Goal: Task Accomplishment & Management: Use online tool/utility

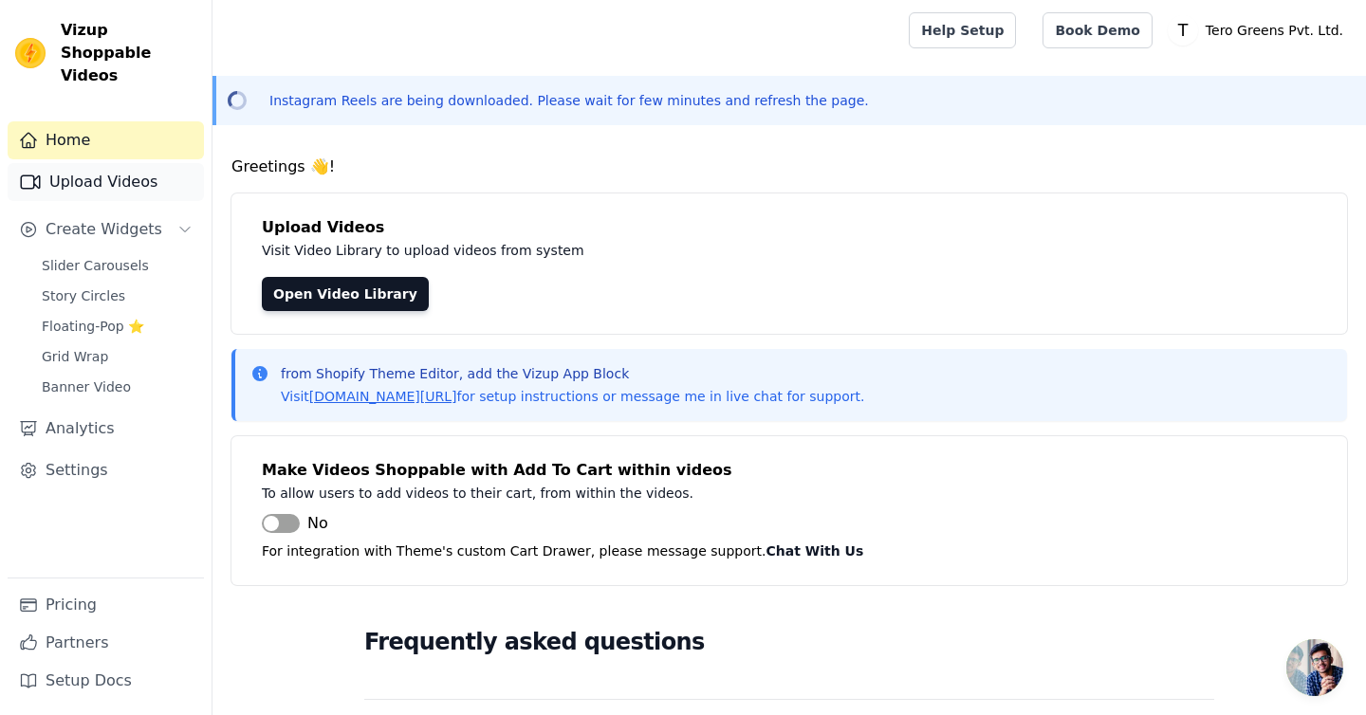
click at [107, 168] on link "Upload Videos" at bounding box center [106, 182] width 196 height 38
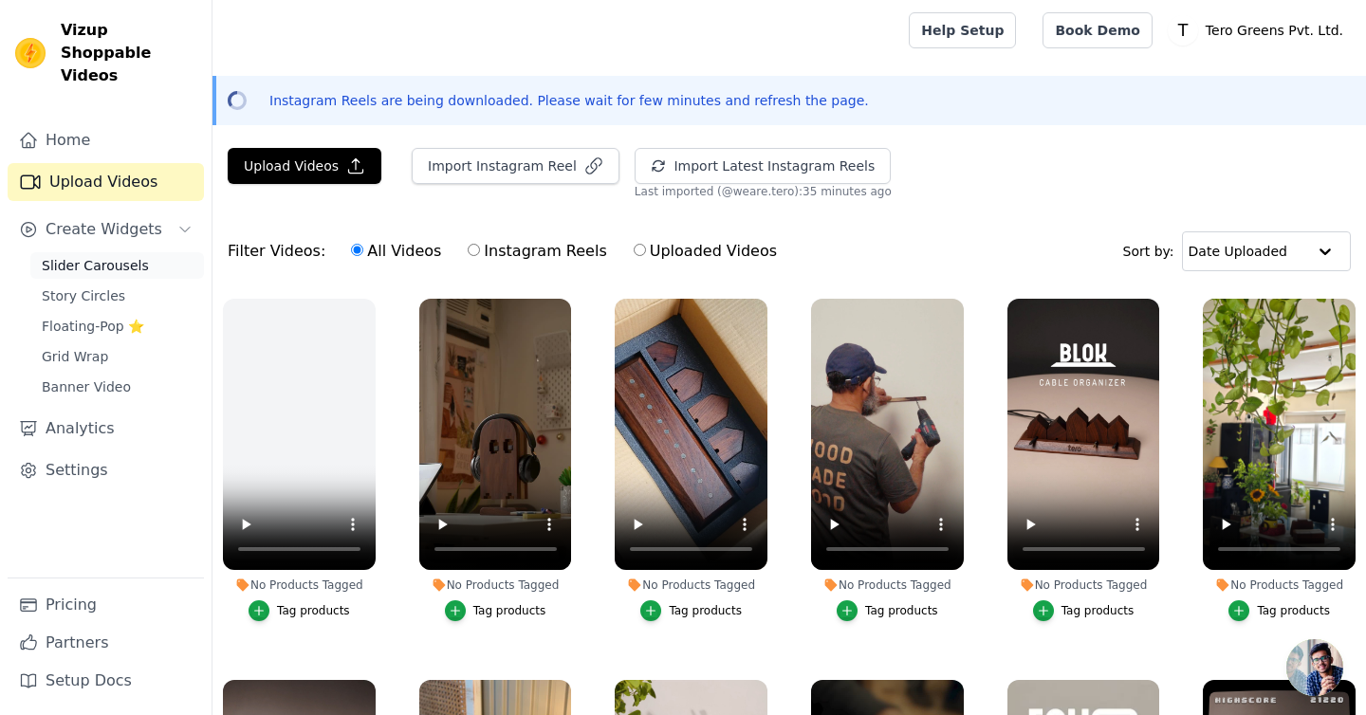
click at [110, 256] on span "Slider Carousels" at bounding box center [95, 265] width 107 height 19
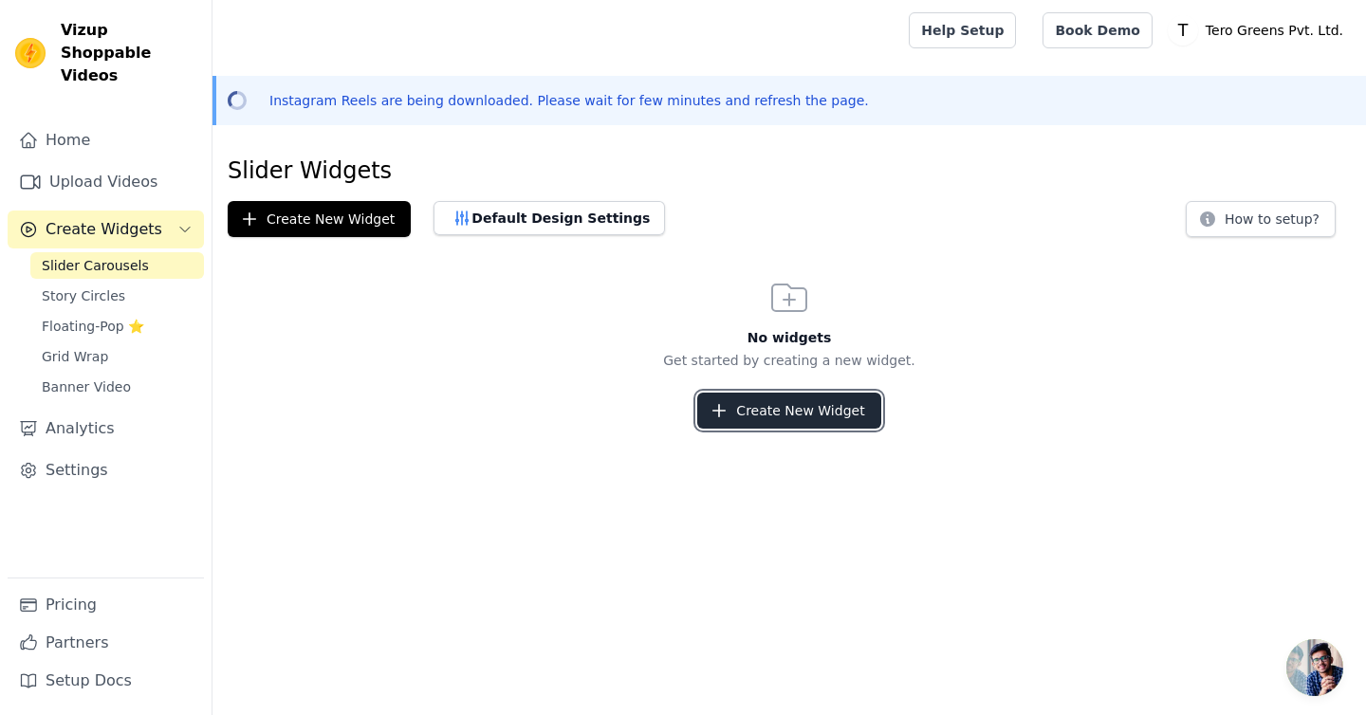
click at [764, 395] on button "Create New Widget" at bounding box center [788, 411] width 183 height 36
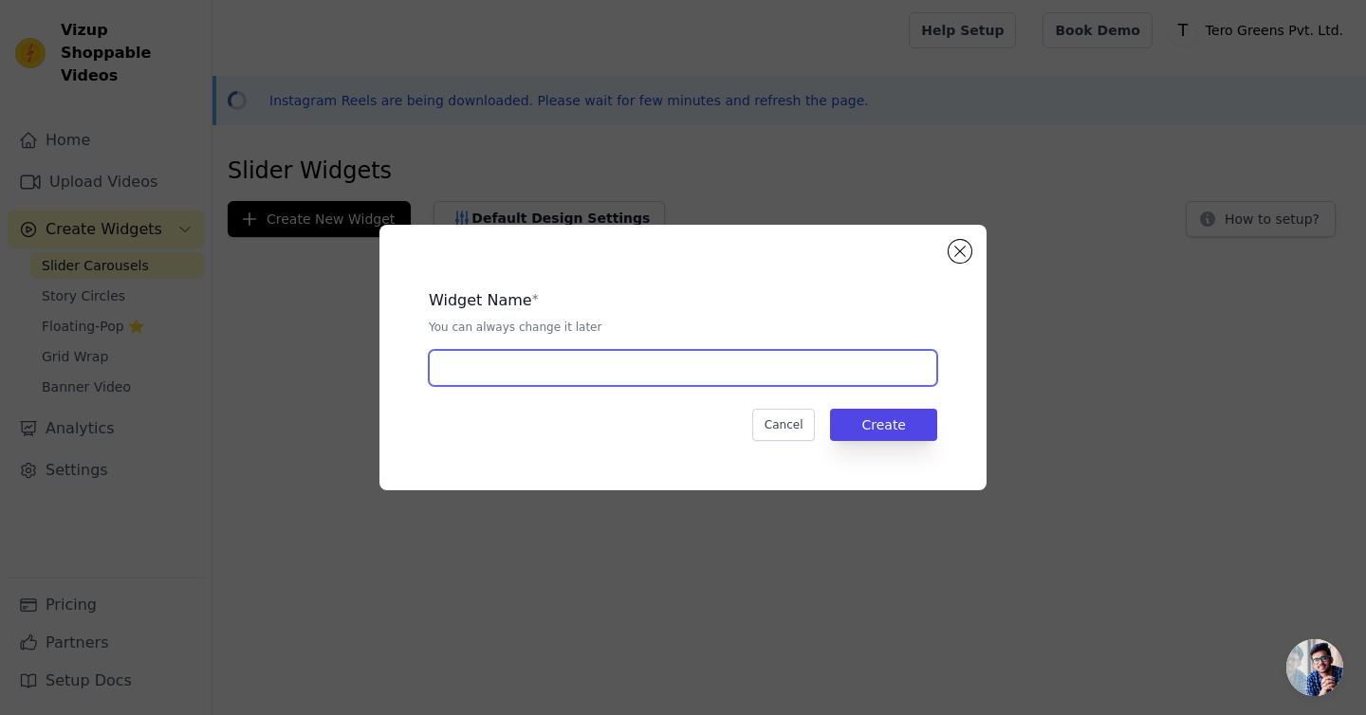
click at [622, 372] on input "text" at bounding box center [683, 368] width 509 height 36
type input "Home"
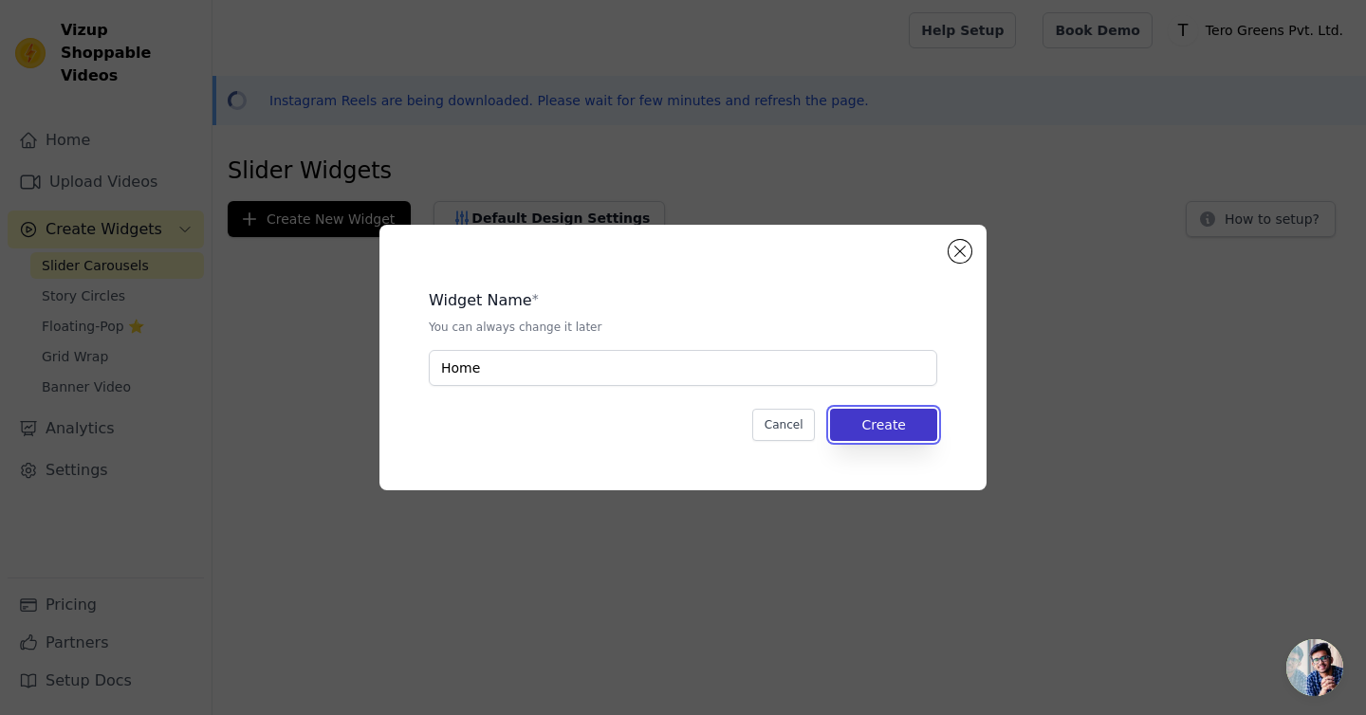
click at [925, 439] on button "Create" at bounding box center [883, 425] width 107 height 32
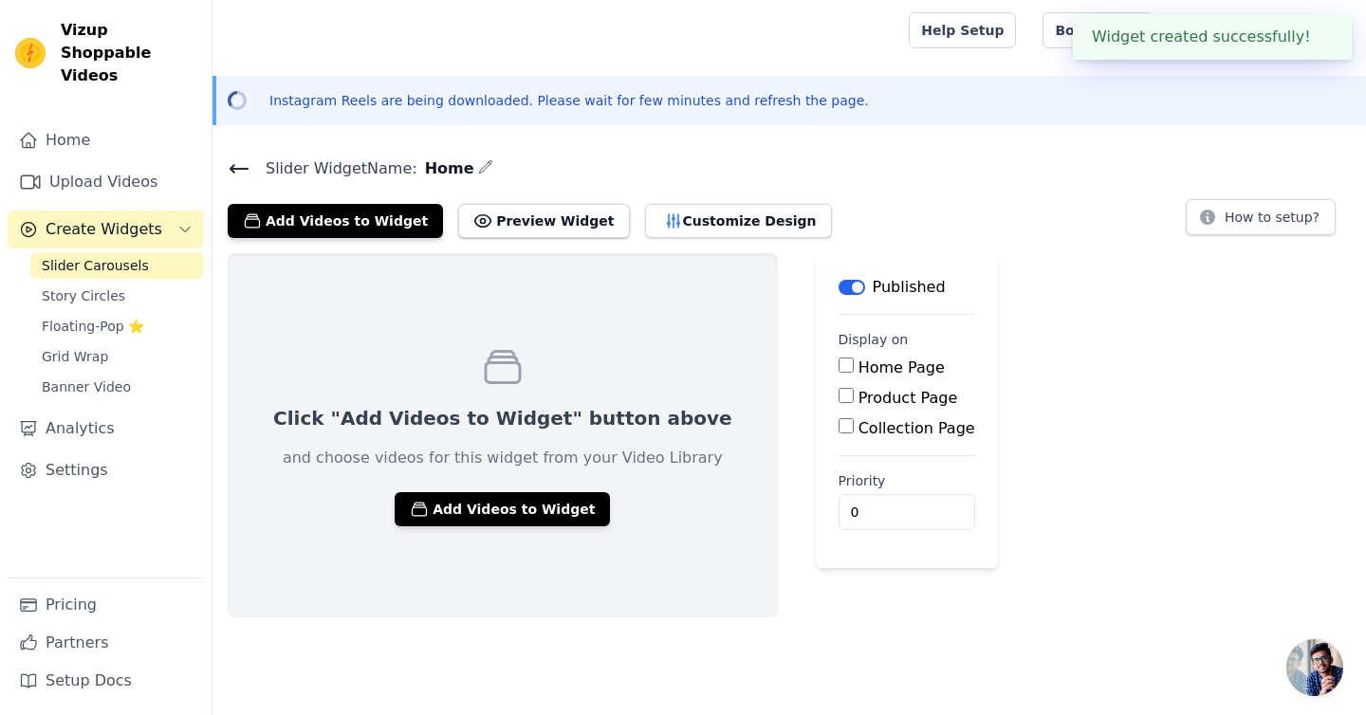
click at [839, 367] on input "Home Page" at bounding box center [846, 365] width 15 height 15
checkbox input "true"
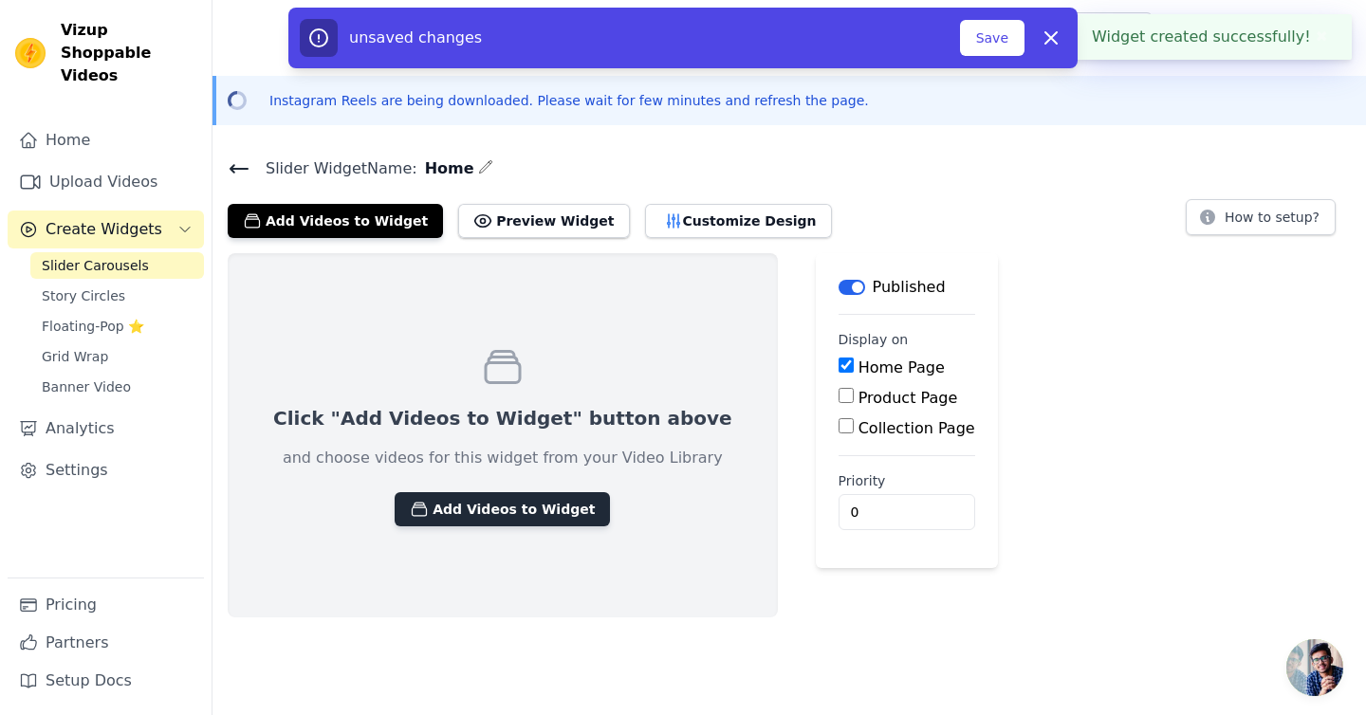
click at [545, 512] on button "Add Videos to Widget" at bounding box center [502, 509] width 215 height 34
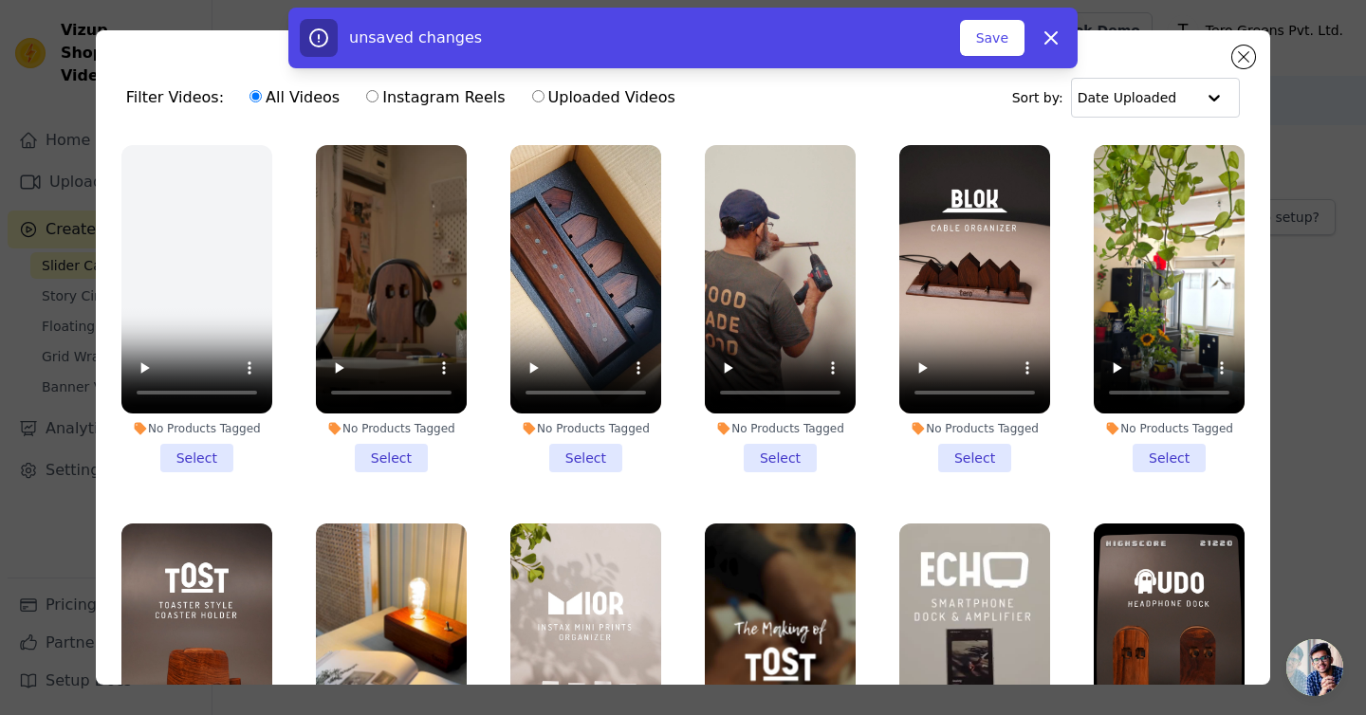
click at [209, 450] on li "No Products Tagged Select" at bounding box center [196, 308] width 151 height 327
click at [0, 0] on input "No Products Tagged Select" at bounding box center [0, 0] width 0 height 0
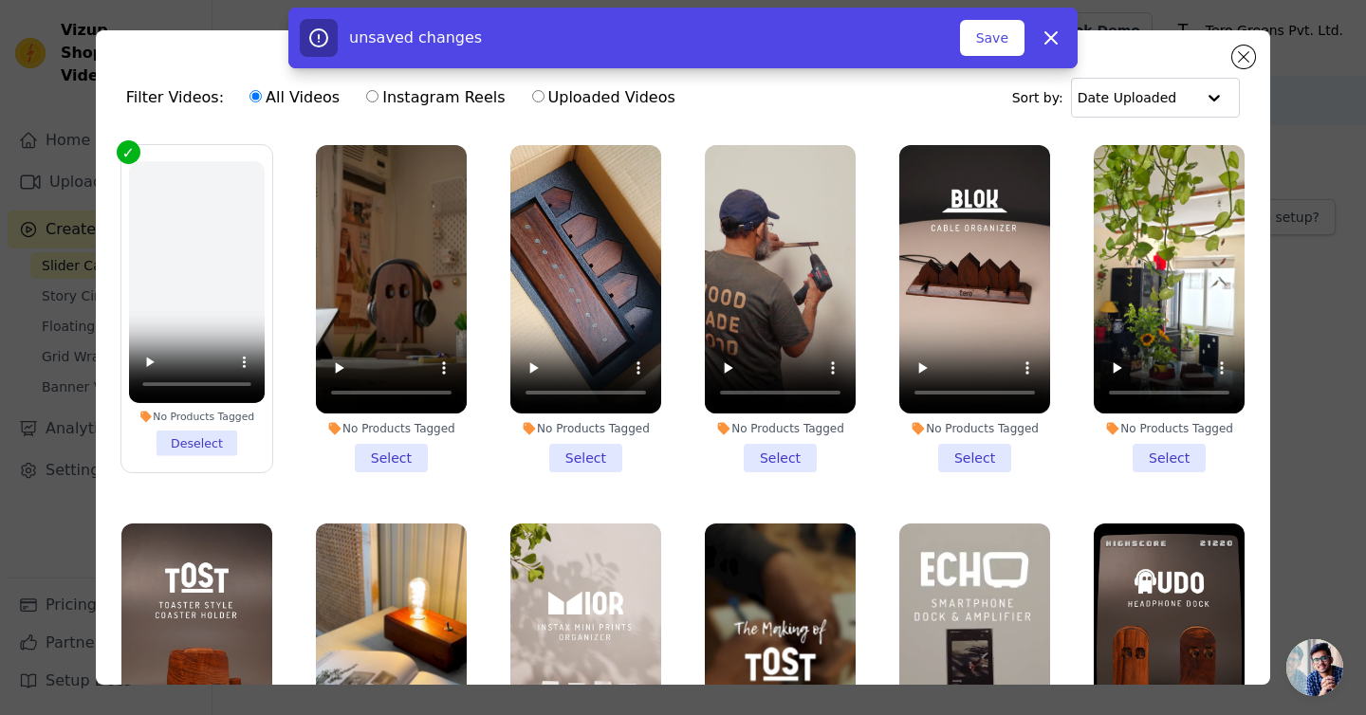
click at [403, 449] on li "No Products Tagged Select" at bounding box center [391, 308] width 151 height 327
click at [0, 0] on input "No Products Tagged Select" at bounding box center [0, 0] width 0 height 0
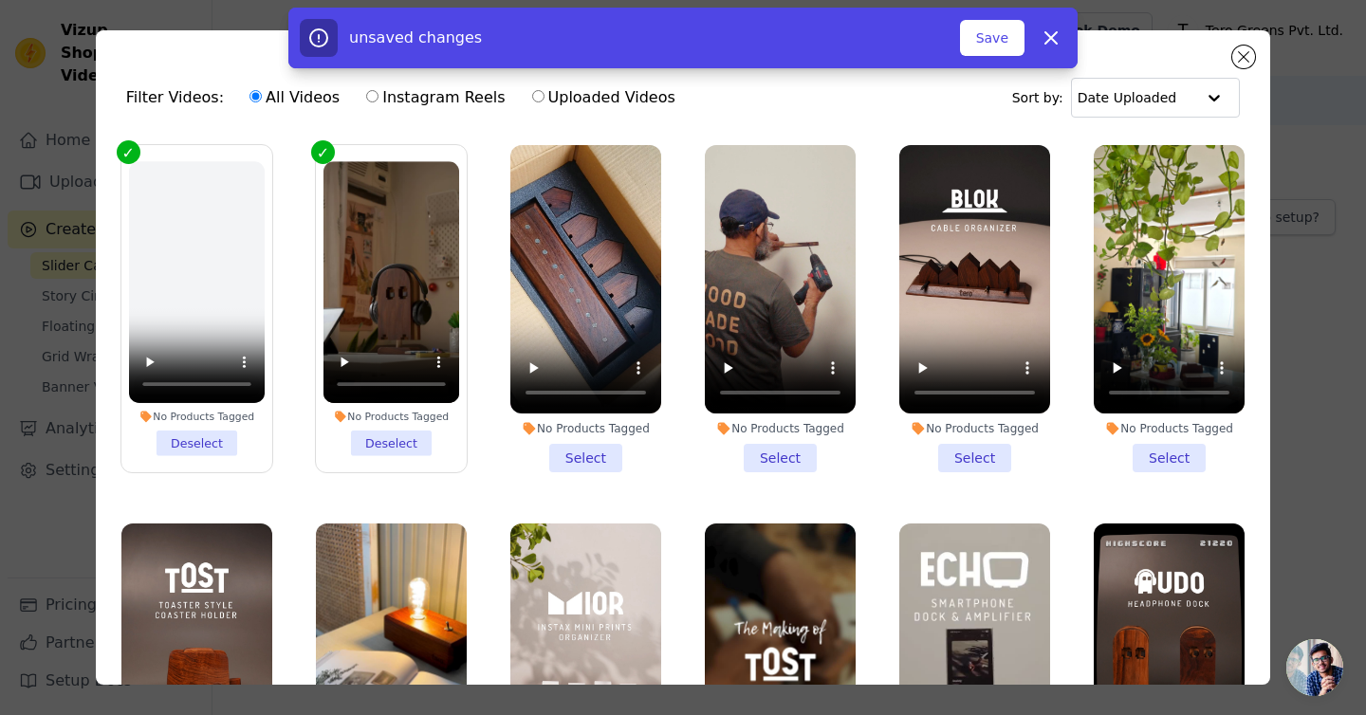
click at [587, 461] on li "No Products Tagged Select" at bounding box center [585, 308] width 151 height 327
click at [0, 0] on input "No Products Tagged Select" at bounding box center [0, 0] width 0 height 0
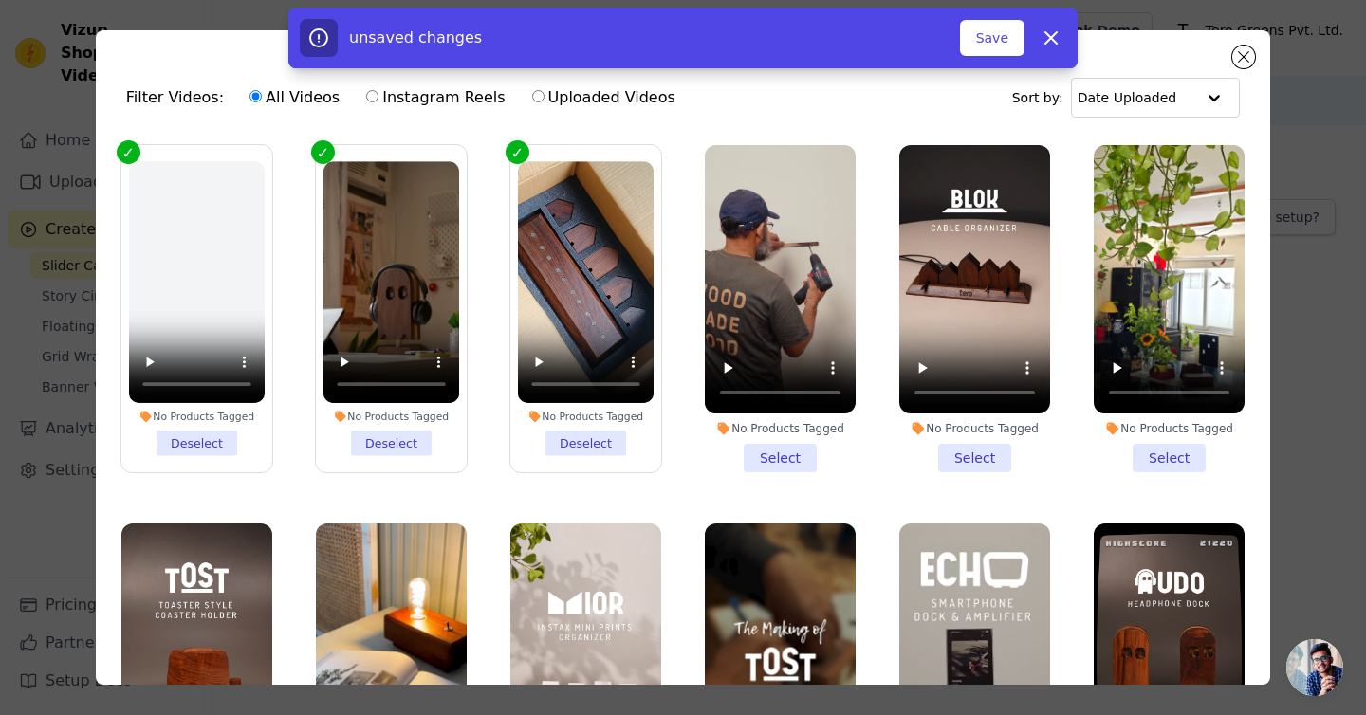
click at [797, 466] on li "No Products Tagged Select" at bounding box center [780, 308] width 151 height 327
click at [0, 0] on input "No Products Tagged Select" at bounding box center [0, 0] width 0 height 0
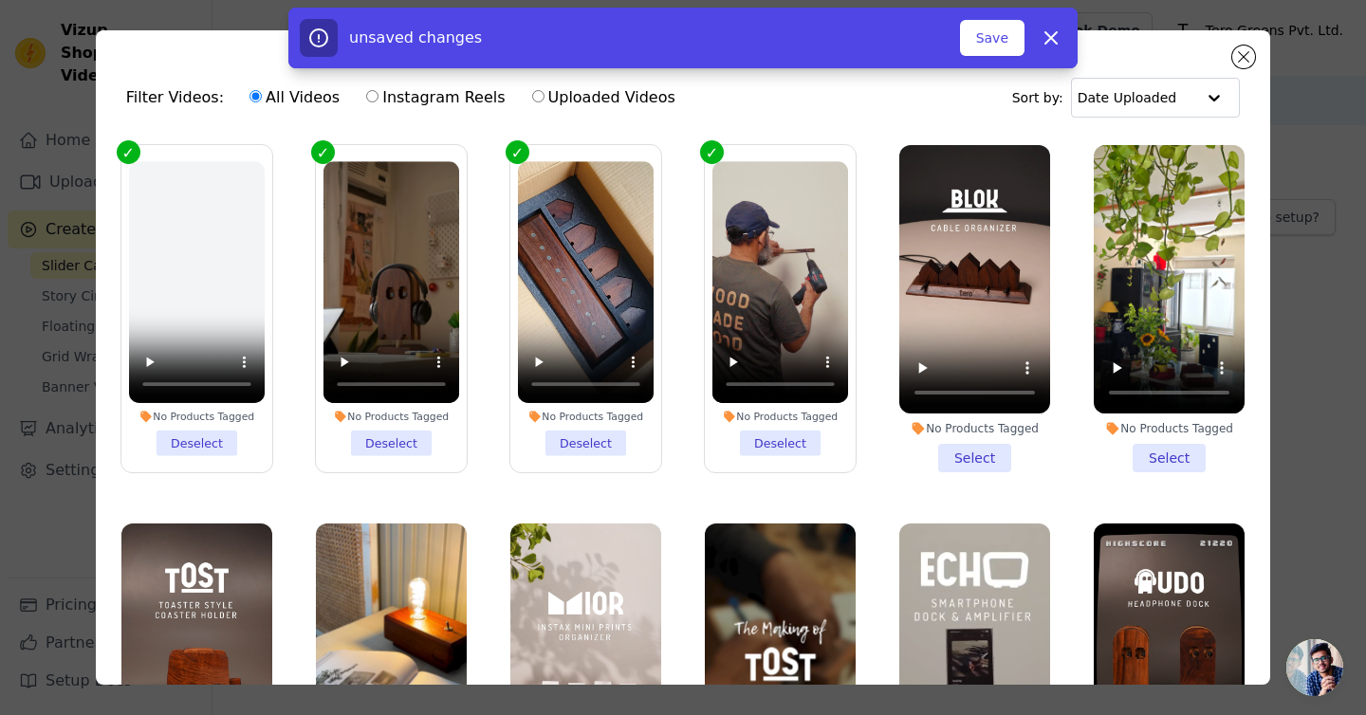
click at [993, 445] on li "No Products Tagged Select" at bounding box center [974, 308] width 151 height 327
click at [0, 0] on input "No Products Tagged Select" at bounding box center [0, 0] width 0 height 0
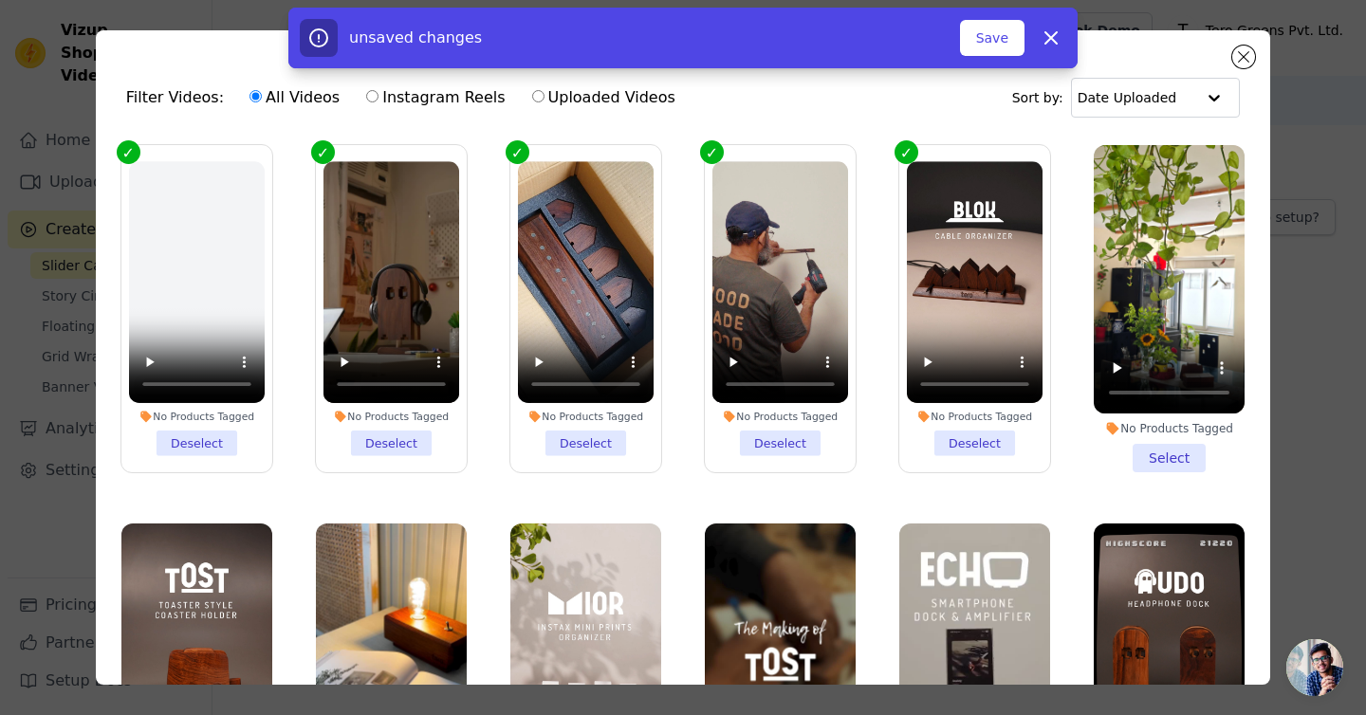
click at [1162, 449] on li "No Products Tagged Select" at bounding box center [1169, 308] width 151 height 327
click at [0, 0] on input "No Products Tagged Select" at bounding box center [0, 0] width 0 height 0
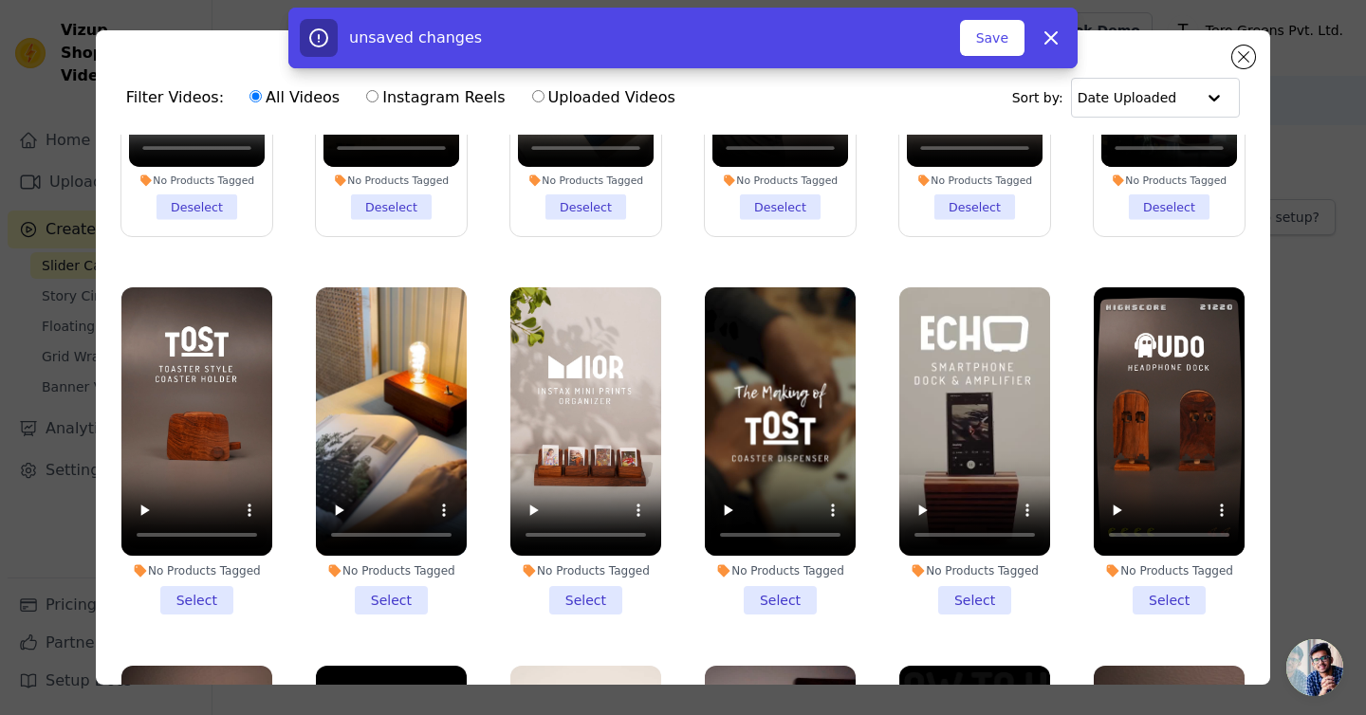
scroll to position [361, 0]
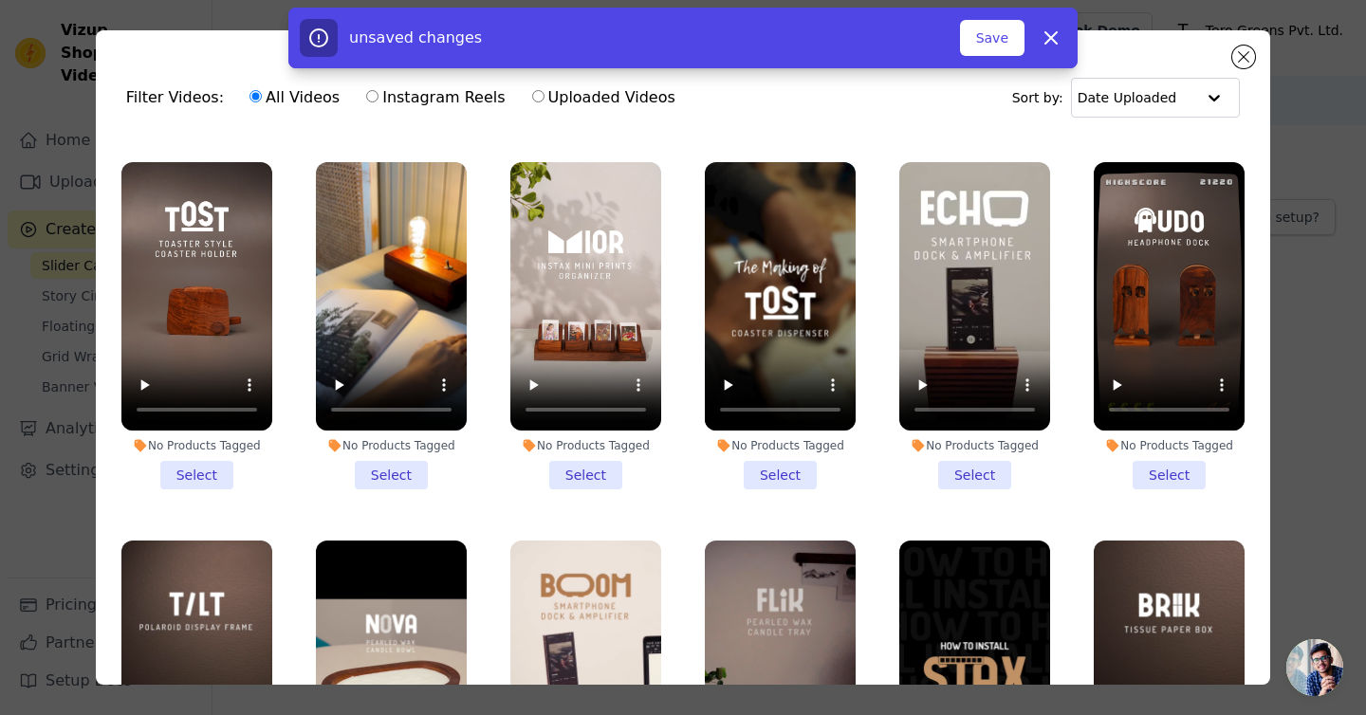
click at [217, 471] on li "No Products Tagged Select" at bounding box center [196, 325] width 151 height 327
click at [0, 0] on input "No Products Tagged Select" at bounding box center [0, 0] width 0 height 0
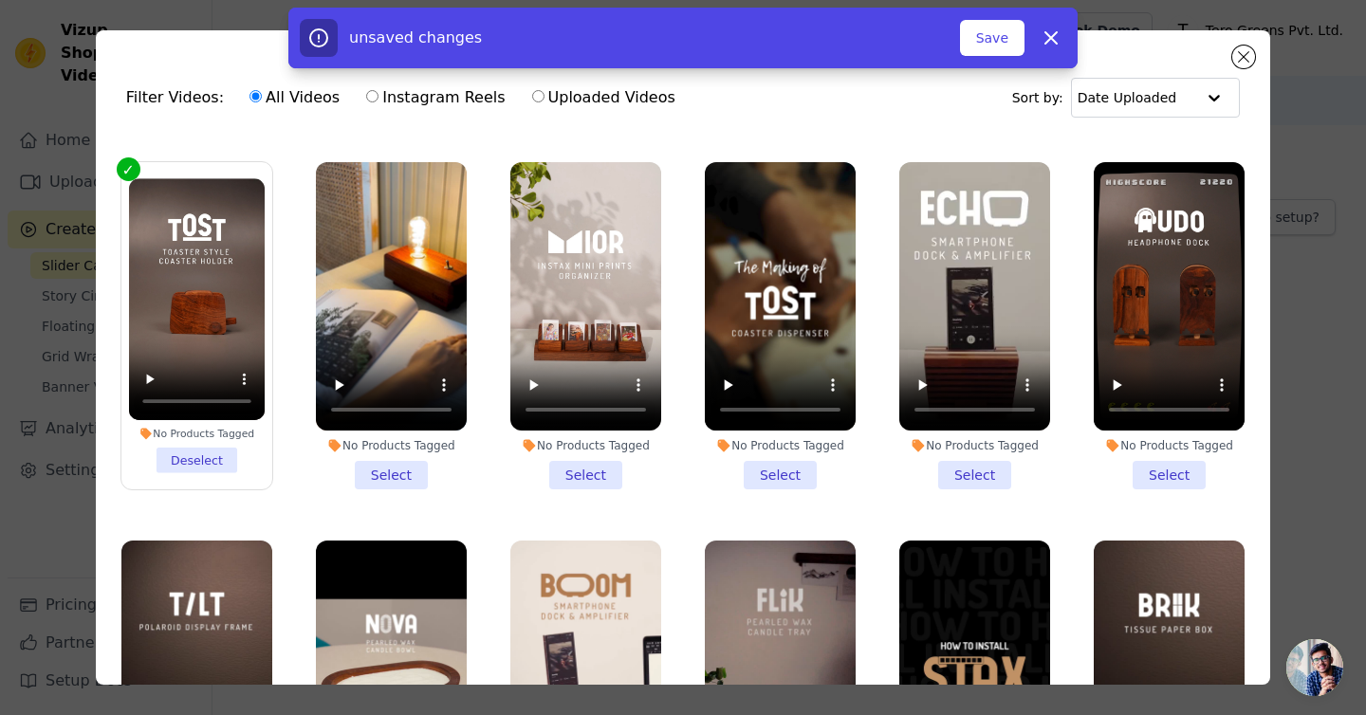
click at [406, 474] on li "No Products Tagged Select" at bounding box center [391, 325] width 151 height 327
click at [0, 0] on input "No Products Tagged Select" at bounding box center [0, 0] width 0 height 0
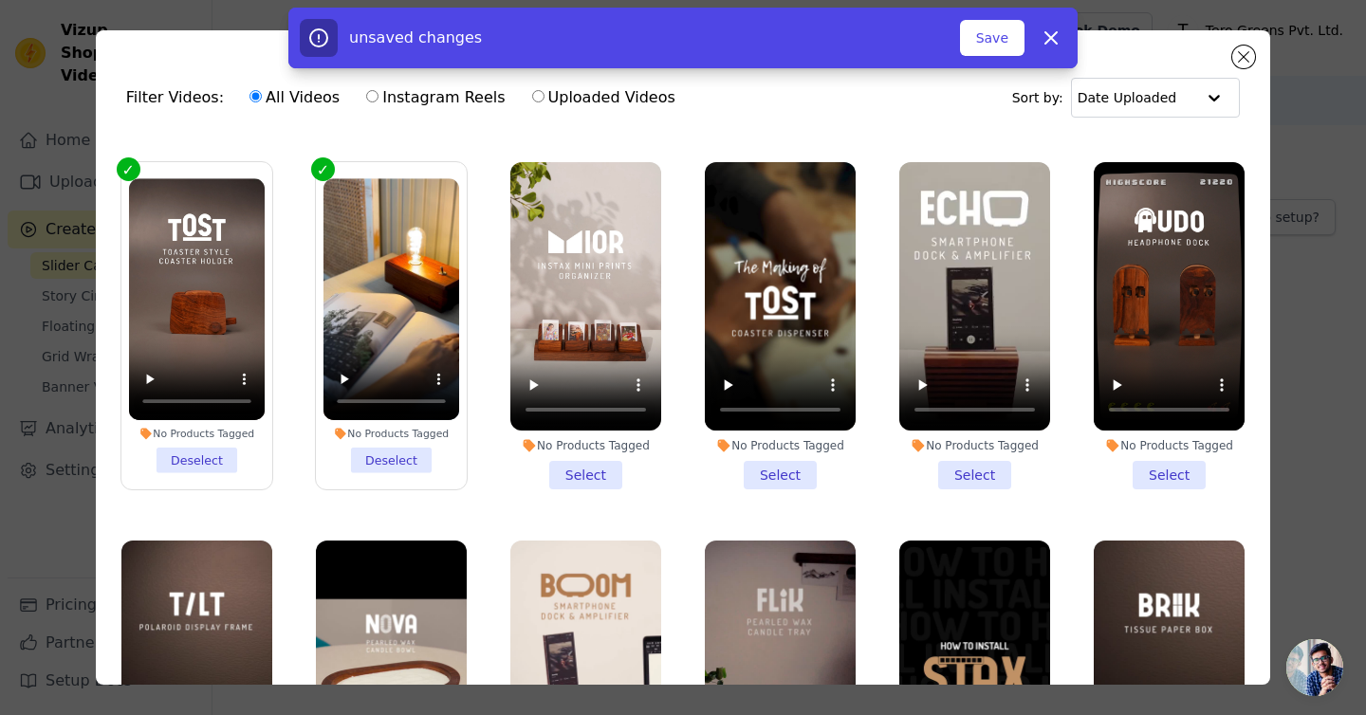
click at [561, 474] on li "No Products Tagged Select" at bounding box center [585, 325] width 151 height 327
click at [0, 0] on input "No Products Tagged Select" at bounding box center [0, 0] width 0 height 0
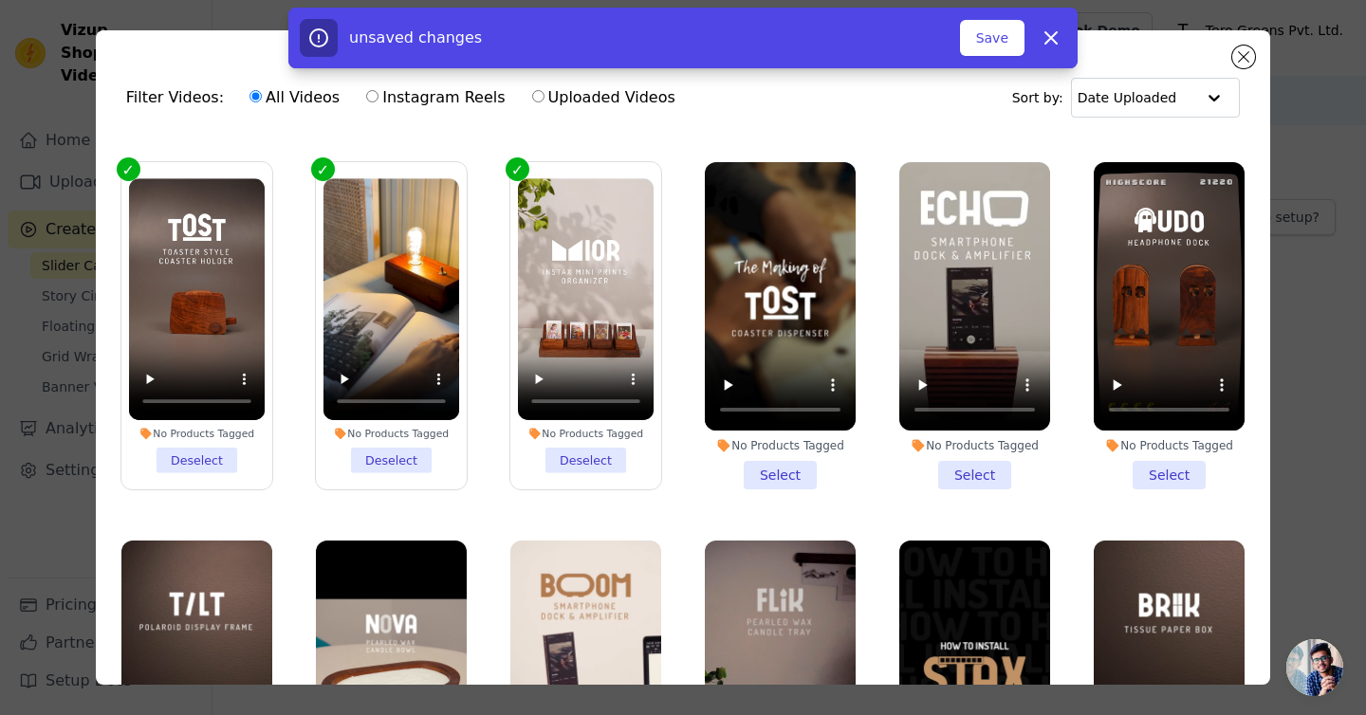
click at [776, 482] on li "No Products Tagged Select" at bounding box center [780, 325] width 151 height 327
click at [0, 0] on input "No Products Tagged Select" at bounding box center [0, 0] width 0 height 0
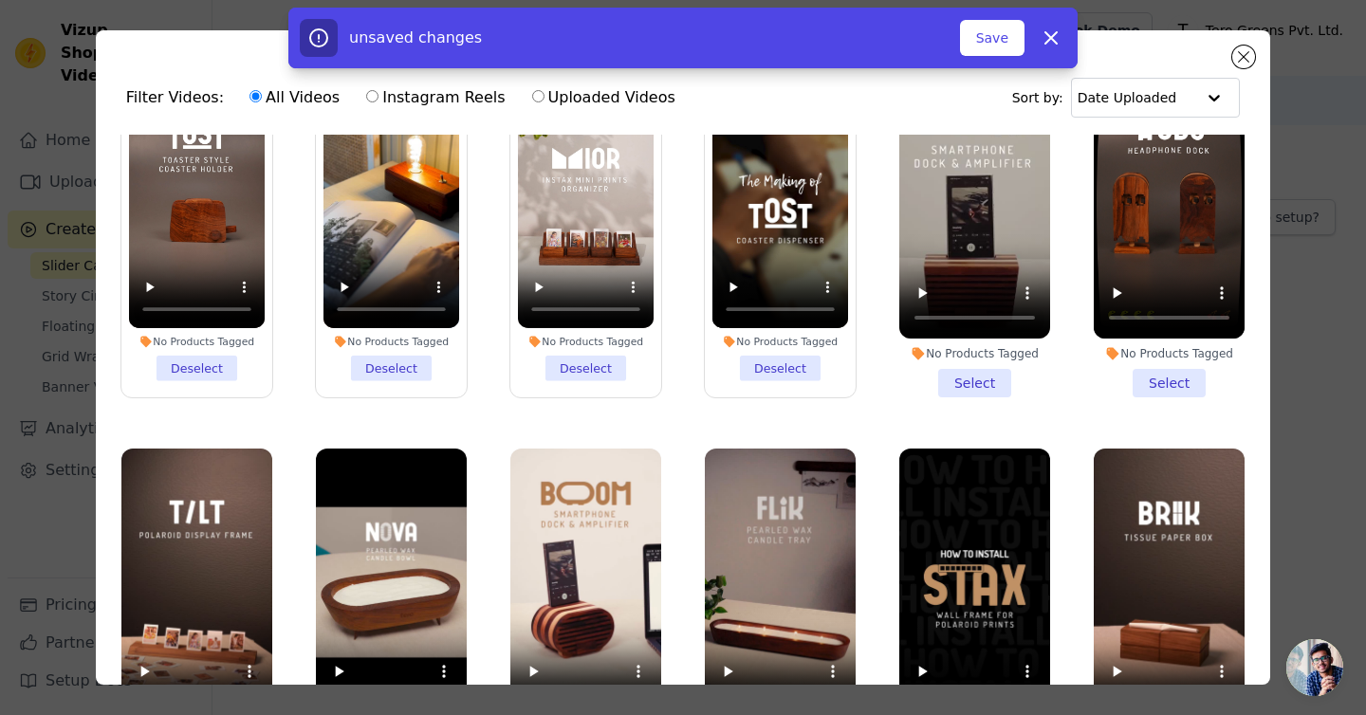
scroll to position [375, 0]
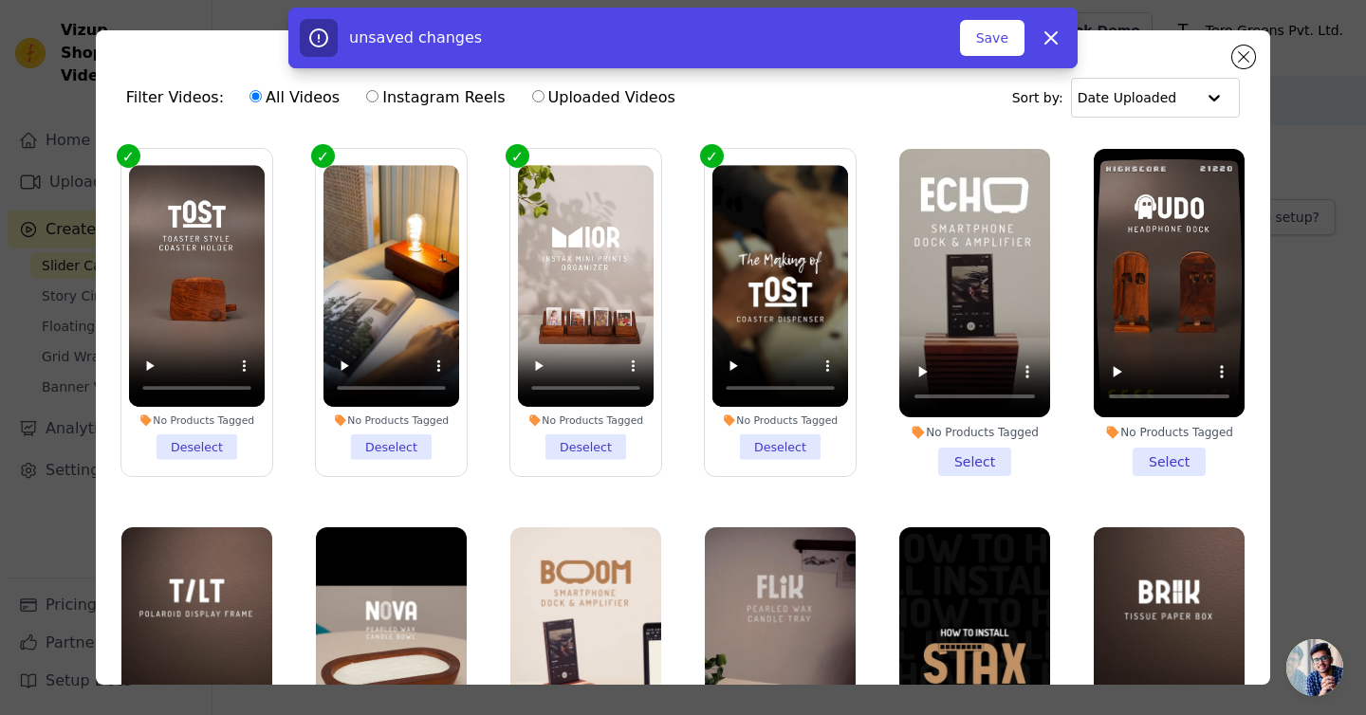
click at [995, 458] on li "No Products Tagged Select" at bounding box center [974, 312] width 151 height 327
click at [0, 0] on input "No Products Tagged Select" at bounding box center [0, 0] width 0 height 0
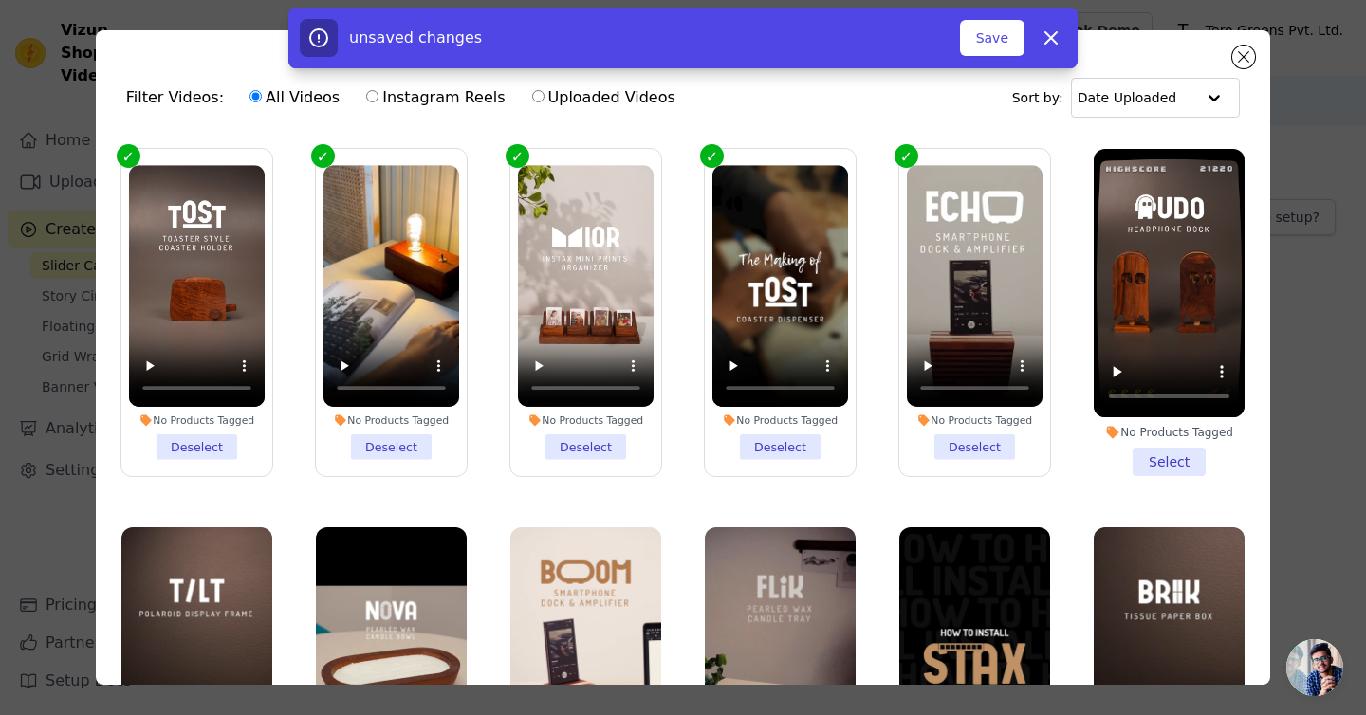
click at [1180, 470] on li "No Products Tagged Select" at bounding box center [1169, 312] width 151 height 327
click at [0, 0] on input "No Products Tagged Select" at bounding box center [0, 0] width 0 height 0
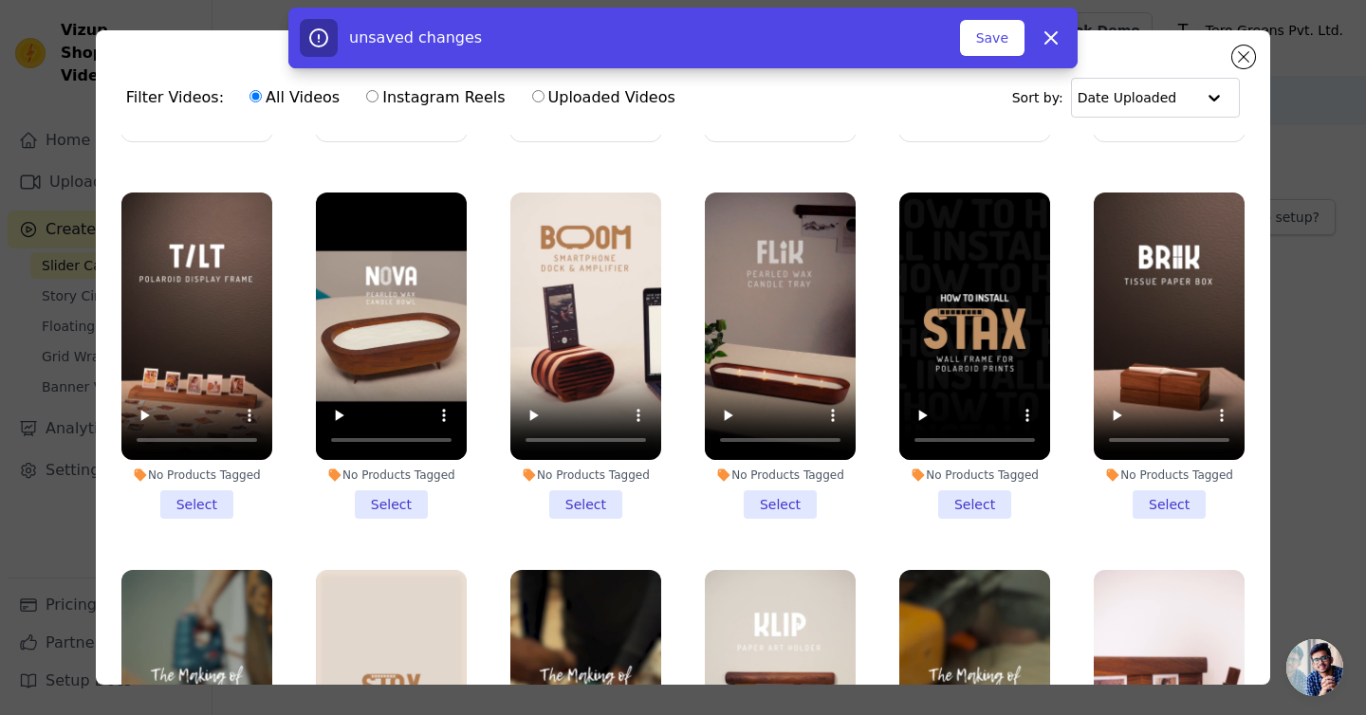
scroll to position [676, 0]
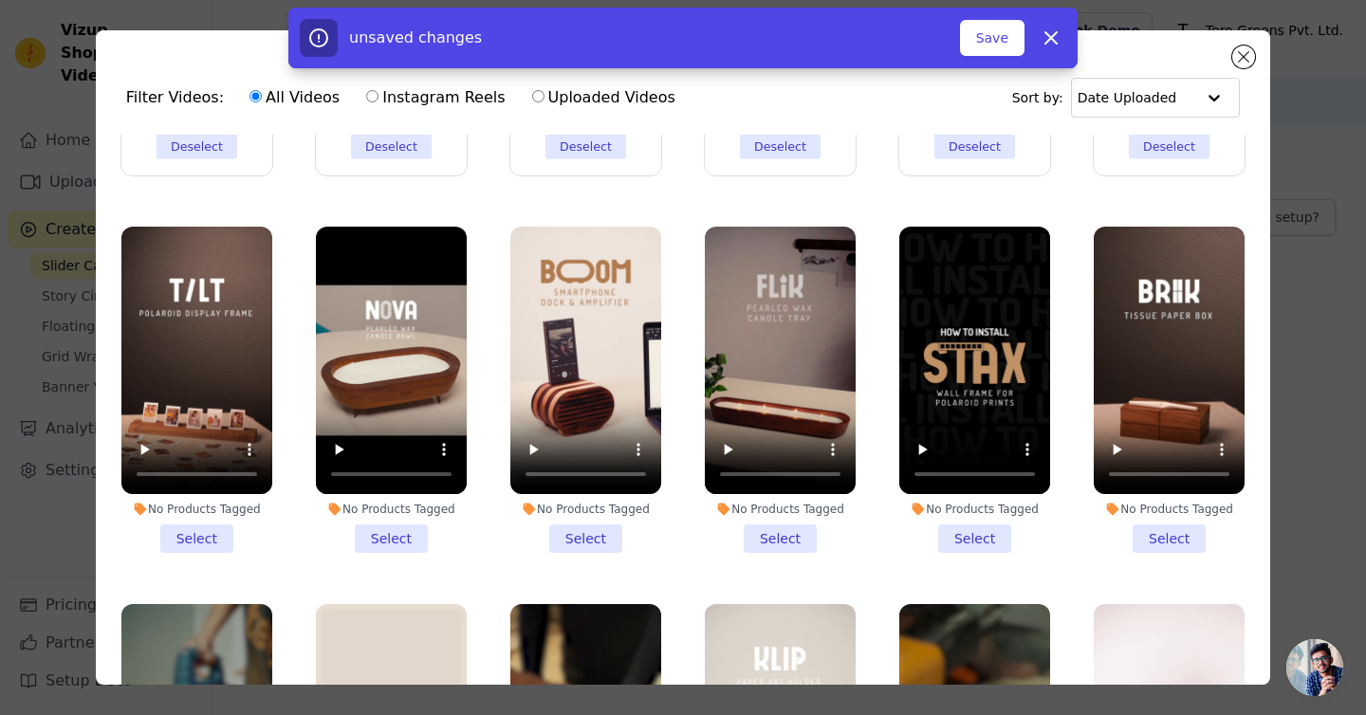
click at [215, 543] on li "No Products Tagged Select" at bounding box center [196, 390] width 151 height 327
click at [0, 0] on input "No Products Tagged Select" at bounding box center [0, 0] width 0 height 0
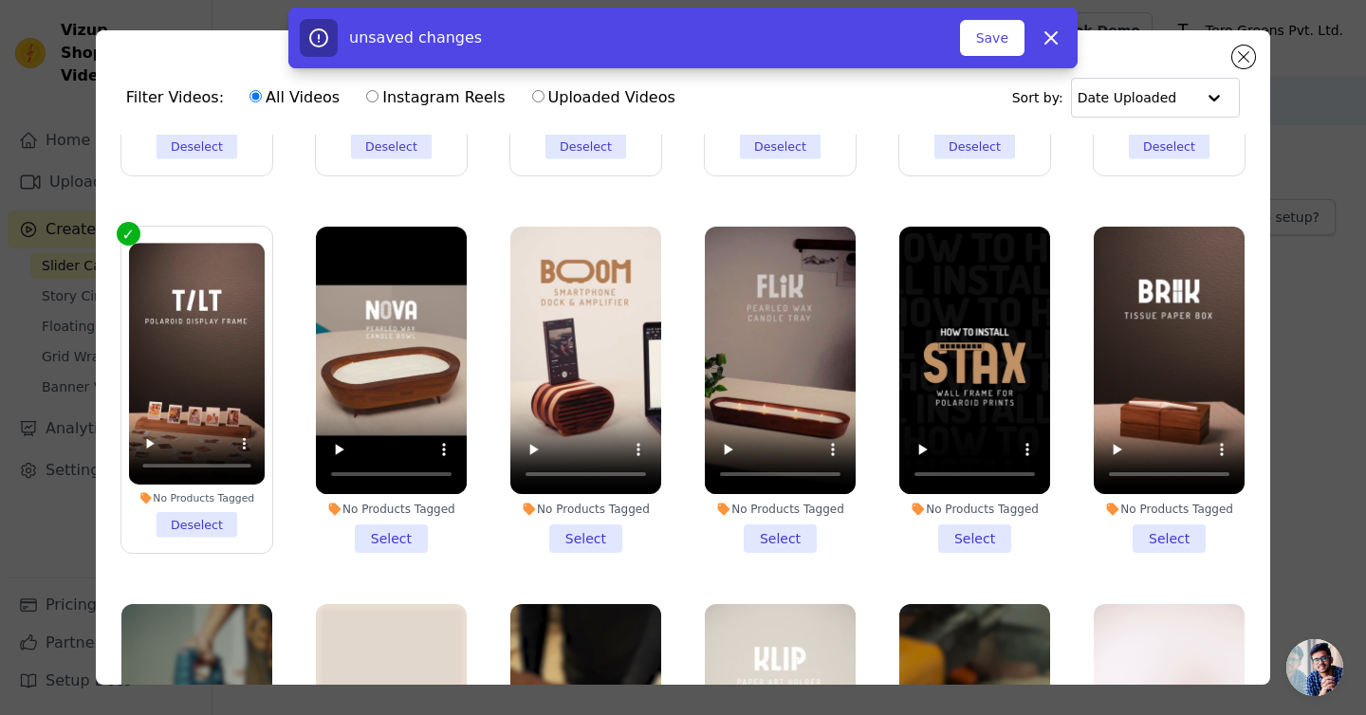
click at [387, 532] on li "No Products Tagged Select" at bounding box center [391, 390] width 151 height 327
click at [0, 0] on input "No Products Tagged Select" at bounding box center [0, 0] width 0 height 0
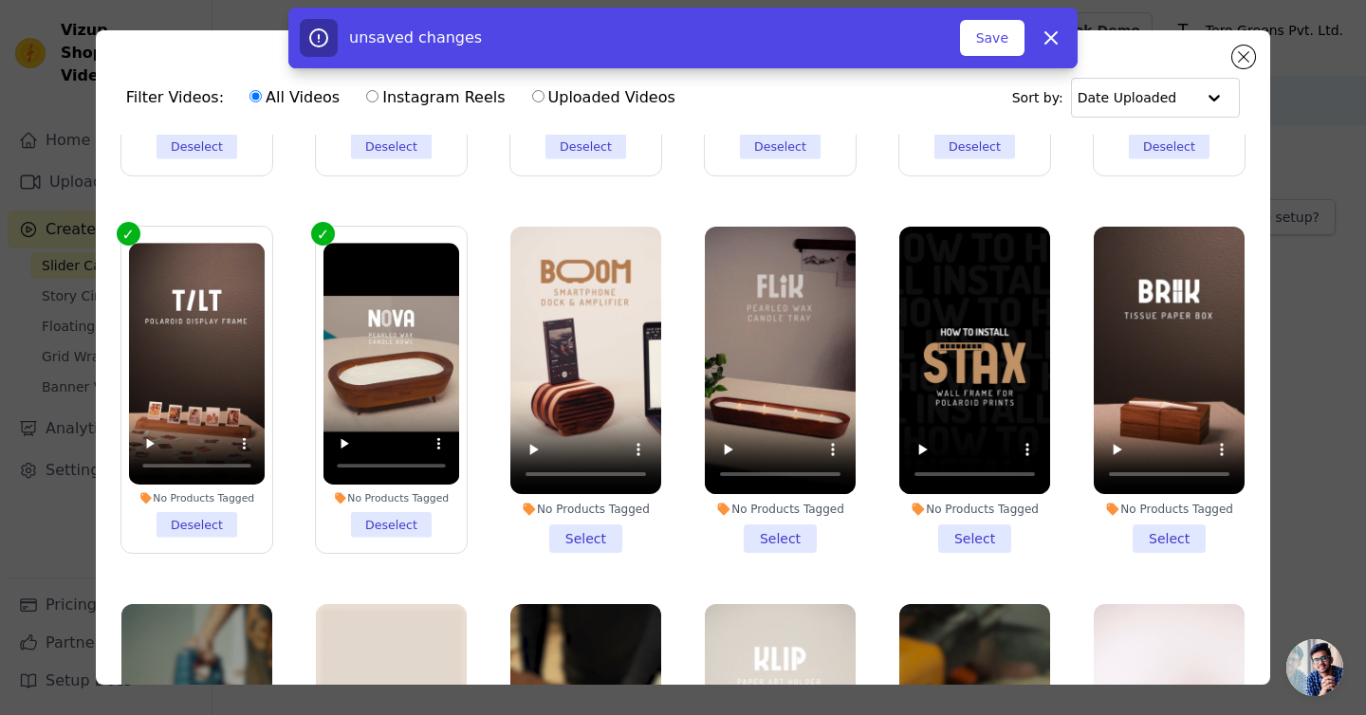
click at [575, 532] on li "No Products Tagged Select" at bounding box center [585, 390] width 151 height 327
click at [0, 0] on input "No Products Tagged Select" at bounding box center [0, 0] width 0 height 0
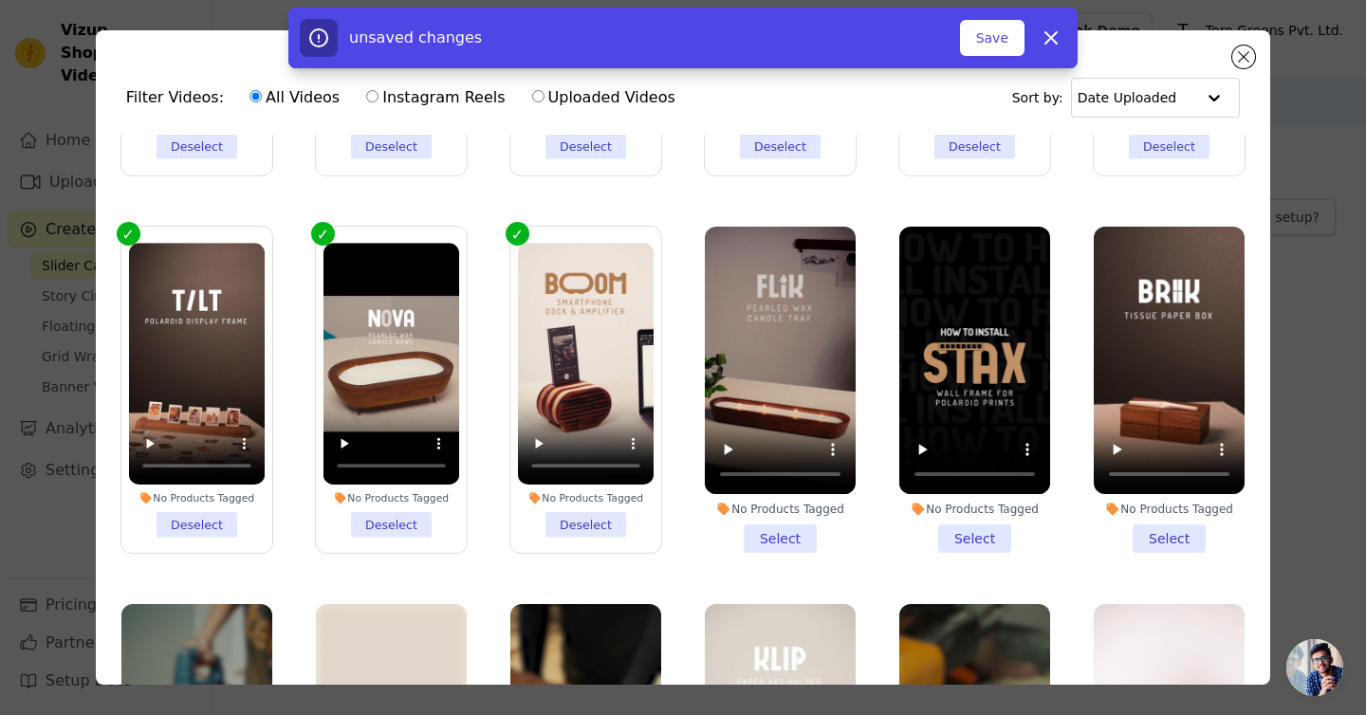
click at [776, 538] on li "No Products Tagged Select" at bounding box center [780, 390] width 151 height 327
click at [0, 0] on input "No Products Tagged Select" at bounding box center [0, 0] width 0 height 0
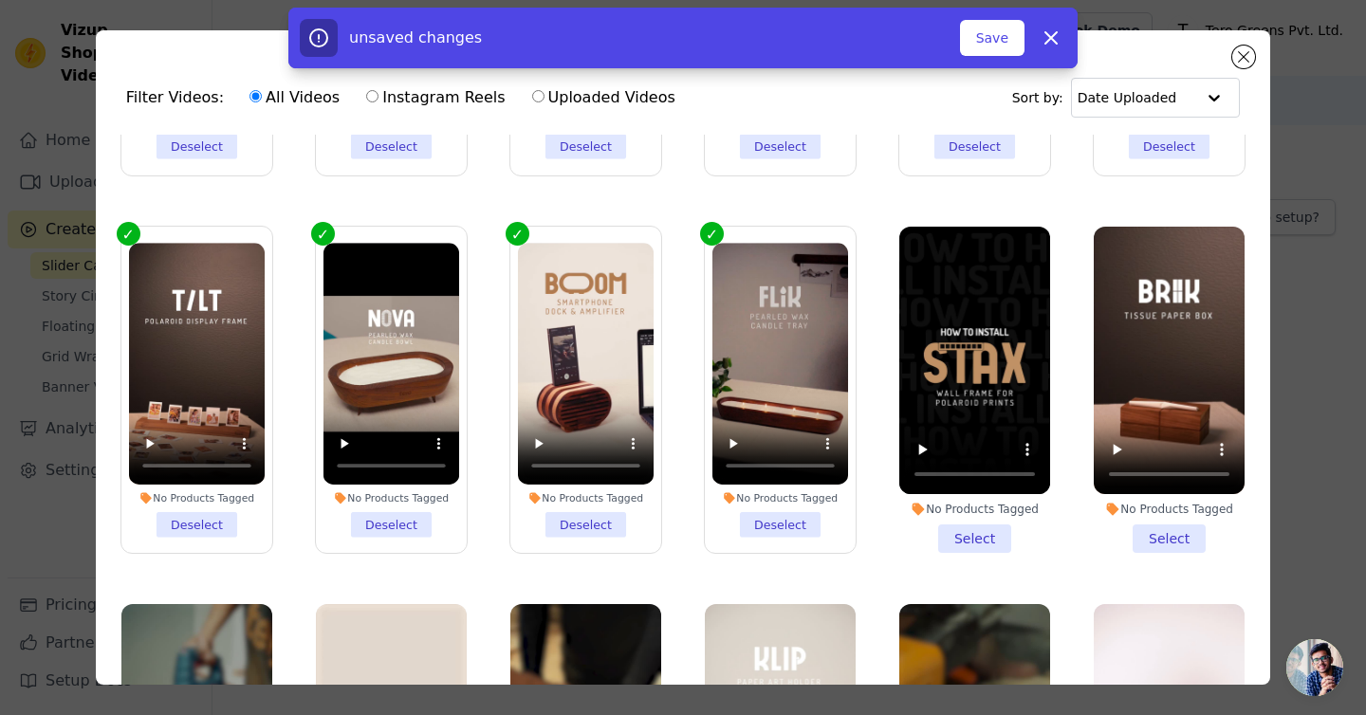
click at [995, 535] on li "No Products Tagged Select" at bounding box center [974, 390] width 151 height 327
click at [0, 0] on input "No Products Tagged Select" at bounding box center [0, 0] width 0 height 0
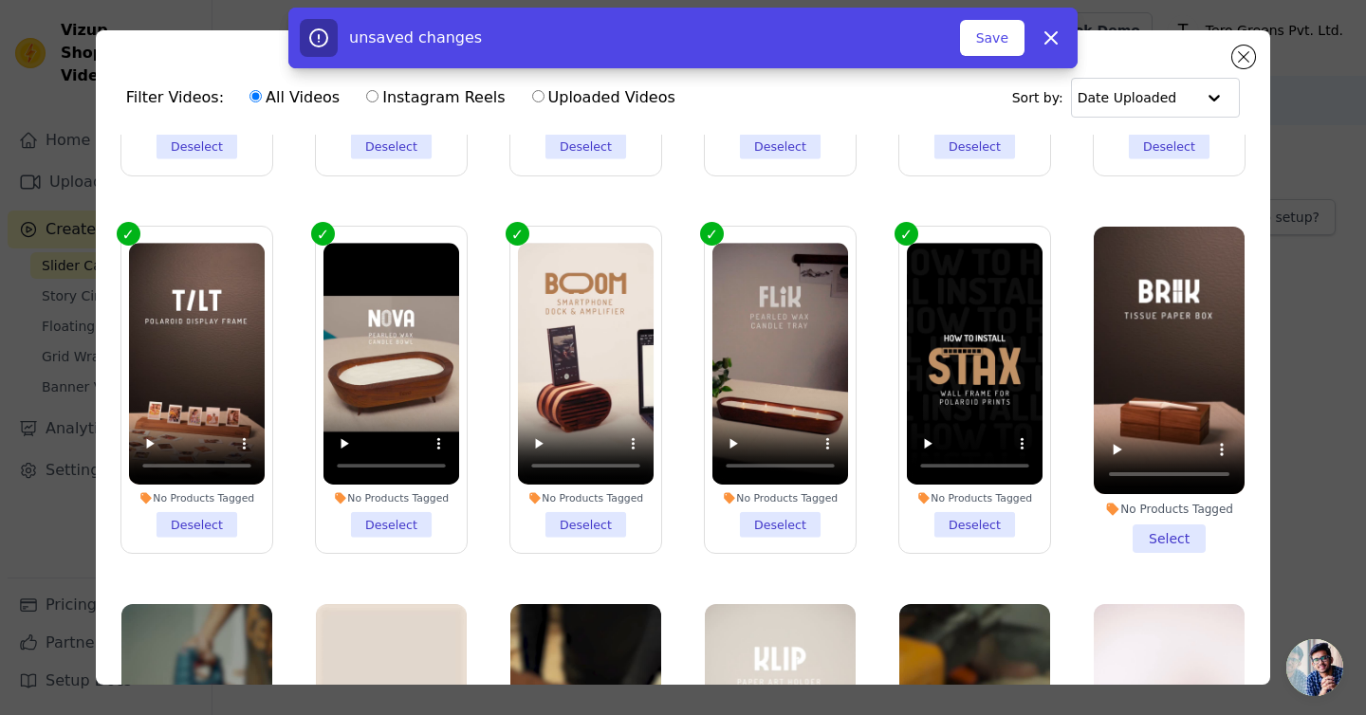
click at [1138, 541] on li "No Products Tagged Select" at bounding box center [1169, 390] width 151 height 327
click at [0, 0] on input "No Products Tagged Select" at bounding box center [0, 0] width 0 height 0
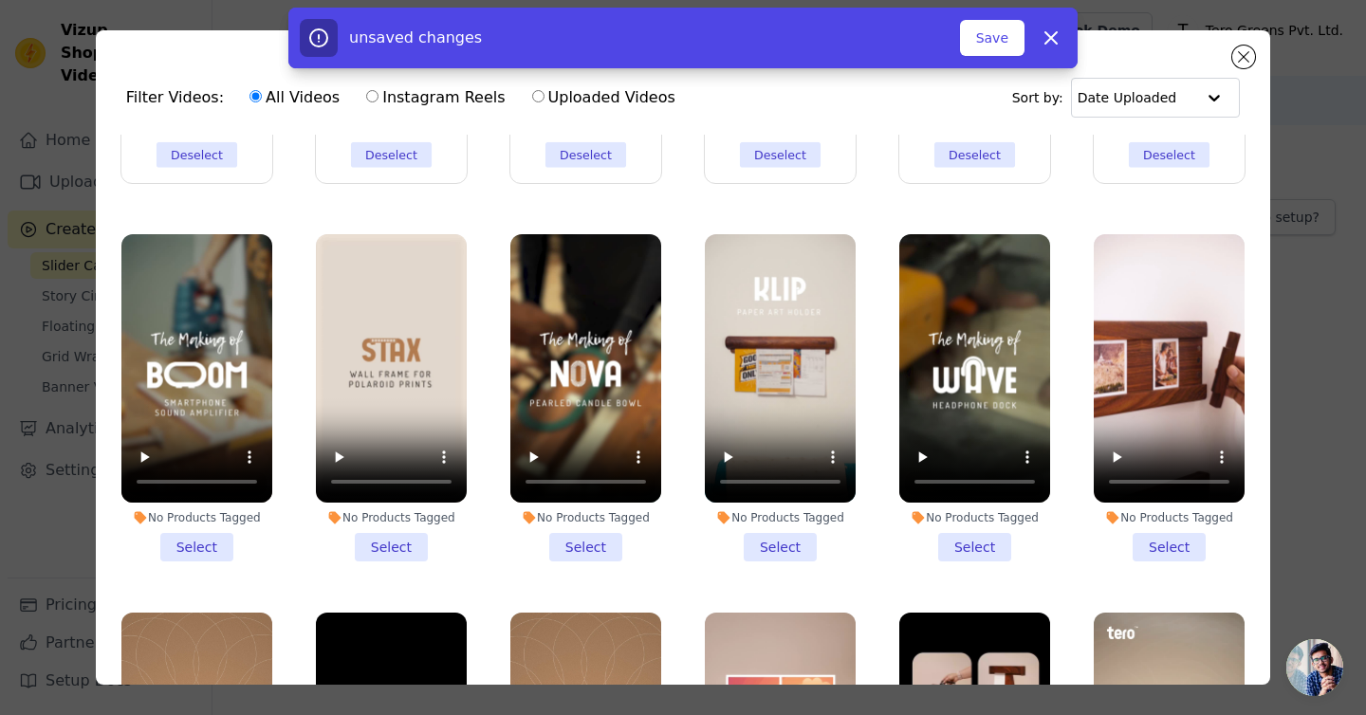
scroll to position [1206, 0]
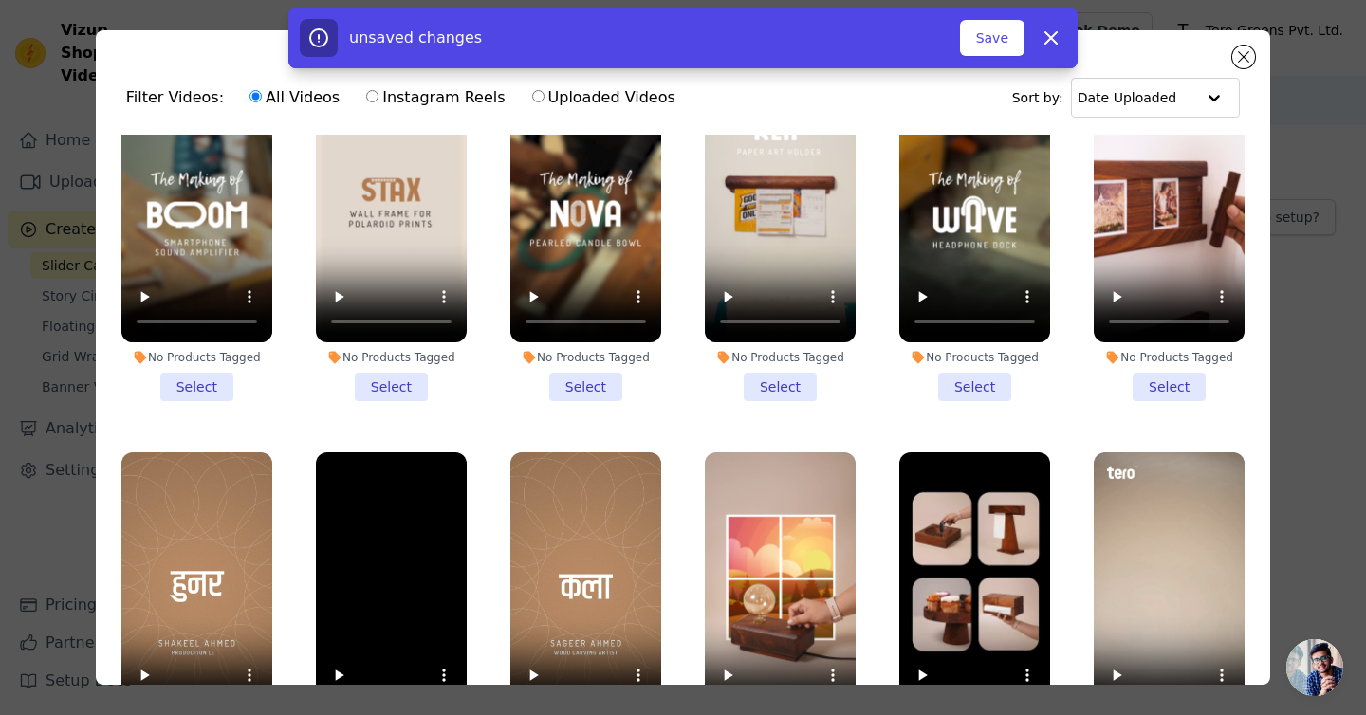
click at [217, 392] on li "No Products Tagged Select" at bounding box center [196, 237] width 151 height 327
click at [0, 0] on input "No Products Tagged Select" at bounding box center [0, 0] width 0 height 0
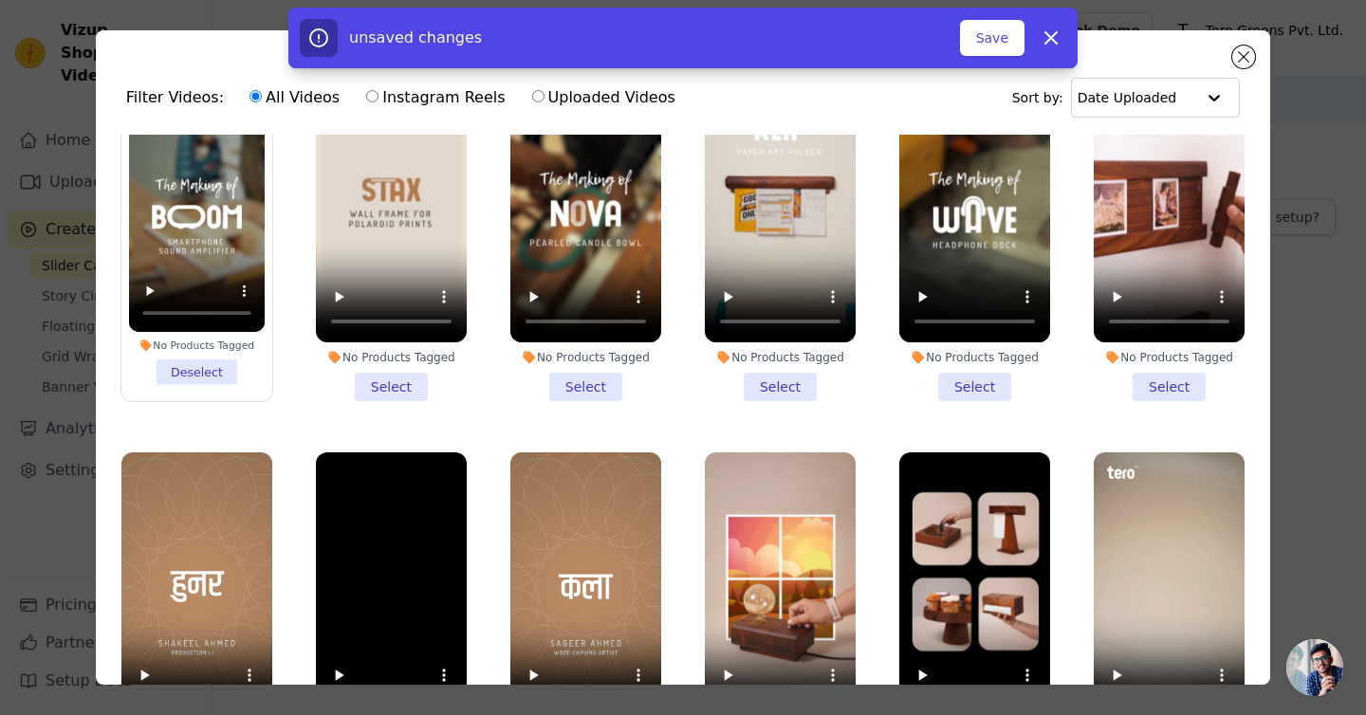
click at [377, 392] on li "No Products Tagged Select" at bounding box center [391, 237] width 151 height 327
click at [0, 0] on input "No Products Tagged Select" at bounding box center [0, 0] width 0 height 0
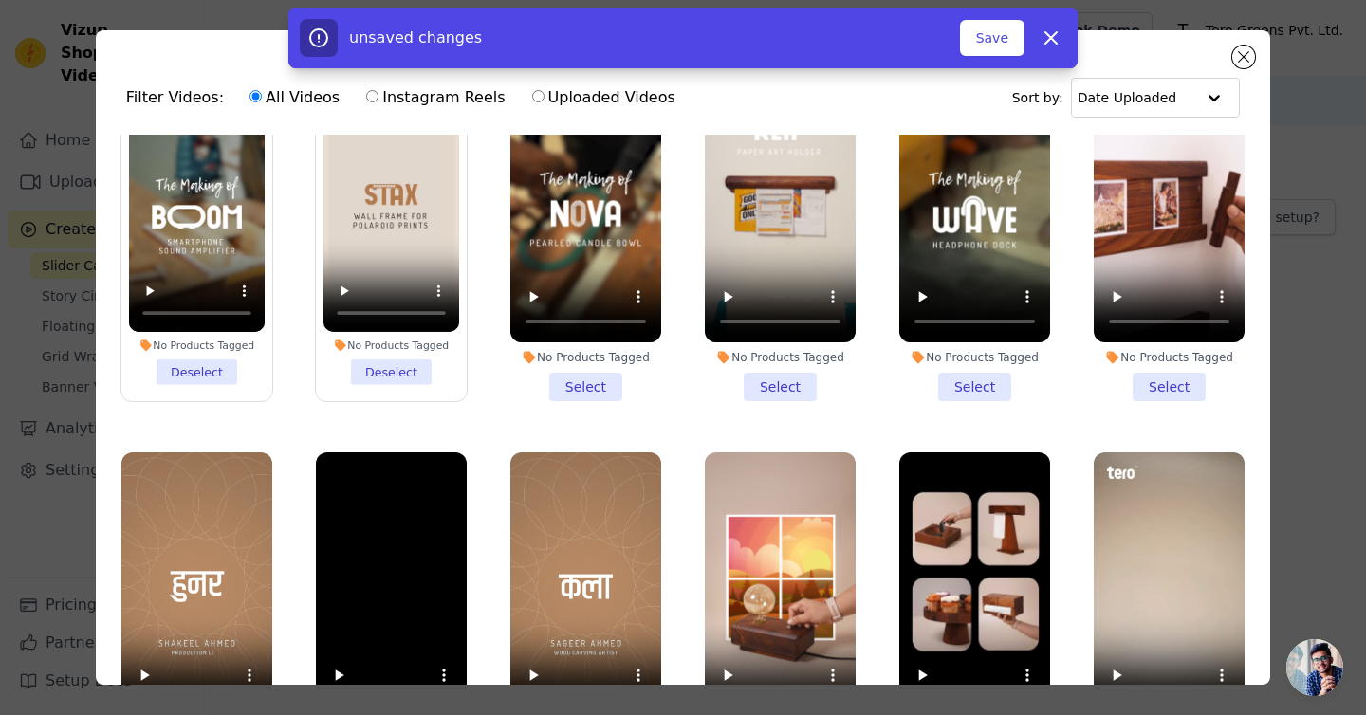
click at [599, 382] on li "No Products Tagged Select" at bounding box center [585, 237] width 151 height 327
click at [0, 0] on input "No Products Tagged Select" at bounding box center [0, 0] width 0 height 0
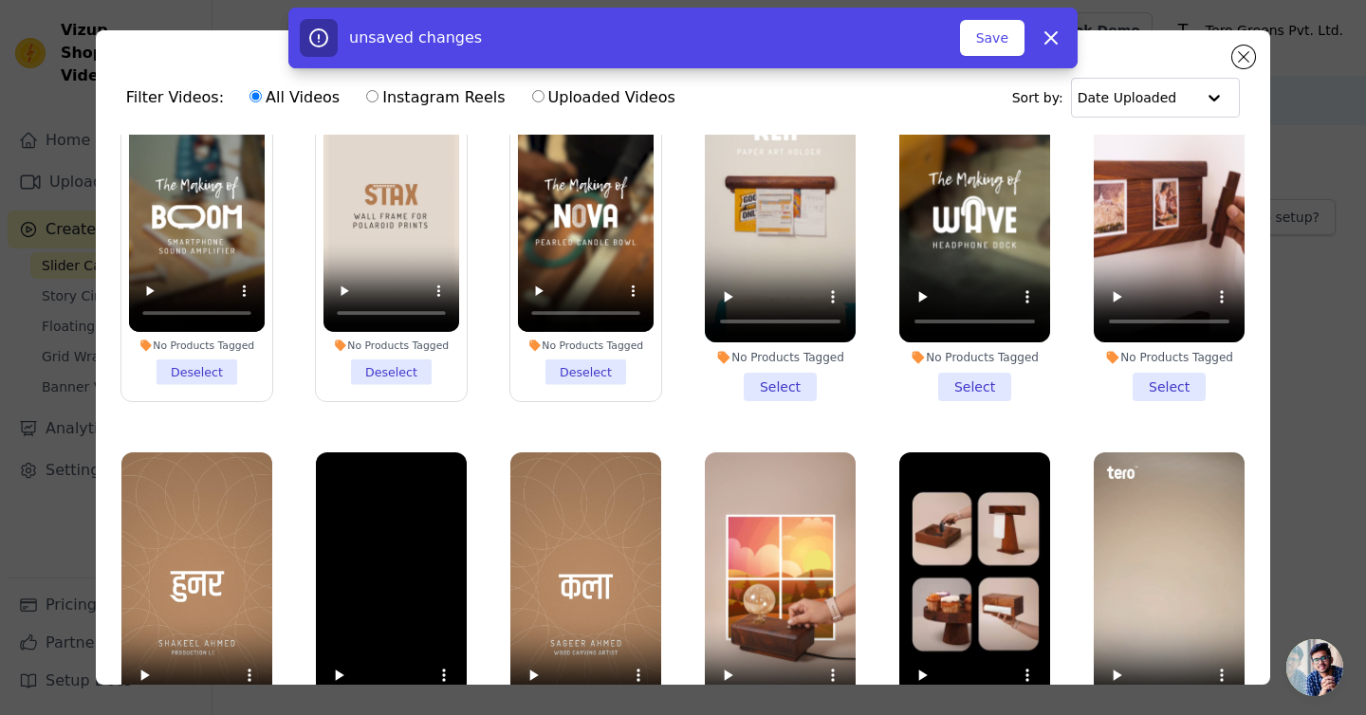
click at [771, 397] on li "No Products Tagged Select" at bounding box center [780, 237] width 151 height 327
click at [0, 0] on input "No Products Tagged Select" at bounding box center [0, 0] width 0 height 0
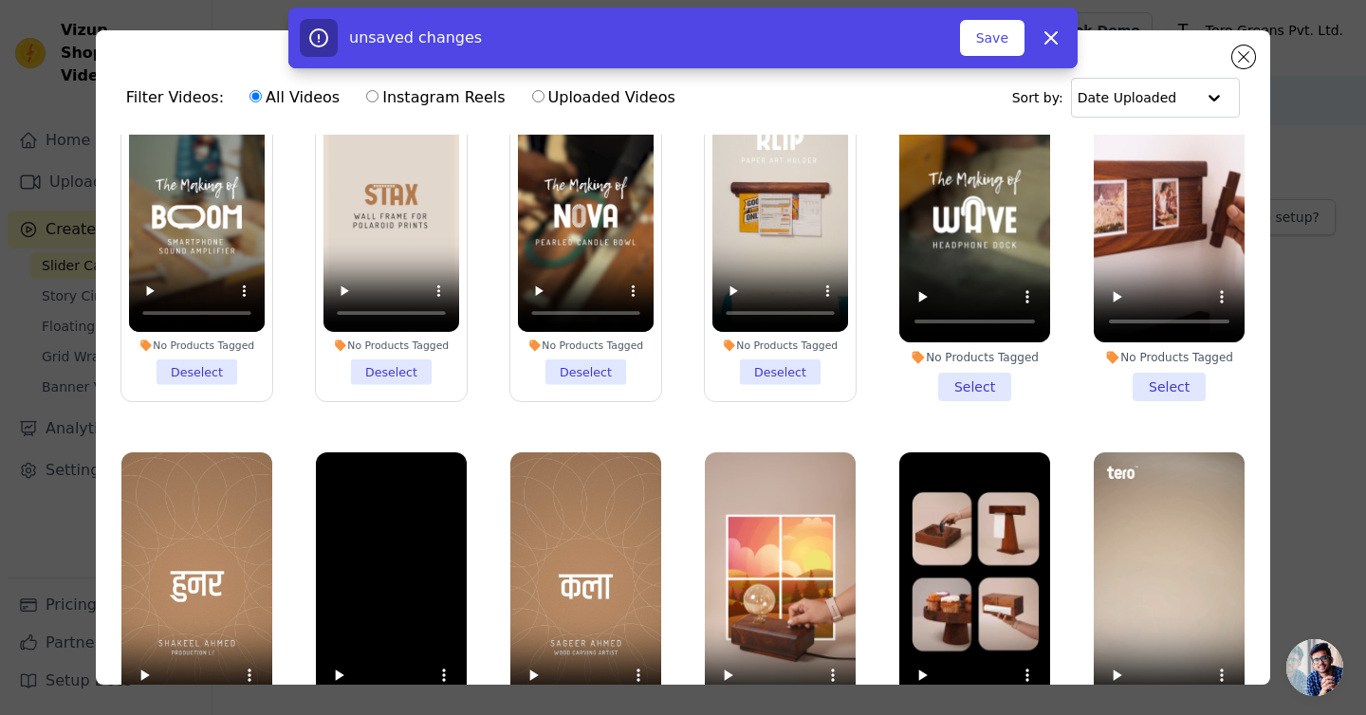
click at [947, 389] on li "No Products Tagged Select" at bounding box center [974, 237] width 151 height 327
click at [0, 0] on input "No Products Tagged Select" at bounding box center [0, 0] width 0 height 0
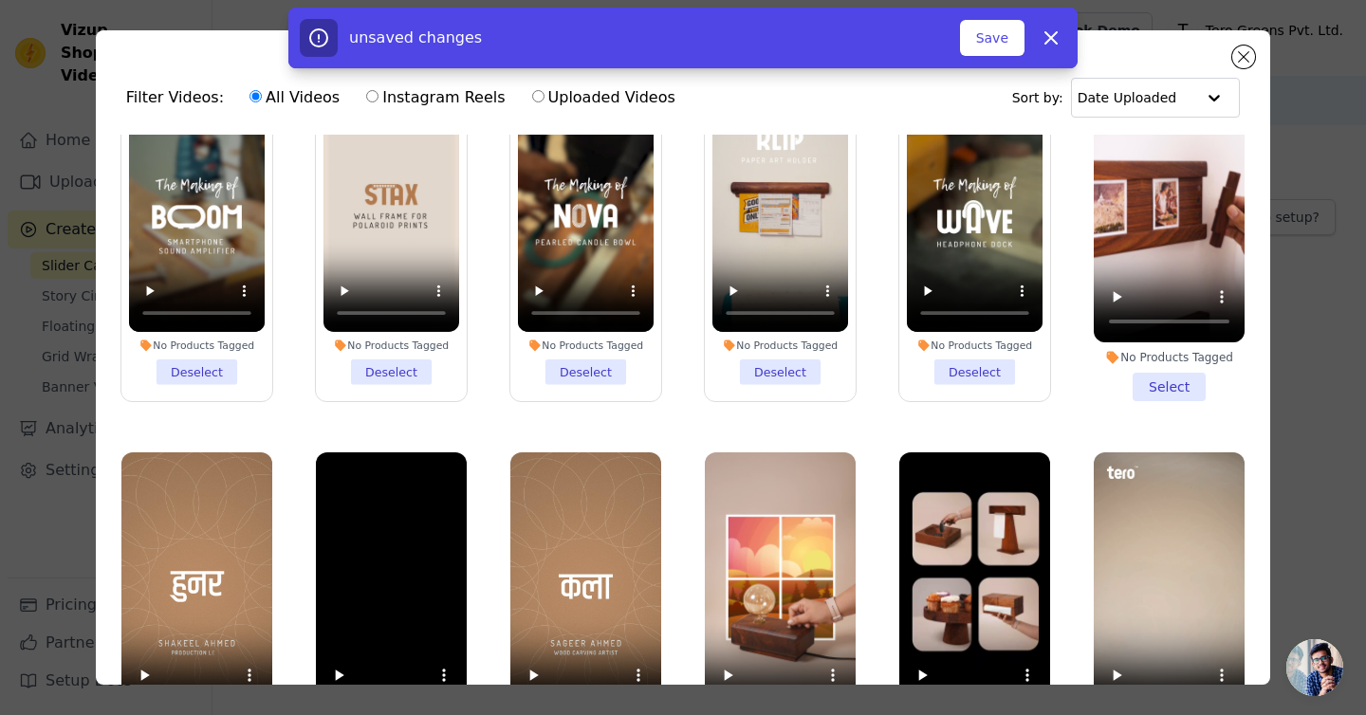
click at [1195, 389] on li "No Products Tagged Select" at bounding box center [1169, 237] width 151 height 327
click at [0, 0] on input "No Products Tagged Select" at bounding box center [0, 0] width 0 height 0
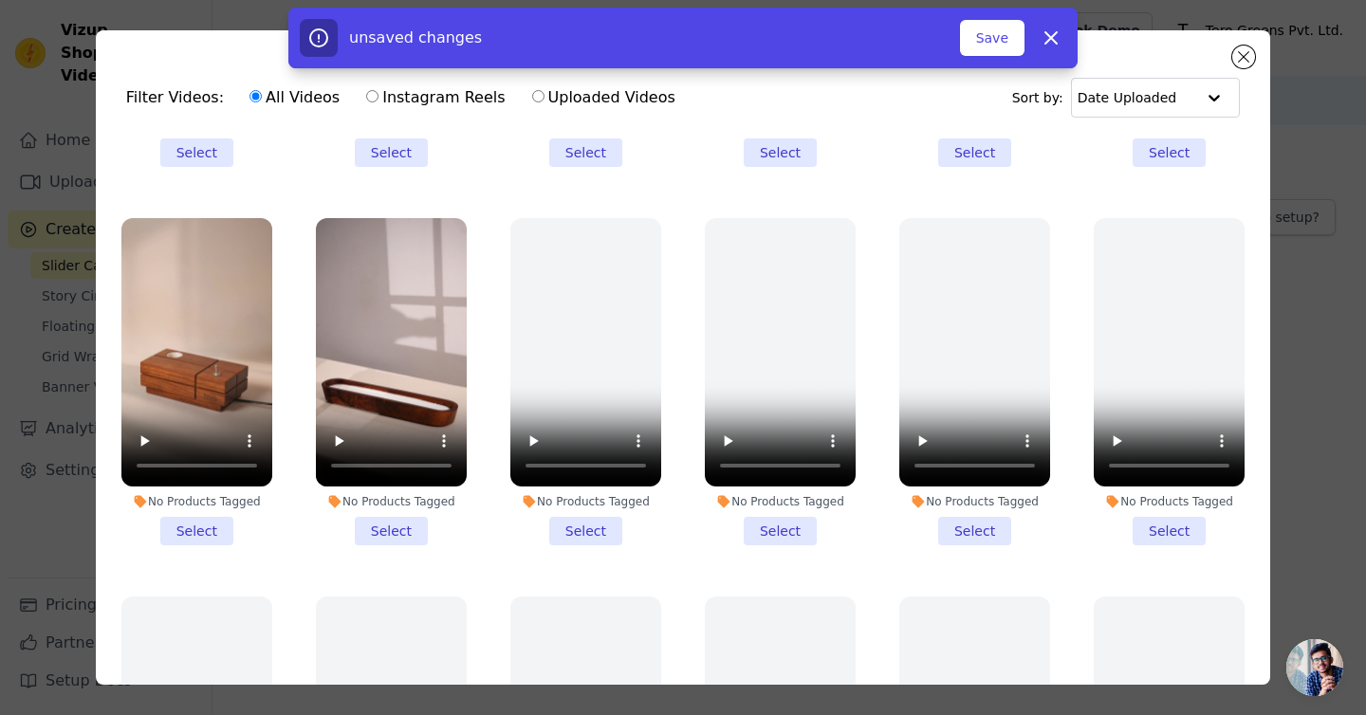
scroll to position [1841, 0]
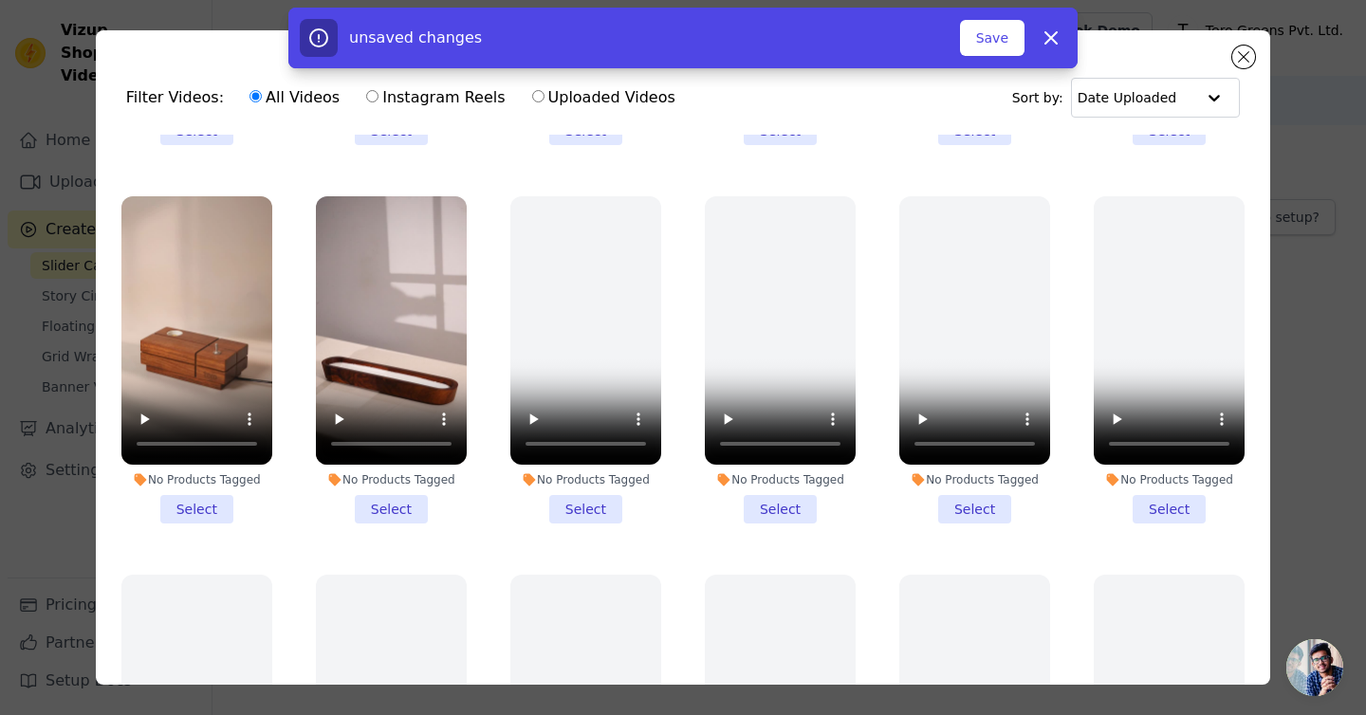
click at [194, 514] on li "No Products Tagged Select" at bounding box center [196, 359] width 151 height 327
click at [0, 0] on input "No Products Tagged Select" at bounding box center [0, 0] width 0 height 0
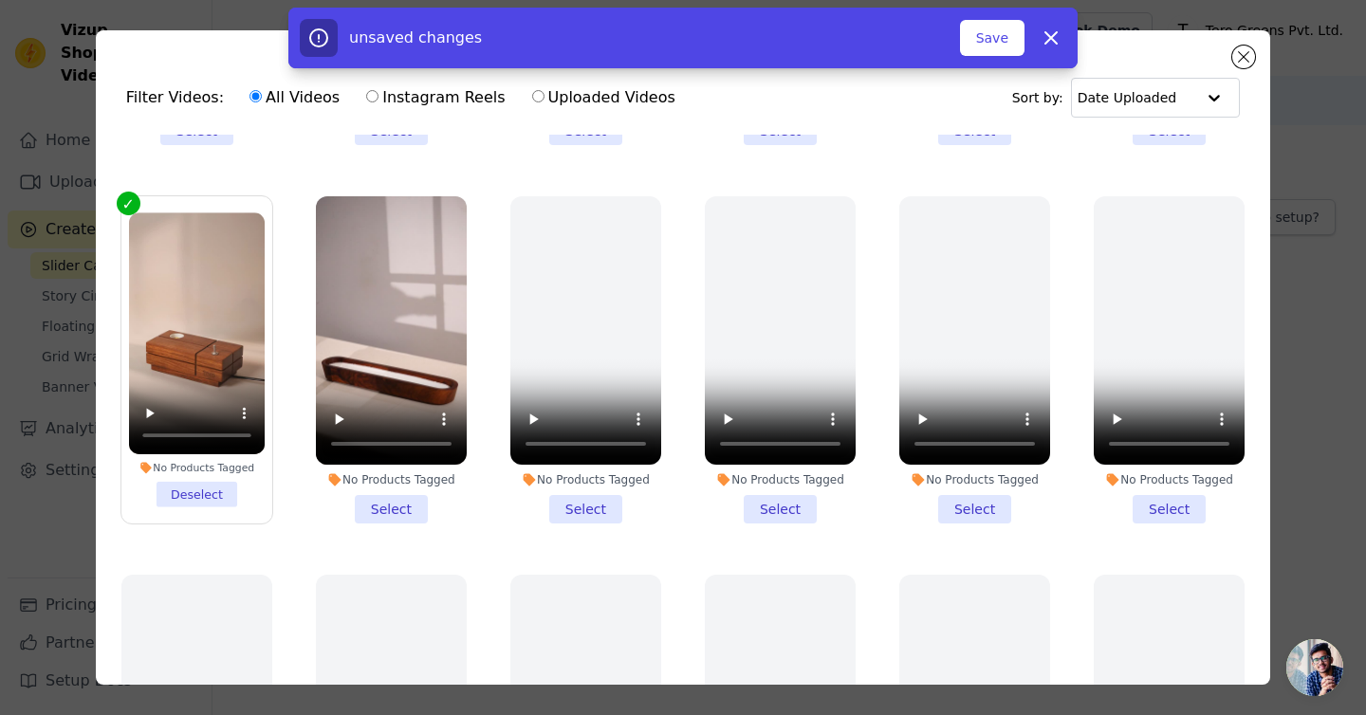
click at [415, 507] on li "No Products Tagged Select" at bounding box center [391, 359] width 151 height 327
click at [0, 0] on input "No Products Tagged Select" at bounding box center [0, 0] width 0 height 0
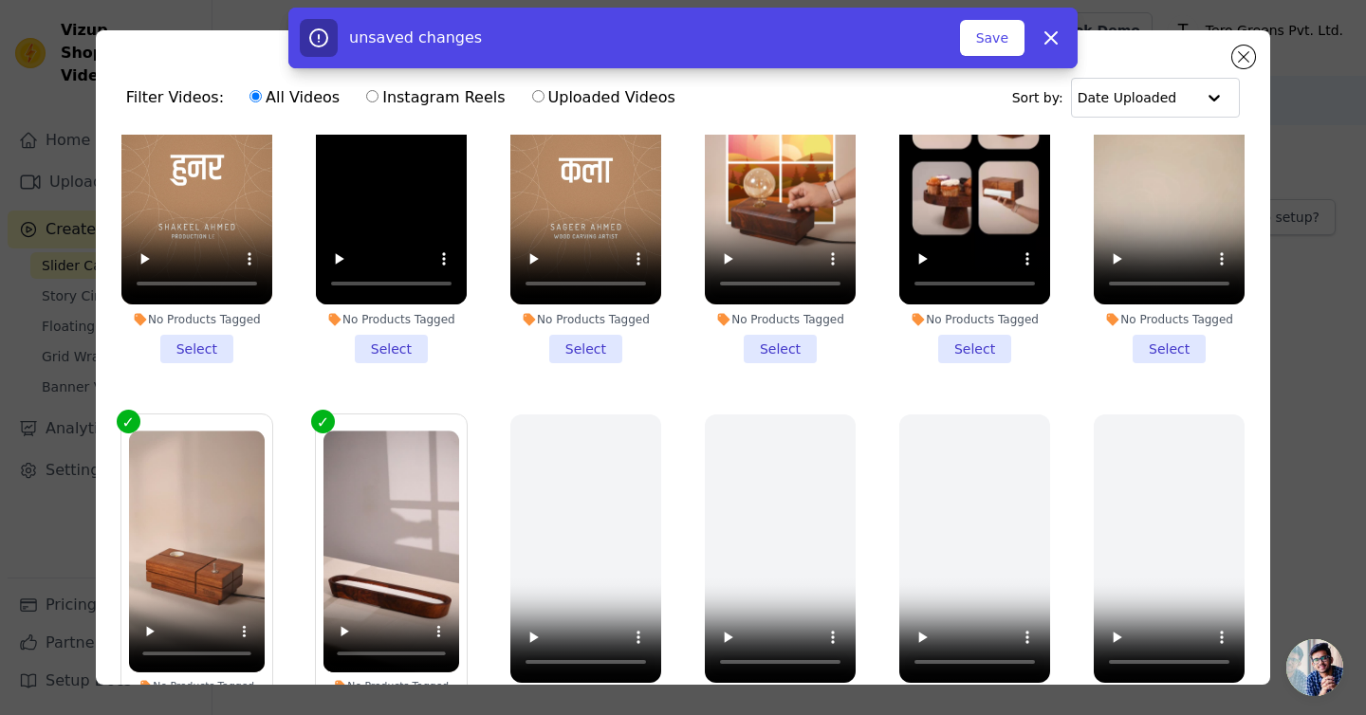
scroll to position [1542, 0]
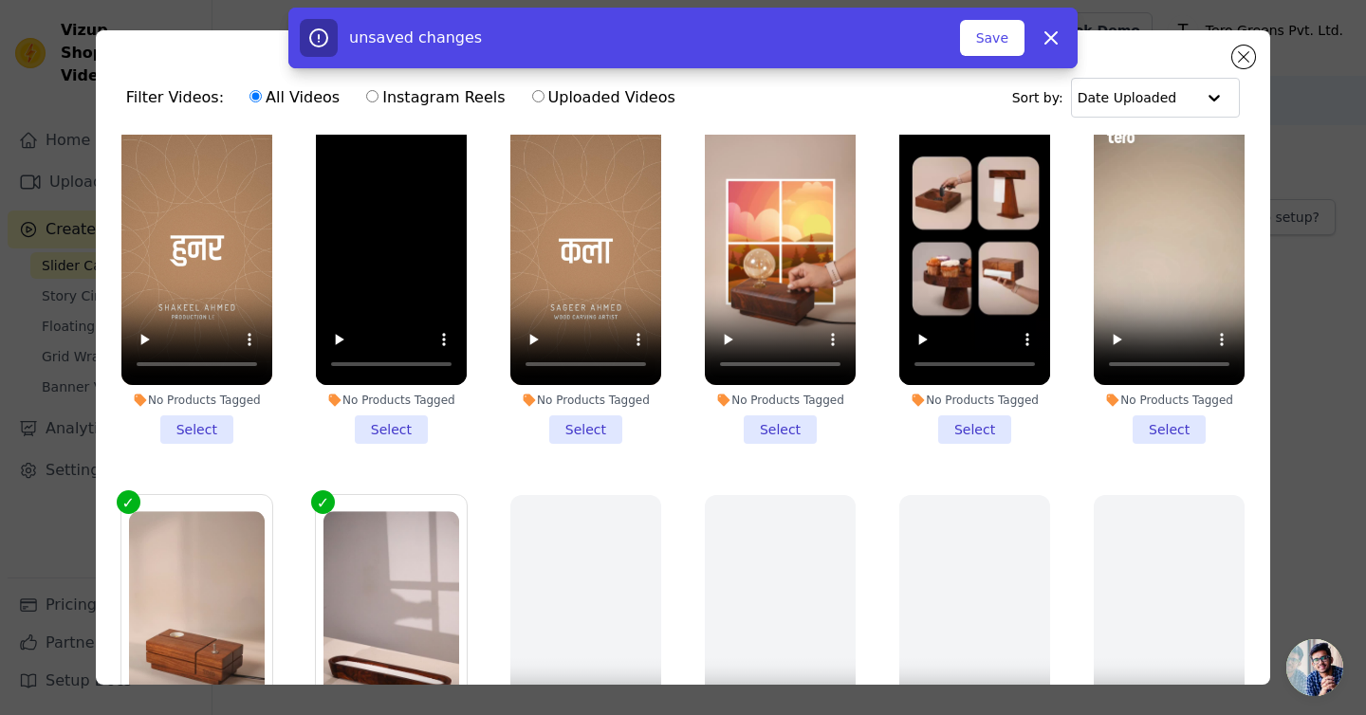
click at [184, 432] on li "No Products Tagged Select" at bounding box center [196, 280] width 151 height 327
click at [0, 0] on input "No Products Tagged Select" at bounding box center [0, 0] width 0 height 0
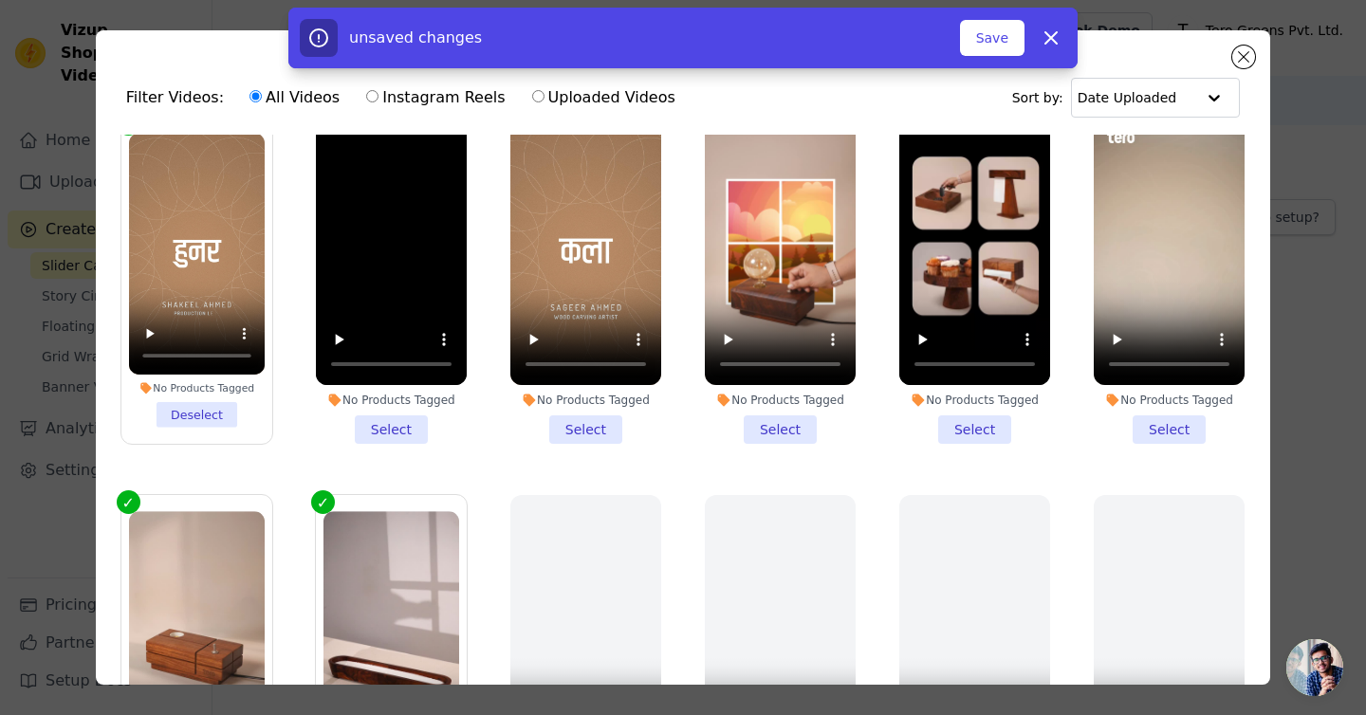
click at [379, 432] on li "No Products Tagged Select" at bounding box center [391, 280] width 151 height 327
click at [0, 0] on input "No Products Tagged Select" at bounding box center [0, 0] width 0 height 0
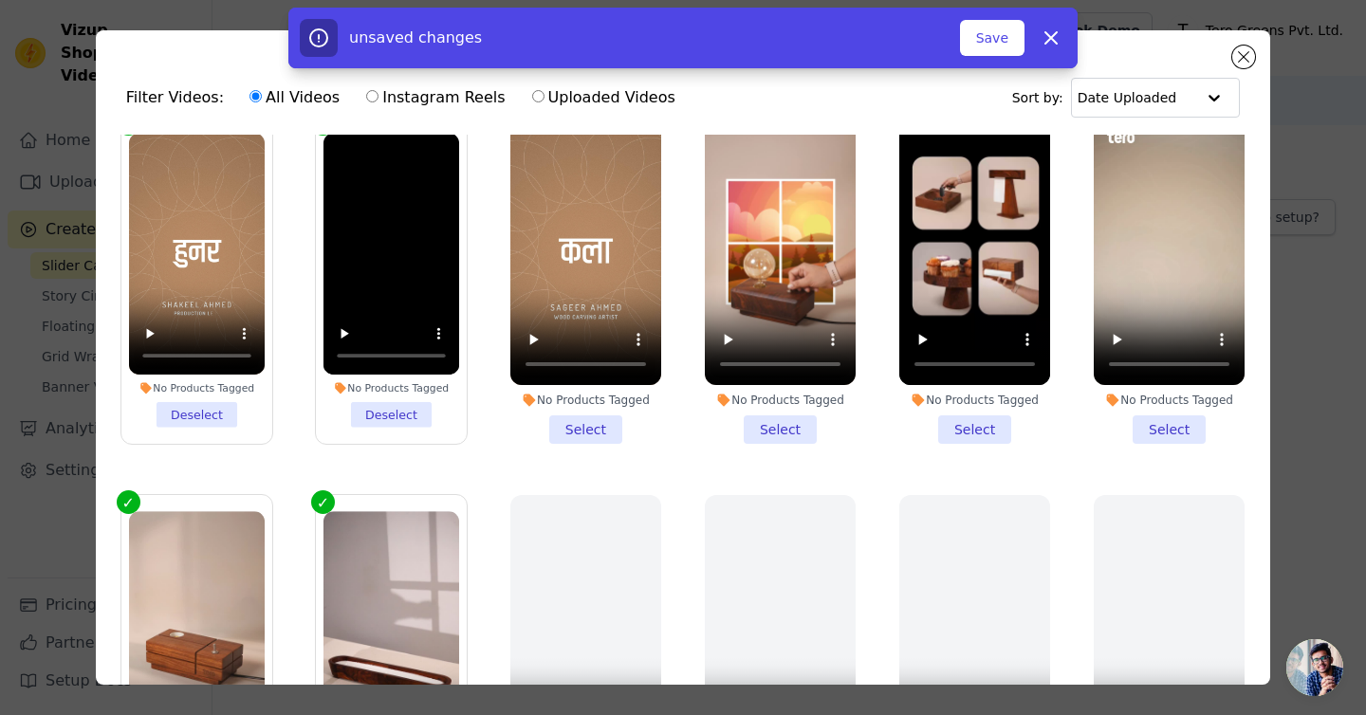
click at [602, 415] on li "No Products Tagged Select" at bounding box center [585, 280] width 151 height 327
click at [0, 0] on input "No Products Tagged Select" at bounding box center [0, 0] width 0 height 0
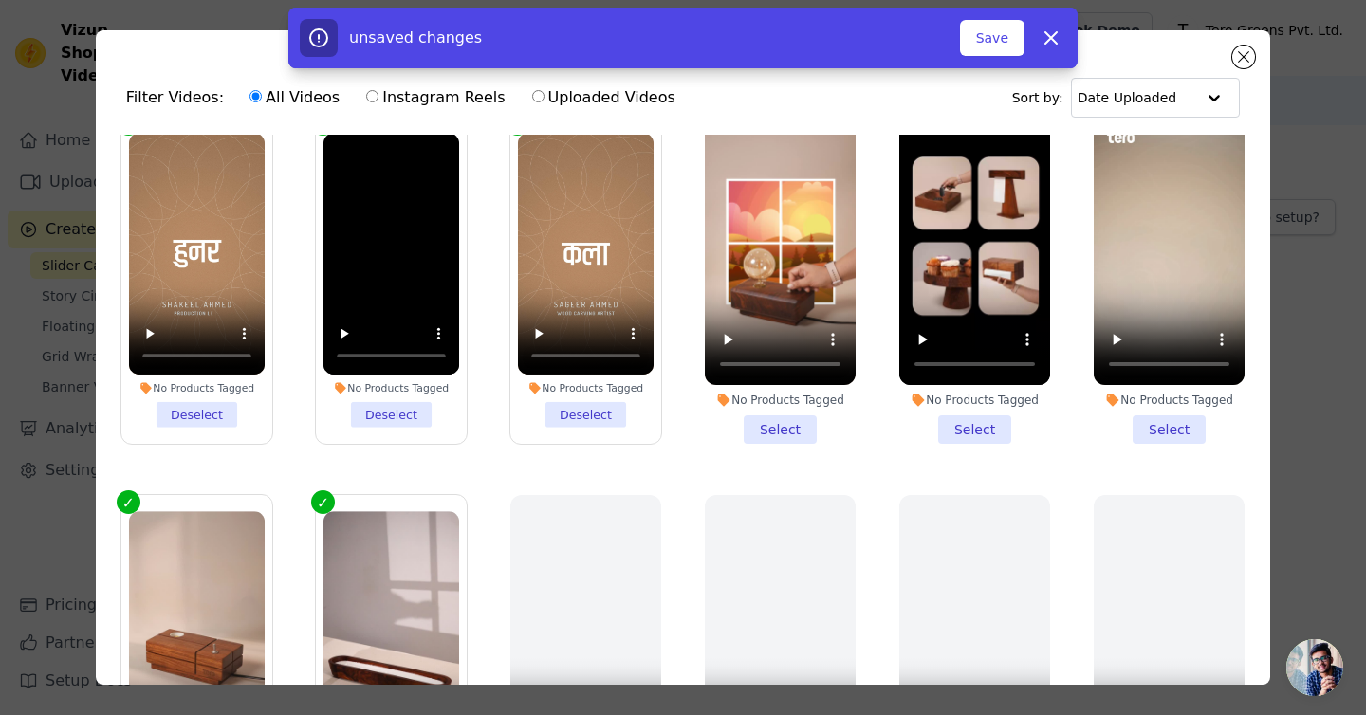
click at [761, 415] on li "No Products Tagged Select" at bounding box center [780, 280] width 151 height 327
click at [0, 0] on input "No Products Tagged Select" at bounding box center [0, 0] width 0 height 0
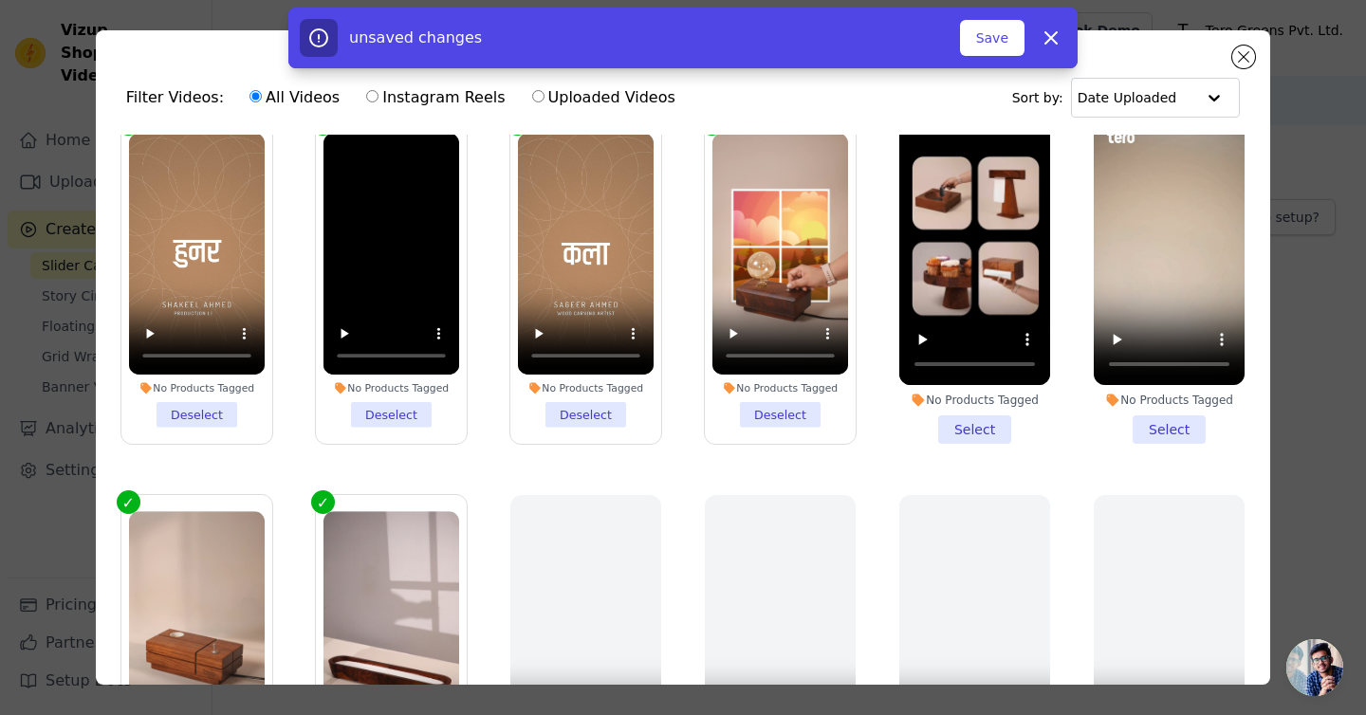
click at [993, 421] on li "No Products Tagged Select" at bounding box center [974, 280] width 151 height 327
click at [0, 0] on input "No Products Tagged Select" at bounding box center [0, 0] width 0 height 0
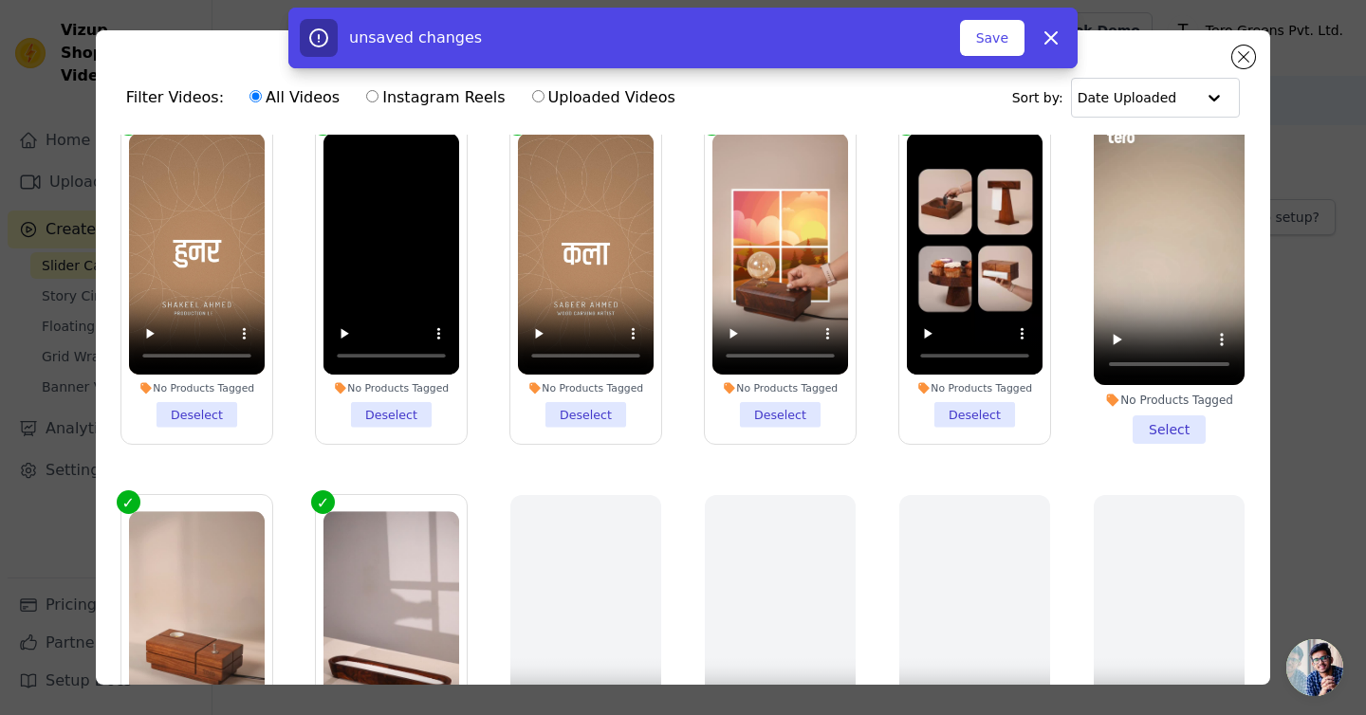
click at [1173, 421] on li "No Products Tagged Select" at bounding box center [1169, 280] width 151 height 327
click at [0, 0] on input "No Products Tagged Select" at bounding box center [0, 0] width 0 height 0
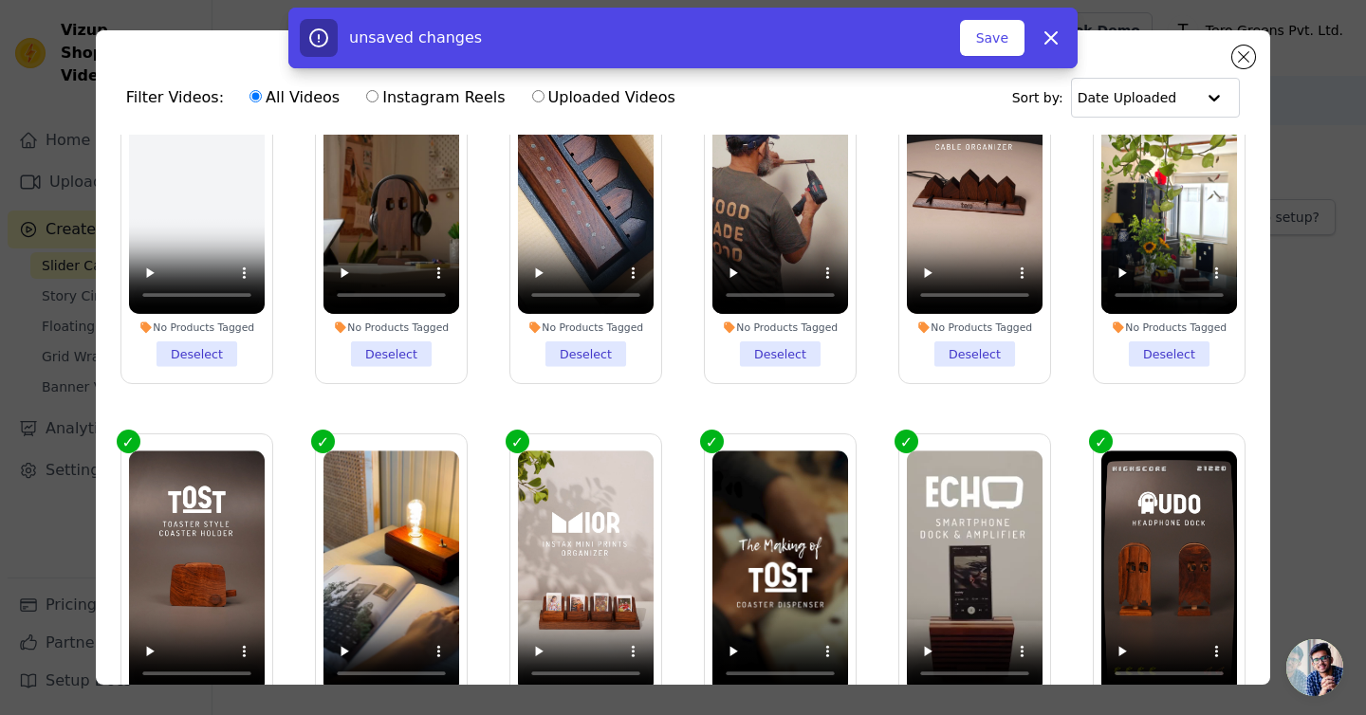
scroll to position [0, 0]
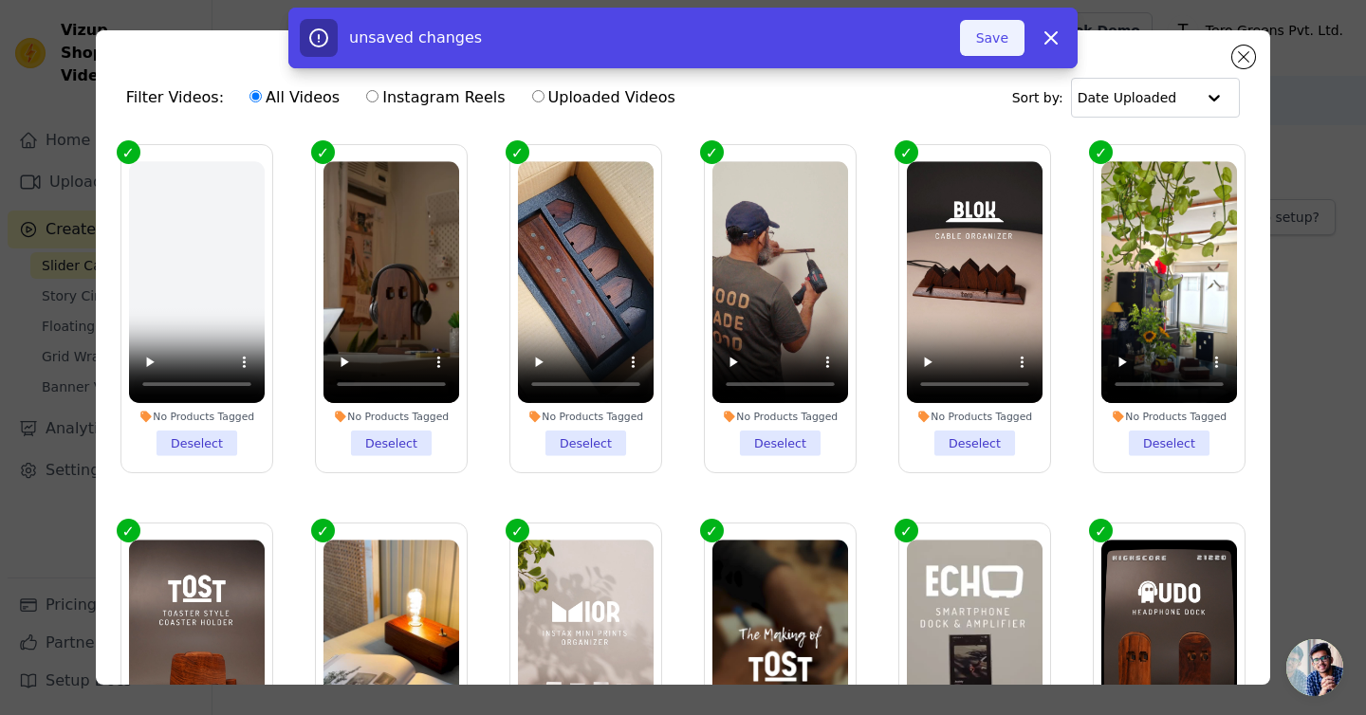
click at [1014, 51] on button "Save" at bounding box center [992, 38] width 65 height 36
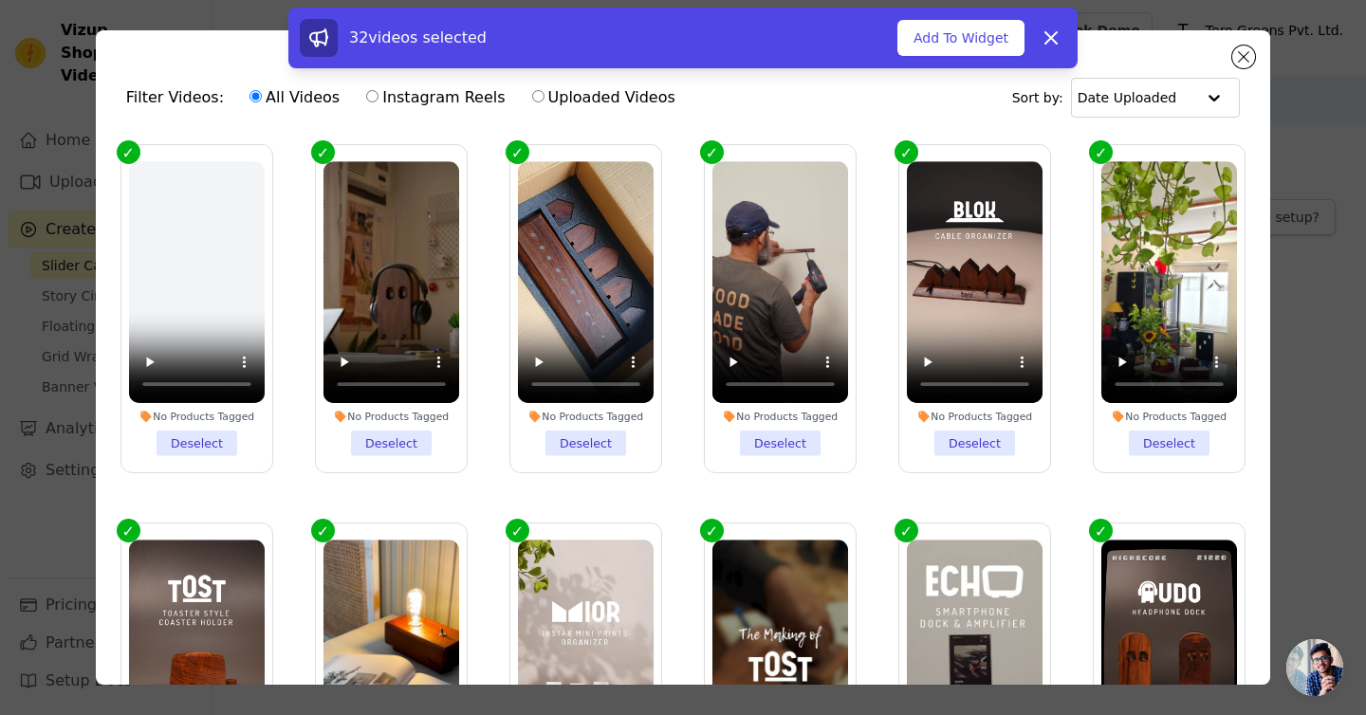
click at [243, 447] on li "No Products Tagged Deselect" at bounding box center [197, 308] width 136 height 294
click at [0, 0] on input "No Products Tagged Deselect" at bounding box center [0, 0] width 0 height 0
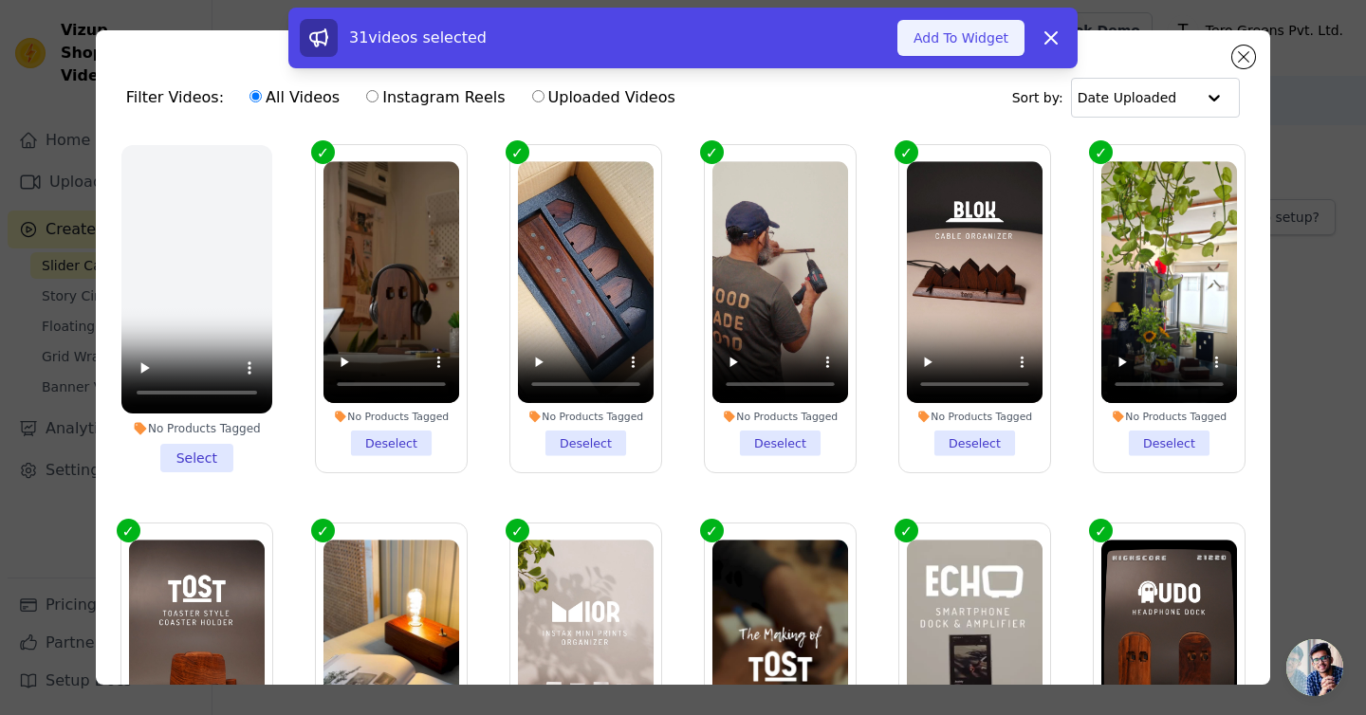
click at [951, 42] on button "Add To Widget" at bounding box center [961, 38] width 127 height 36
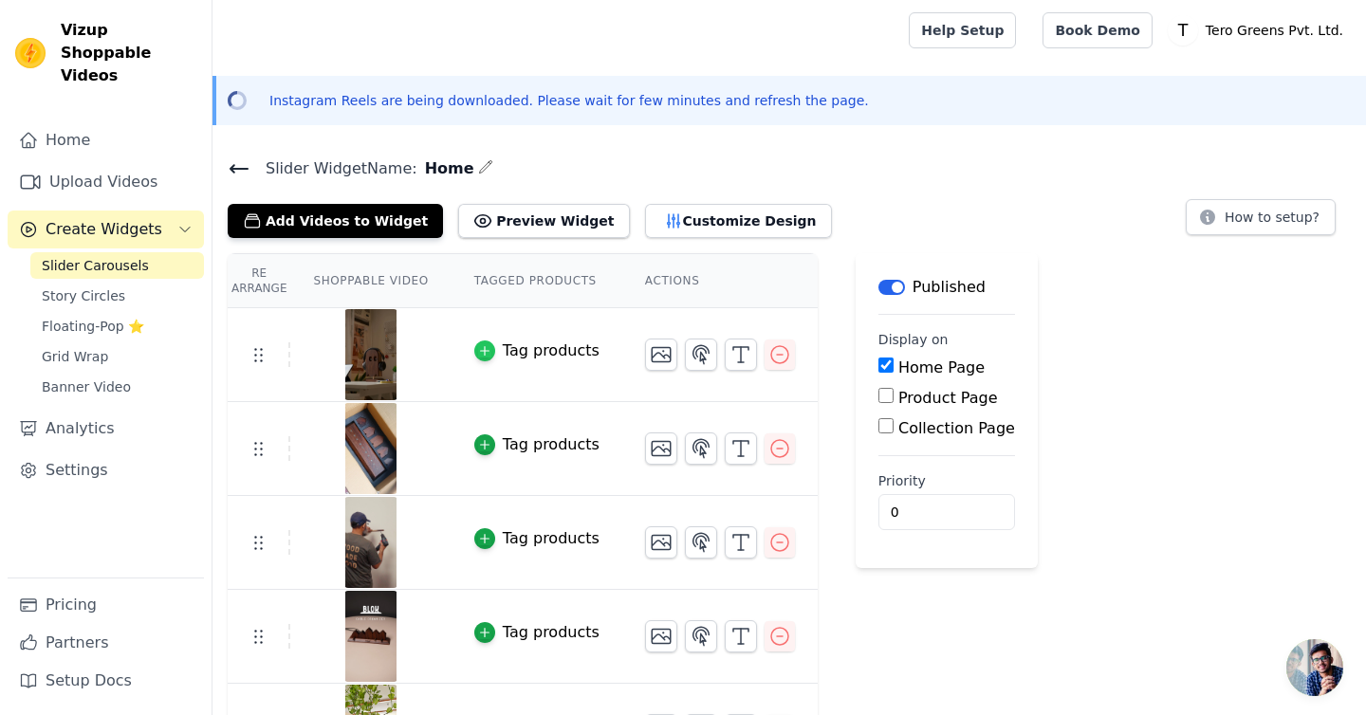
click at [485, 351] on icon "button" at bounding box center [484, 350] width 13 height 13
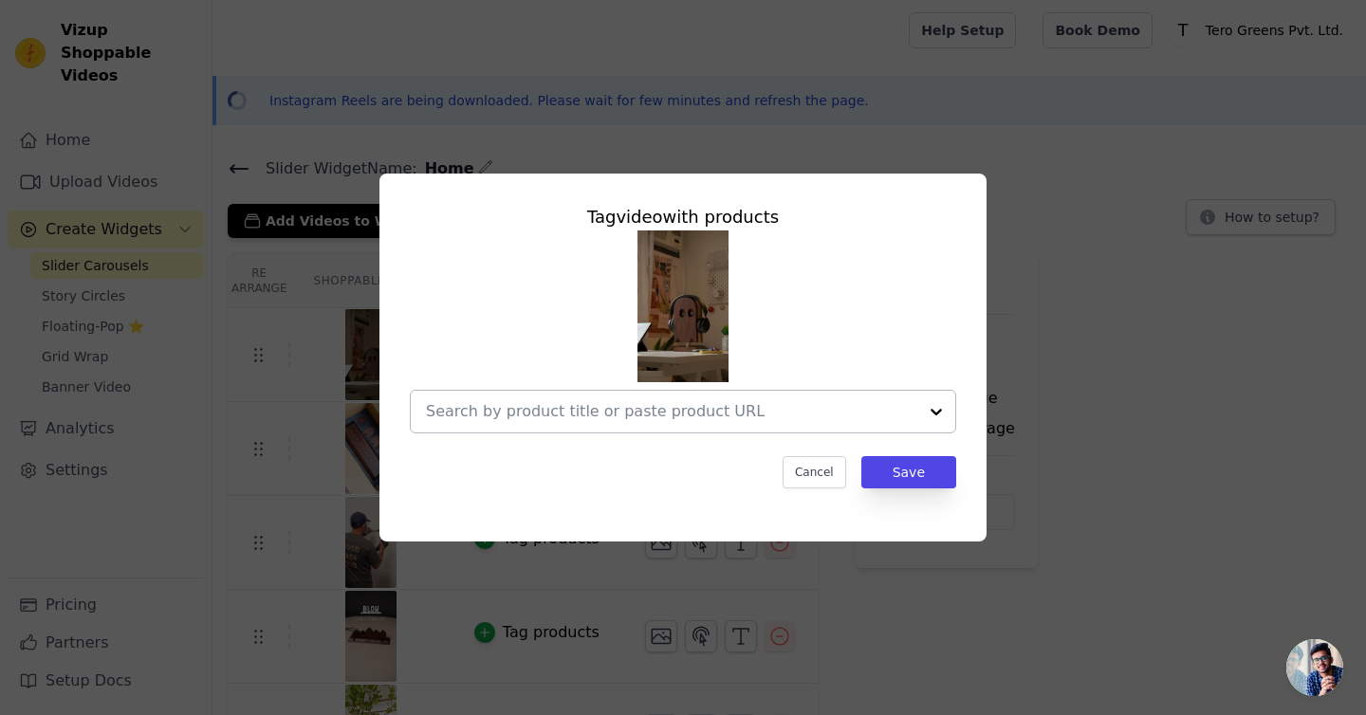
click at [572, 412] on input "text" at bounding box center [671, 411] width 491 height 23
click at [683, 409] on input "text" at bounding box center [671, 411] width 491 height 23
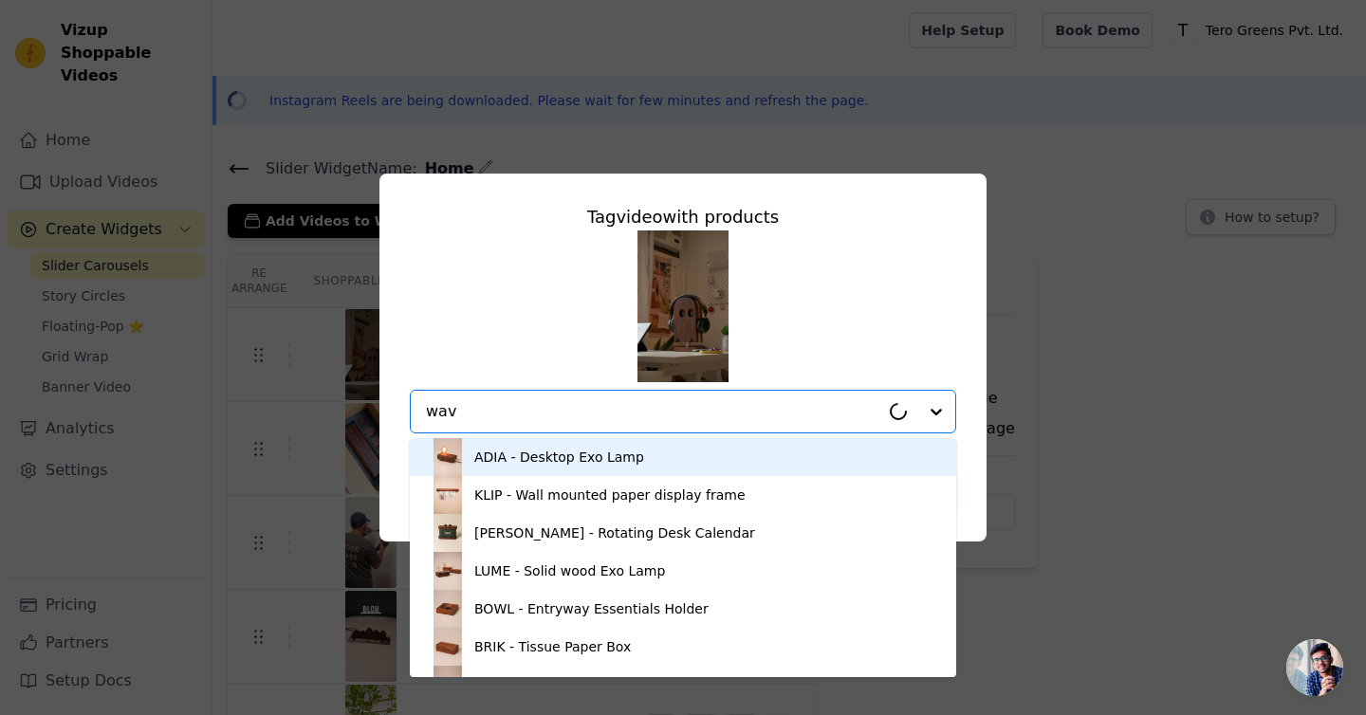
type input "wave"
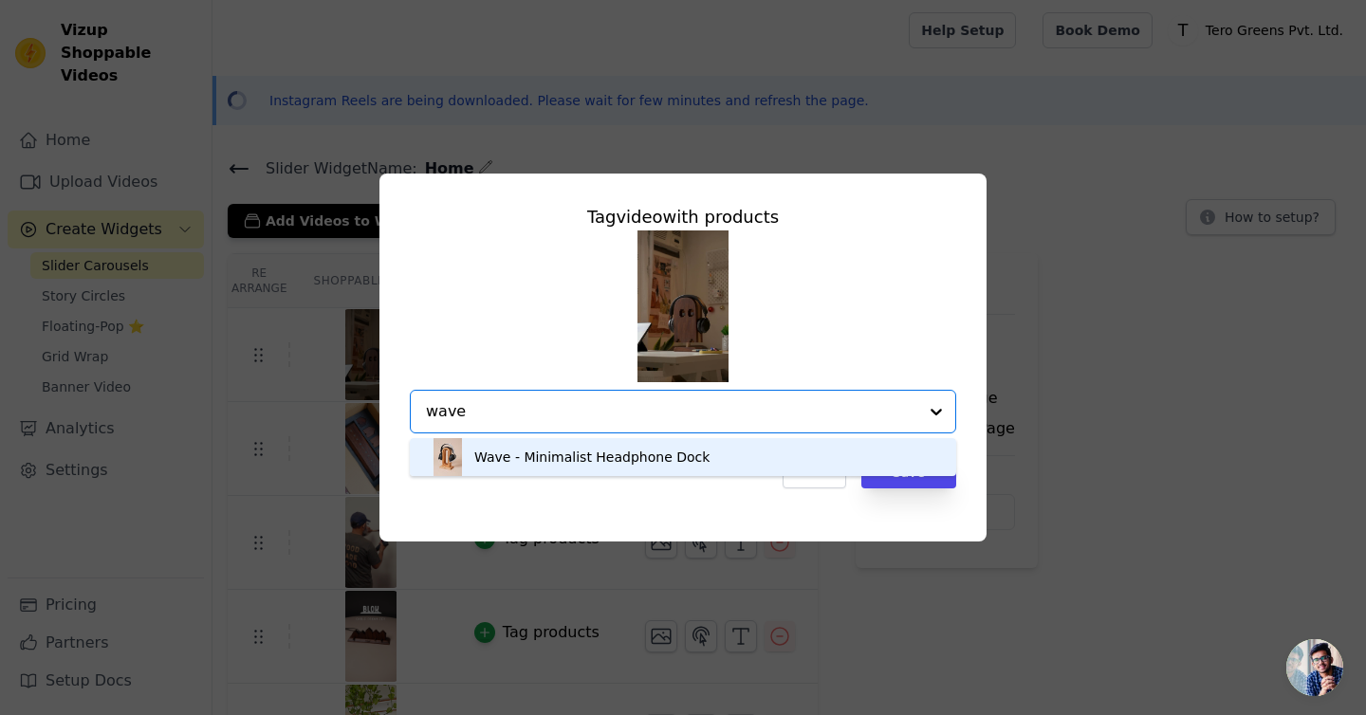
click at [723, 452] on div "Wave - Minimalist Headphone Dock" at bounding box center [683, 457] width 509 height 38
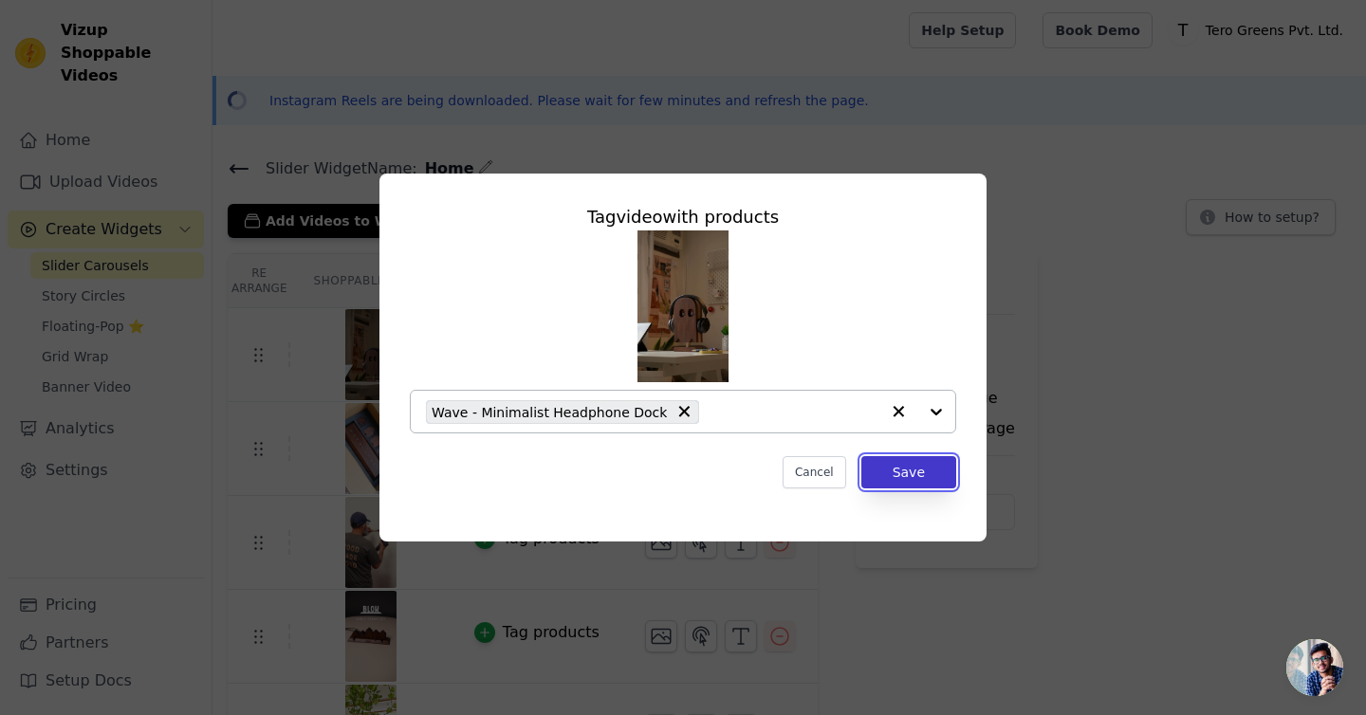
click at [917, 468] on button "Save" at bounding box center [908, 472] width 95 height 32
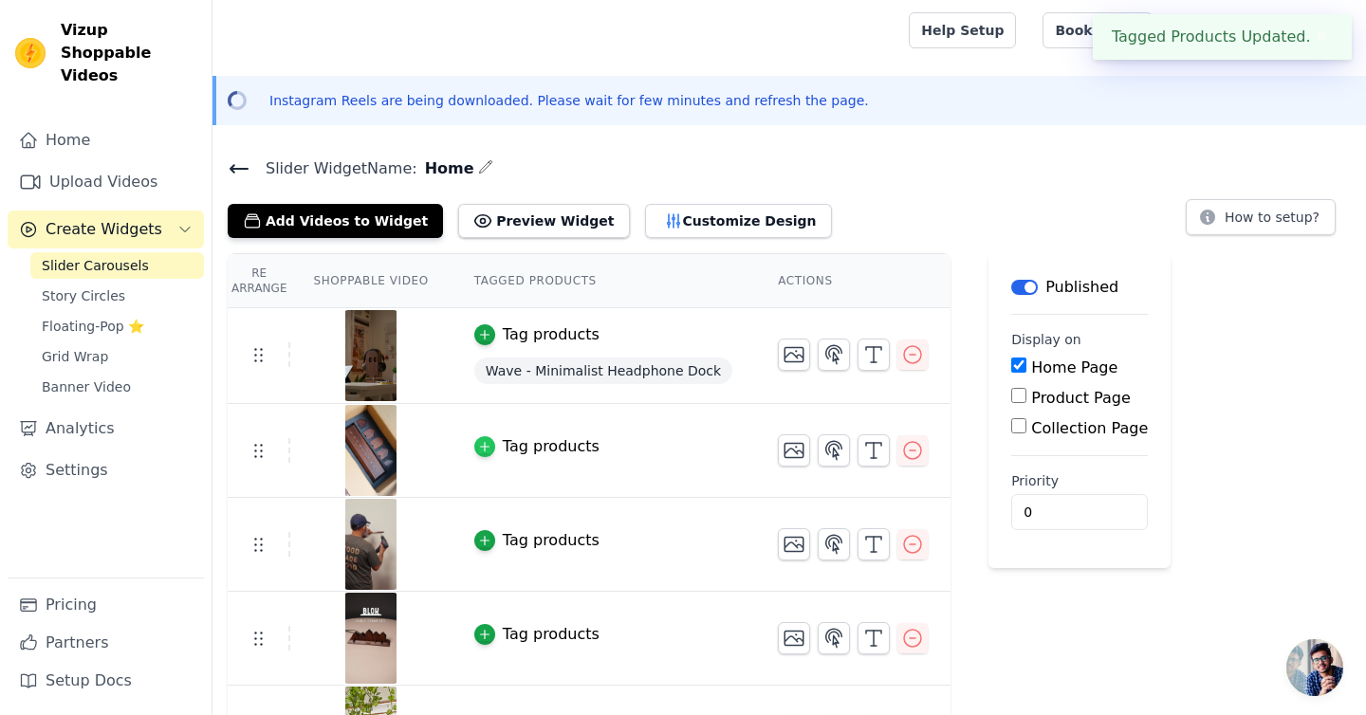
click at [486, 447] on icon "button" at bounding box center [484, 446] width 13 height 13
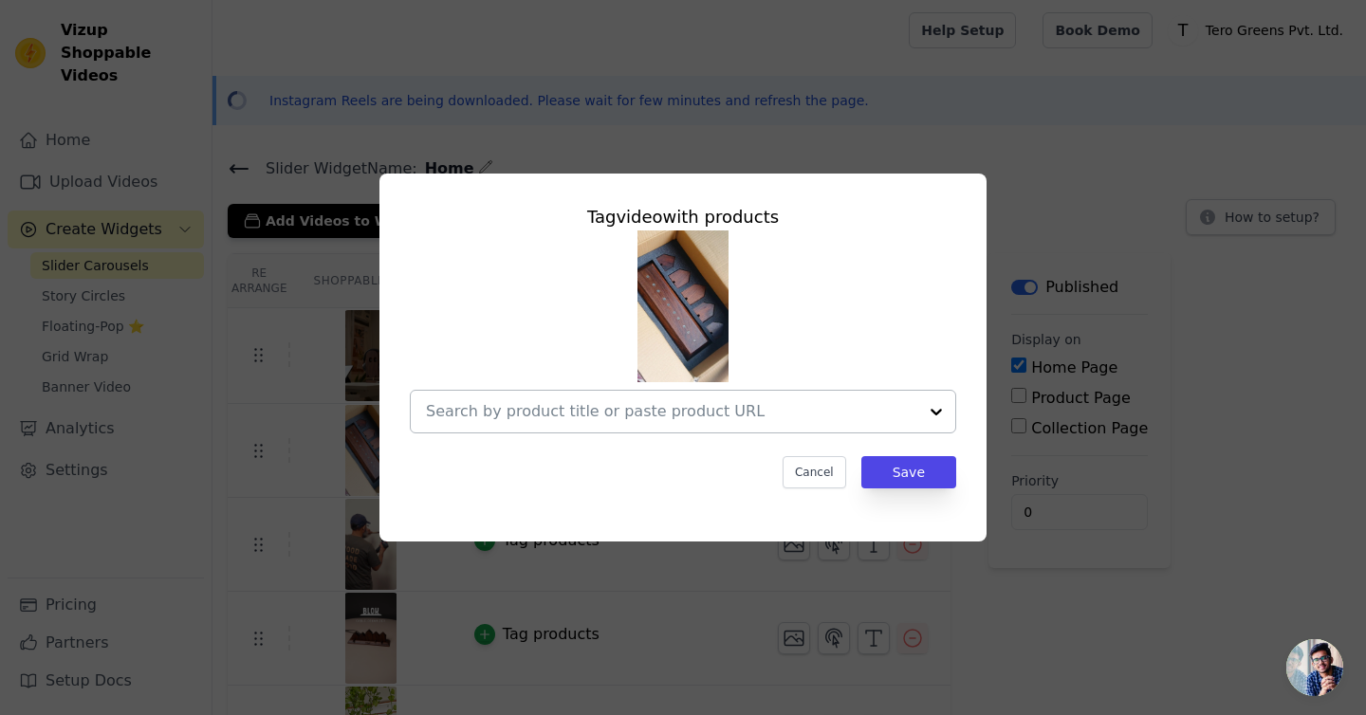
click at [573, 419] on input "text" at bounding box center [671, 411] width 491 height 23
click at [566, 405] on input "text" at bounding box center [671, 411] width 491 height 23
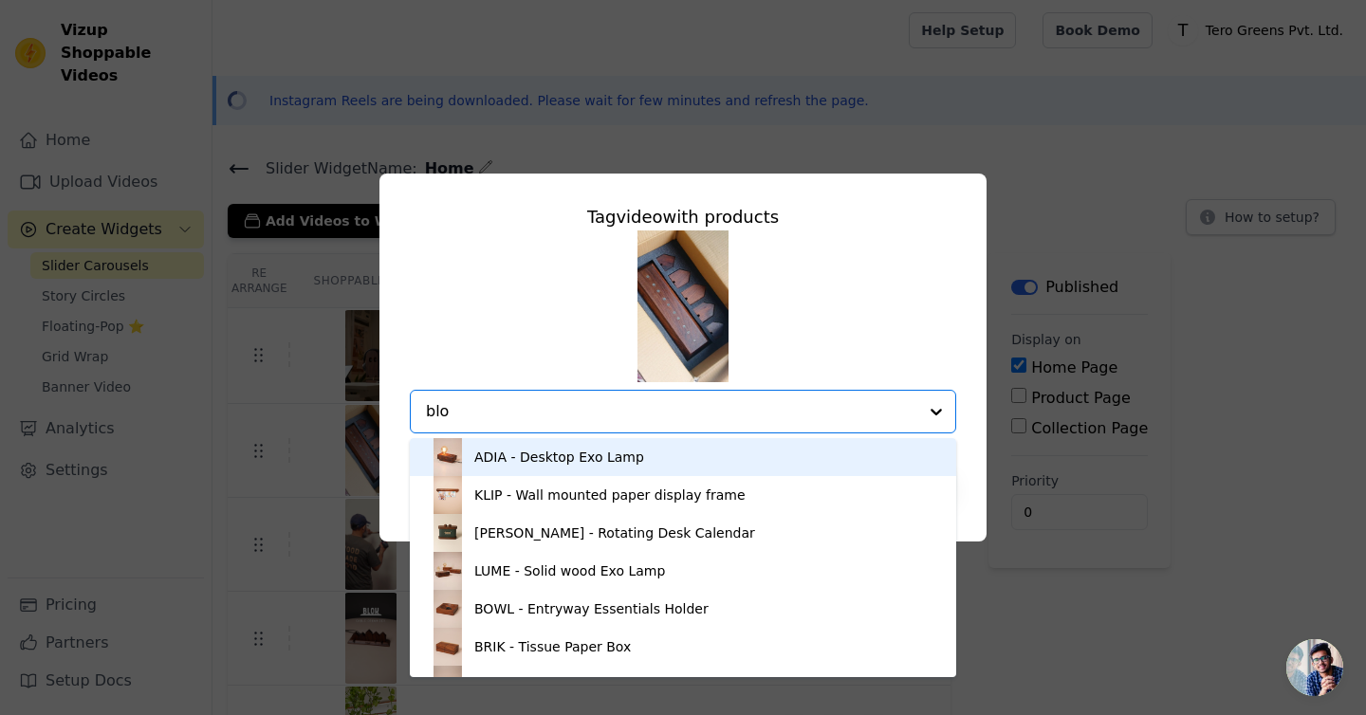
type input "blok"
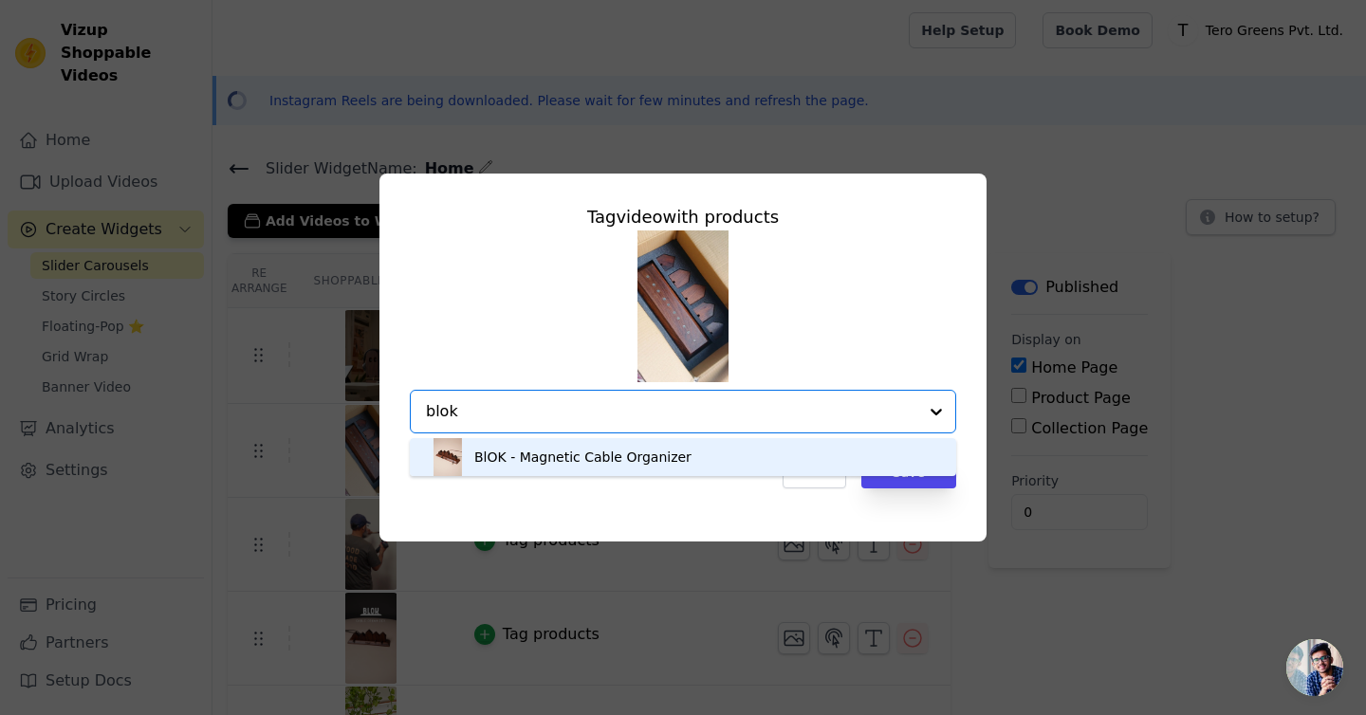
click at [706, 446] on div "BlOK - Magnetic Cable Organizer" at bounding box center [683, 457] width 509 height 38
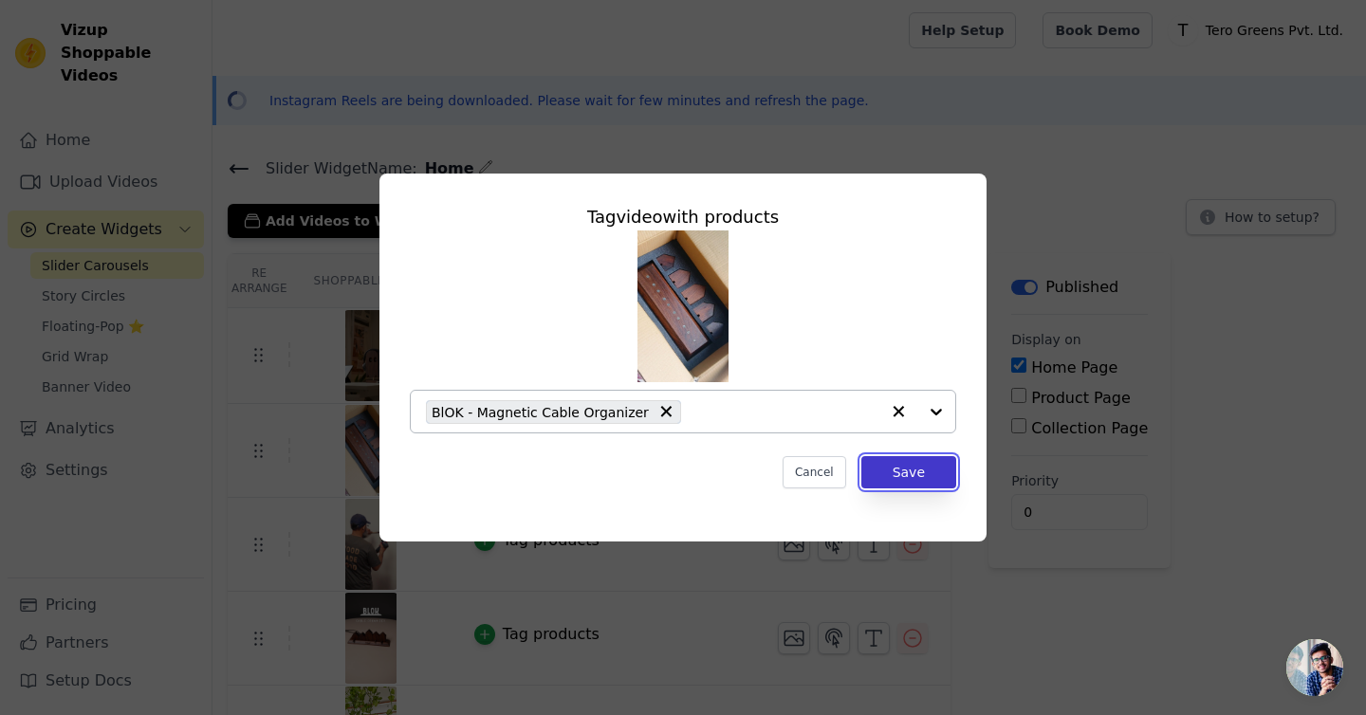
click at [896, 480] on button "Save" at bounding box center [908, 472] width 95 height 32
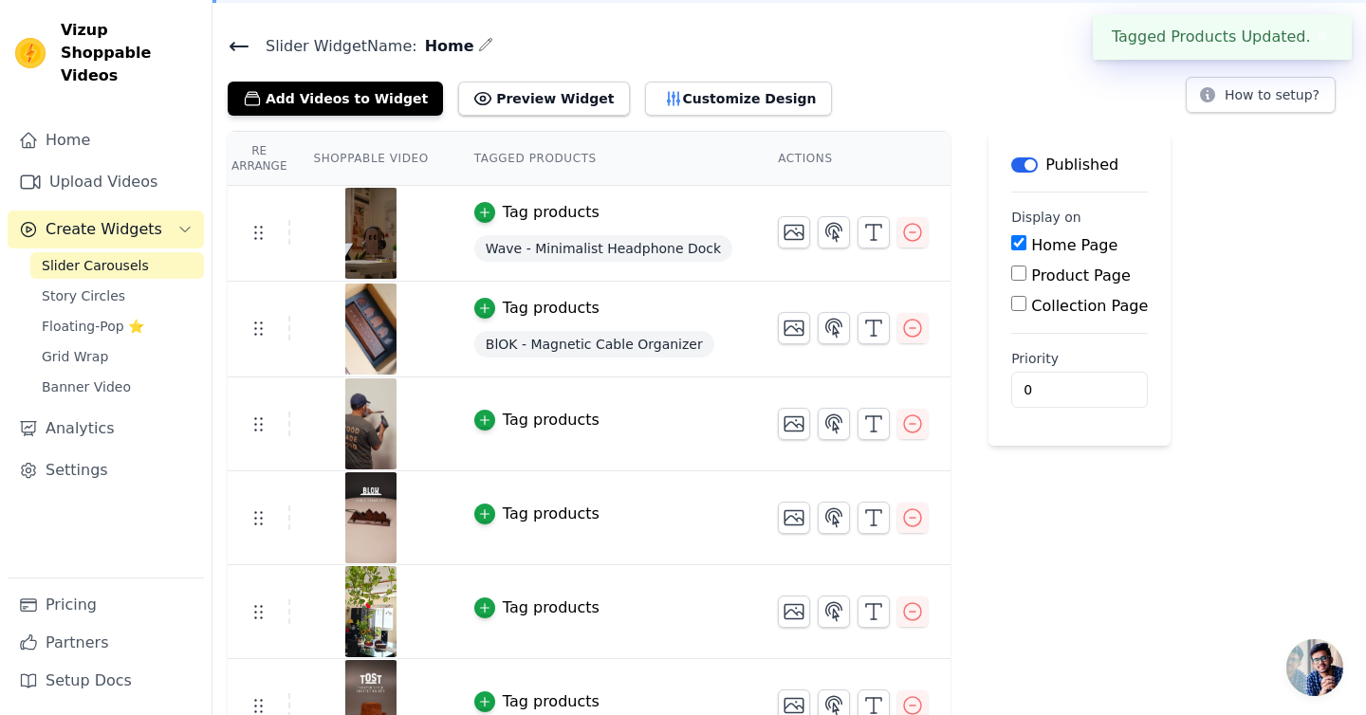
scroll to position [177, 0]
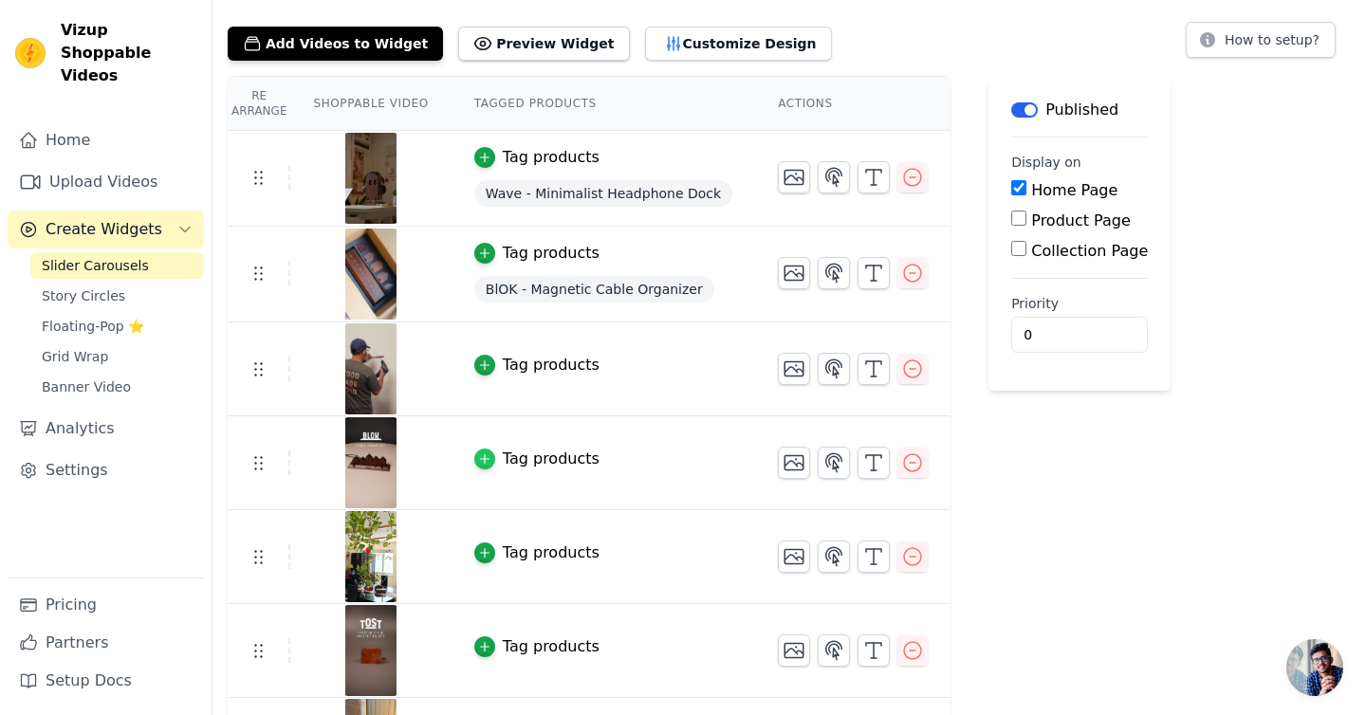
click at [489, 454] on icon "button" at bounding box center [484, 459] width 13 height 13
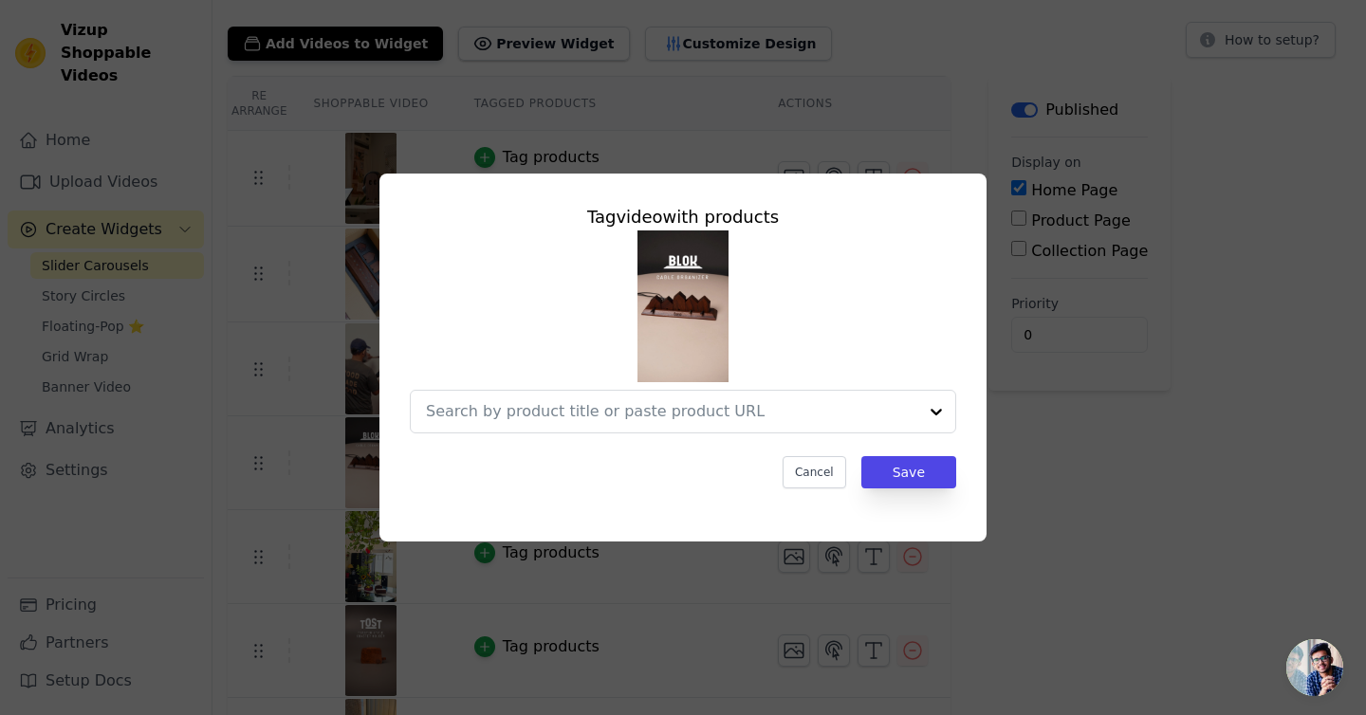
scroll to position [0, 0]
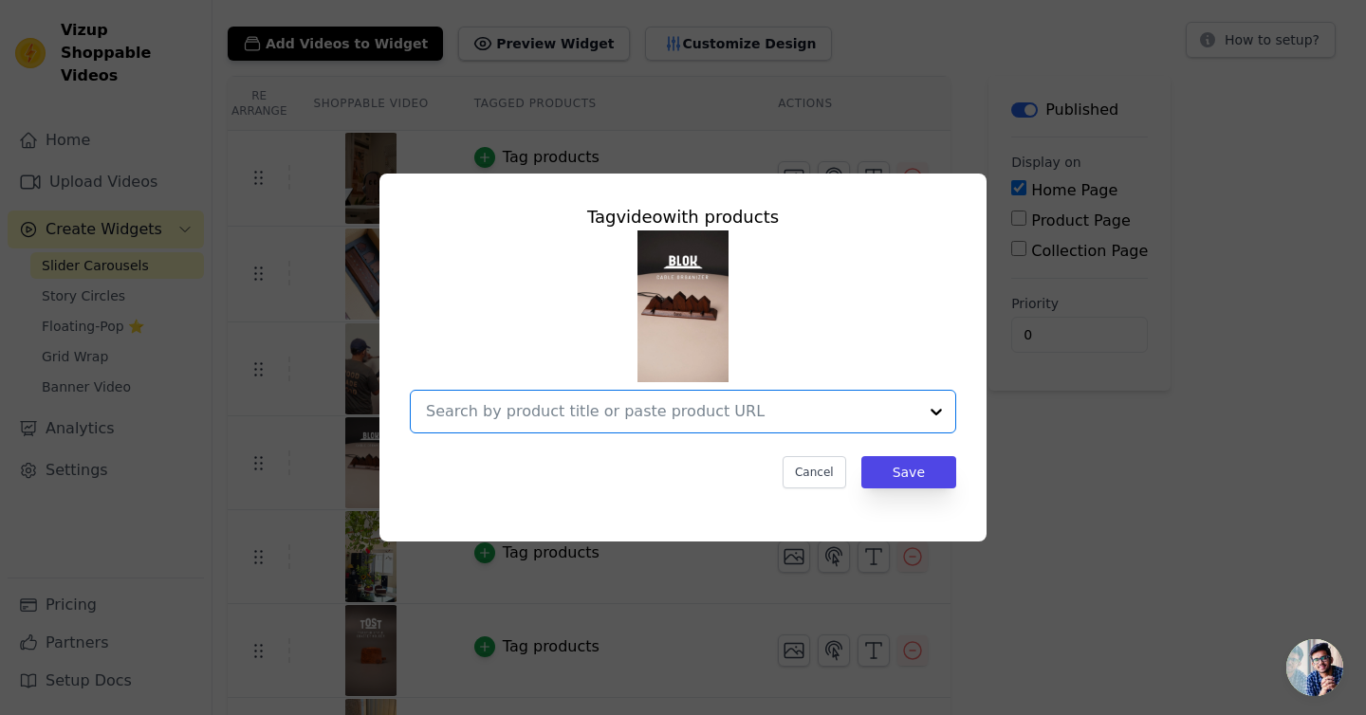
click at [734, 408] on input "text" at bounding box center [671, 411] width 491 height 23
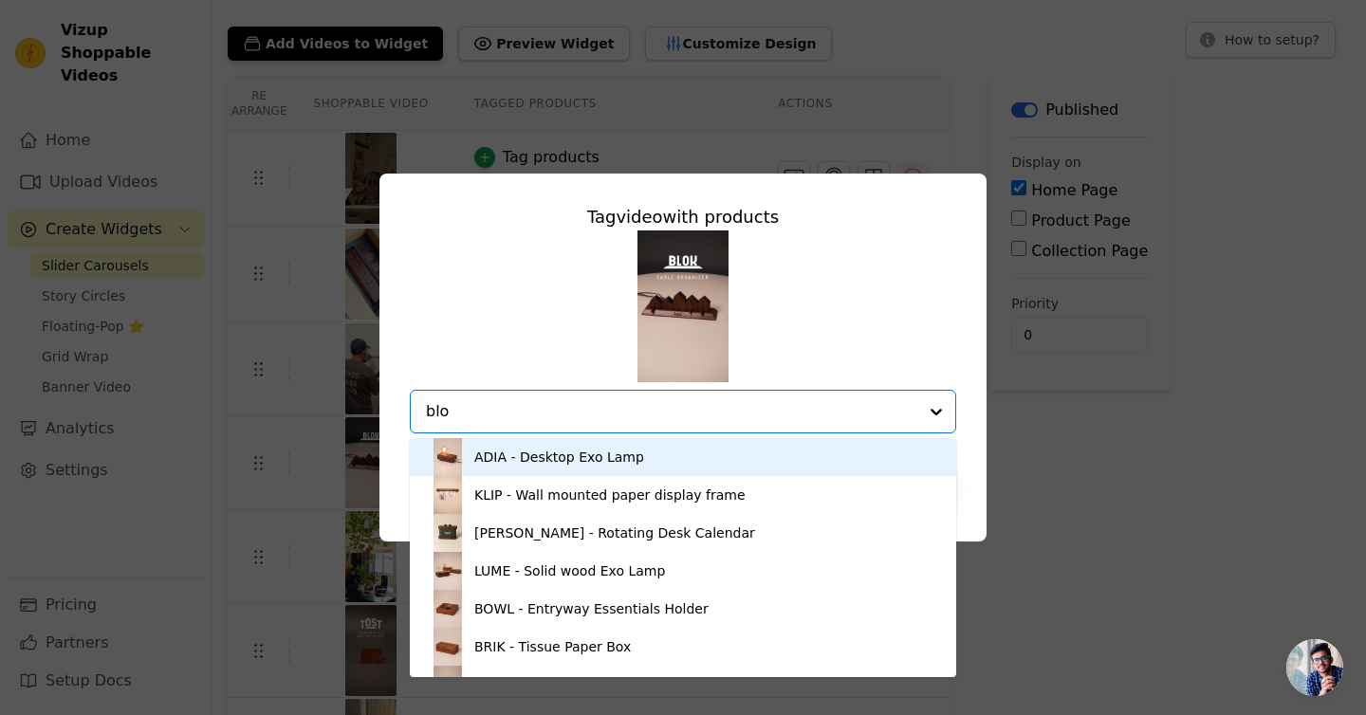
type input "blok"
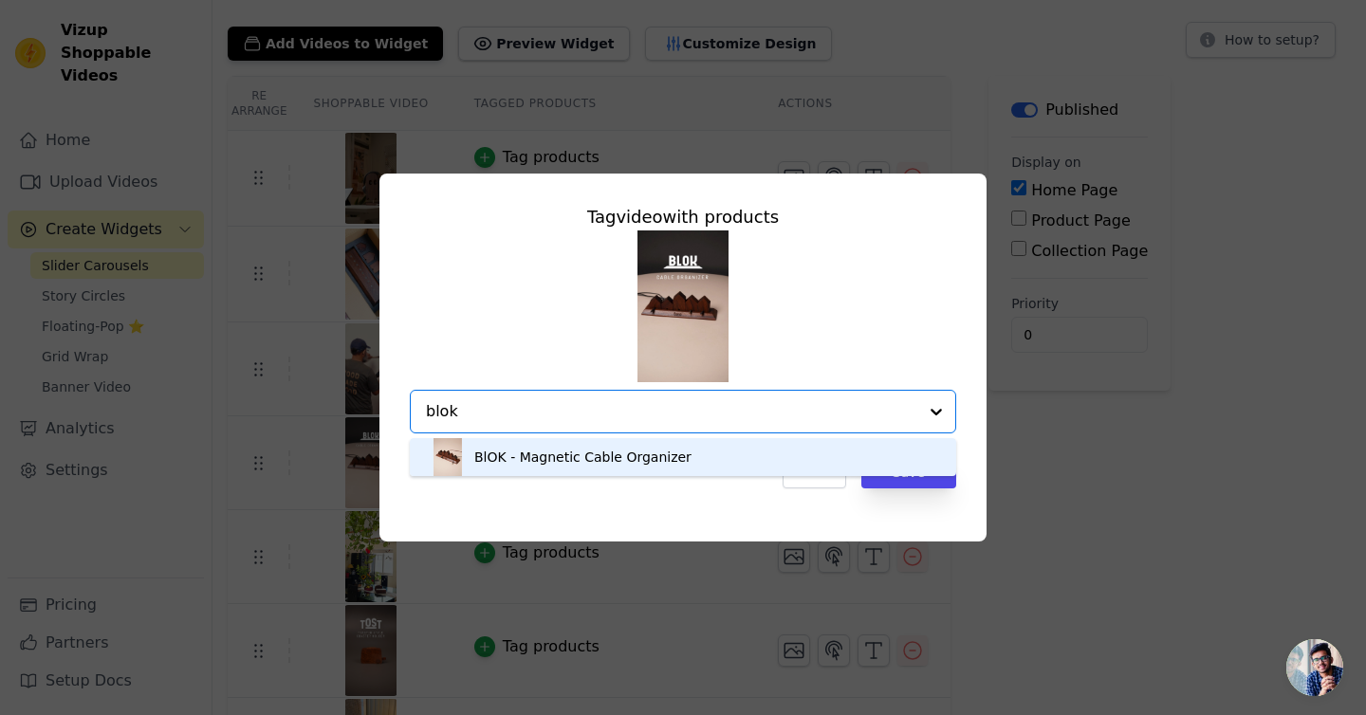
click at [604, 467] on div "BlOK - Magnetic Cable Organizer" at bounding box center [683, 457] width 509 height 38
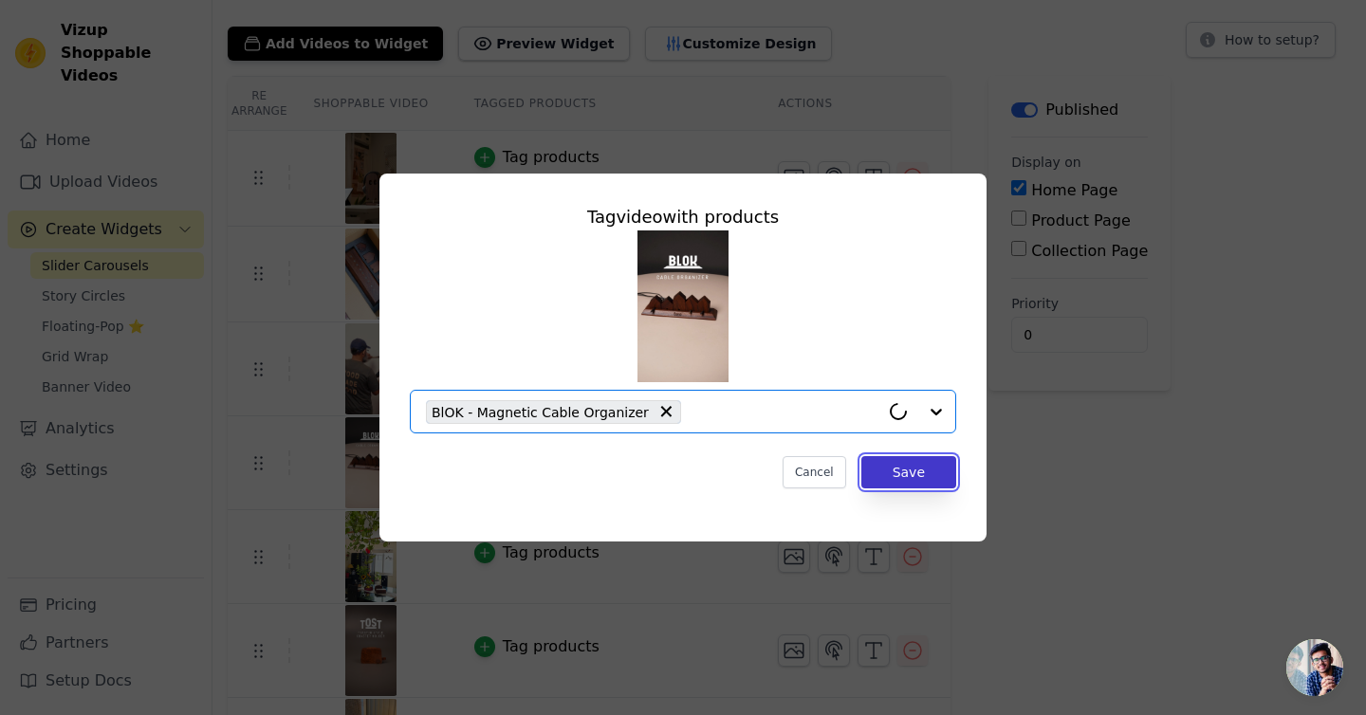
click at [935, 484] on button "Save" at bounding box center [908, 472] width 95 height 32
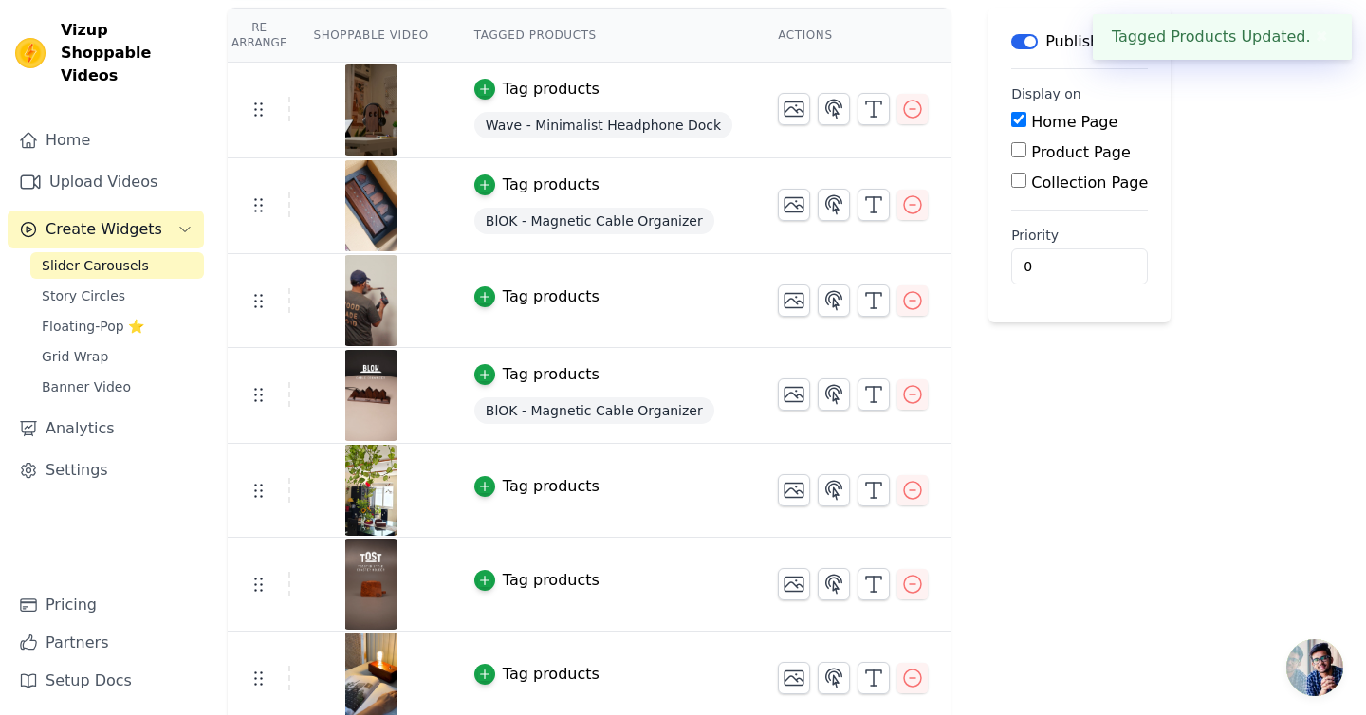
scroll to position [282, 0]
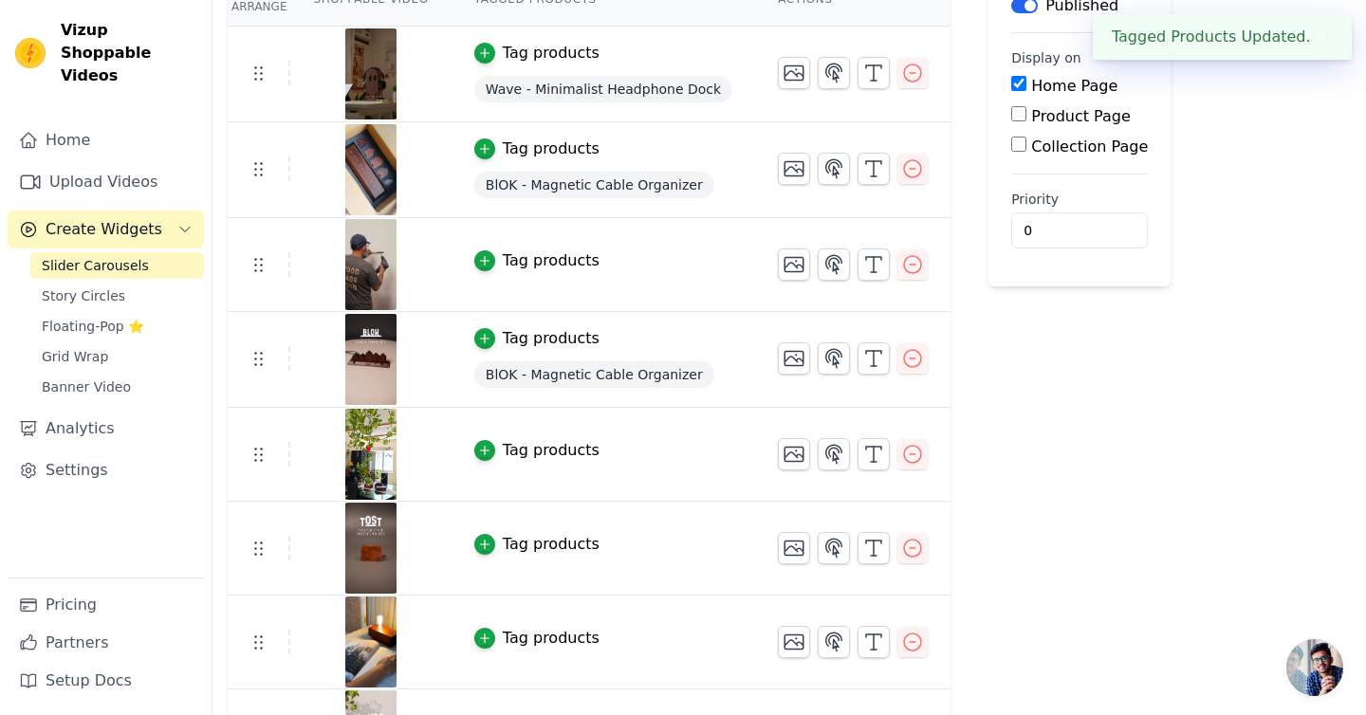
click at [367, 455] on img at bounding box center [370, 454] width 53 height 91
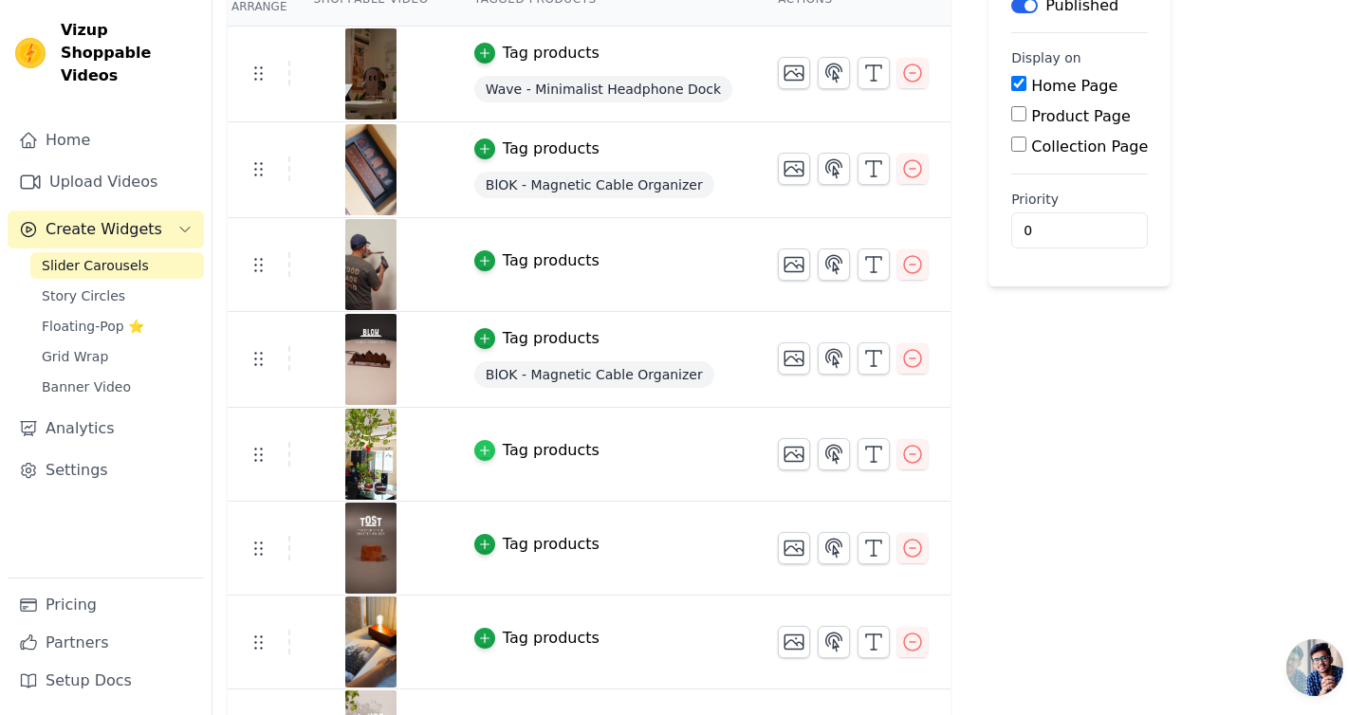
click at [480, 454] on icon "button" at bounding box center [484, 450] width 13 height 13
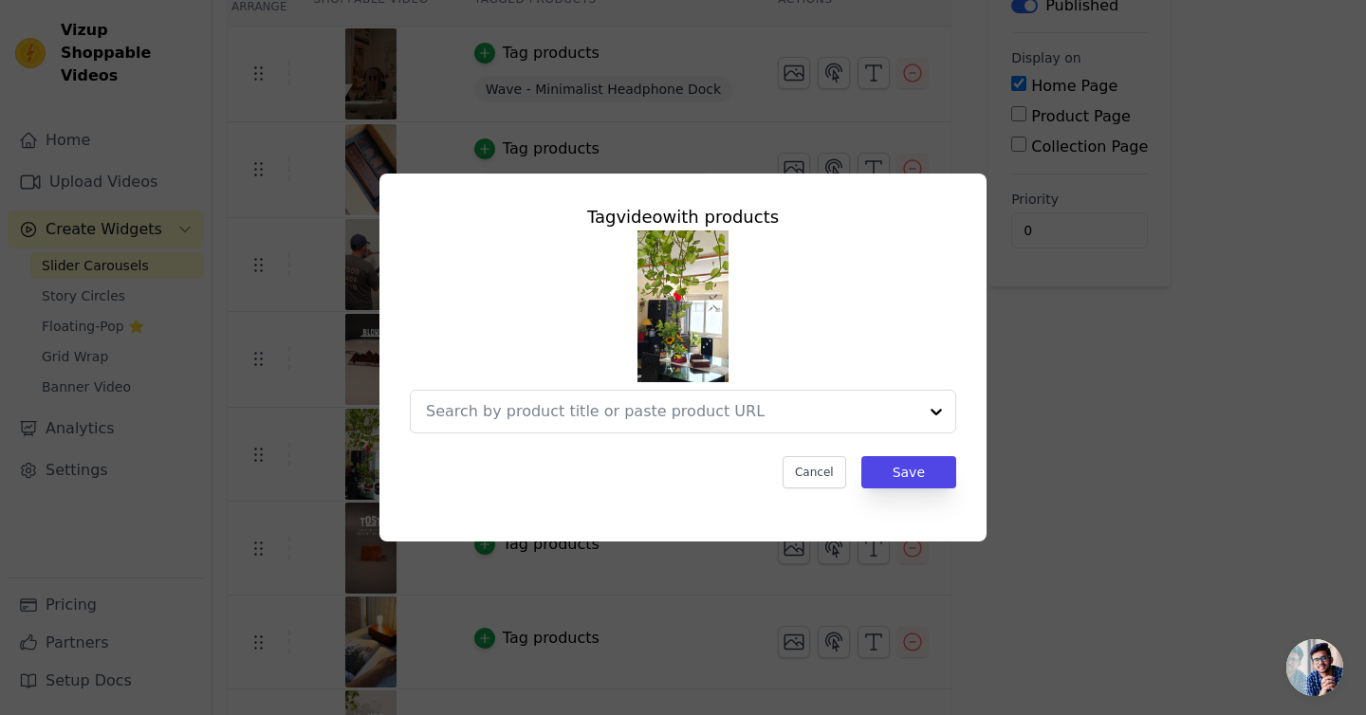
scroll to position [0, 0]
click at [680, 329] on img at bounding box center [683, 307] width 91 height 152
click at [833, 484] on button "Cancel" at bounding box center [815, 472] width 64 height 32
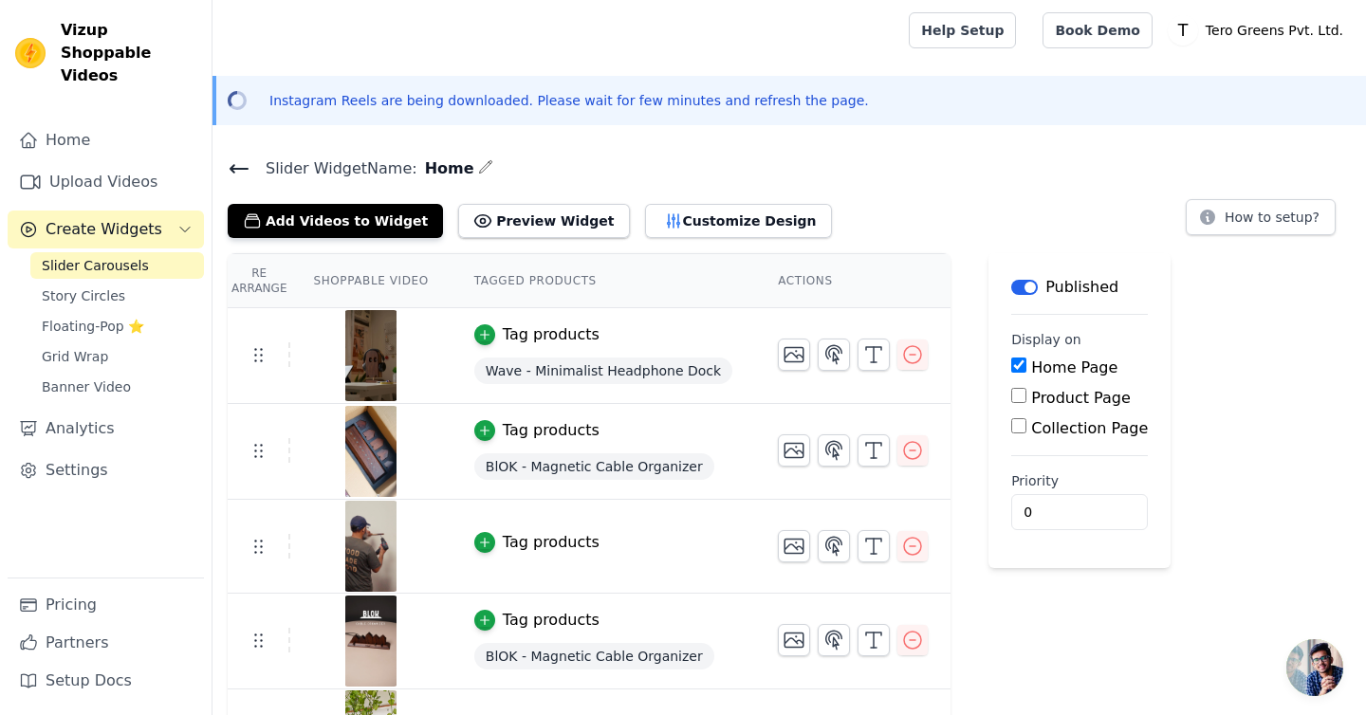
scroll to position [282, 0]
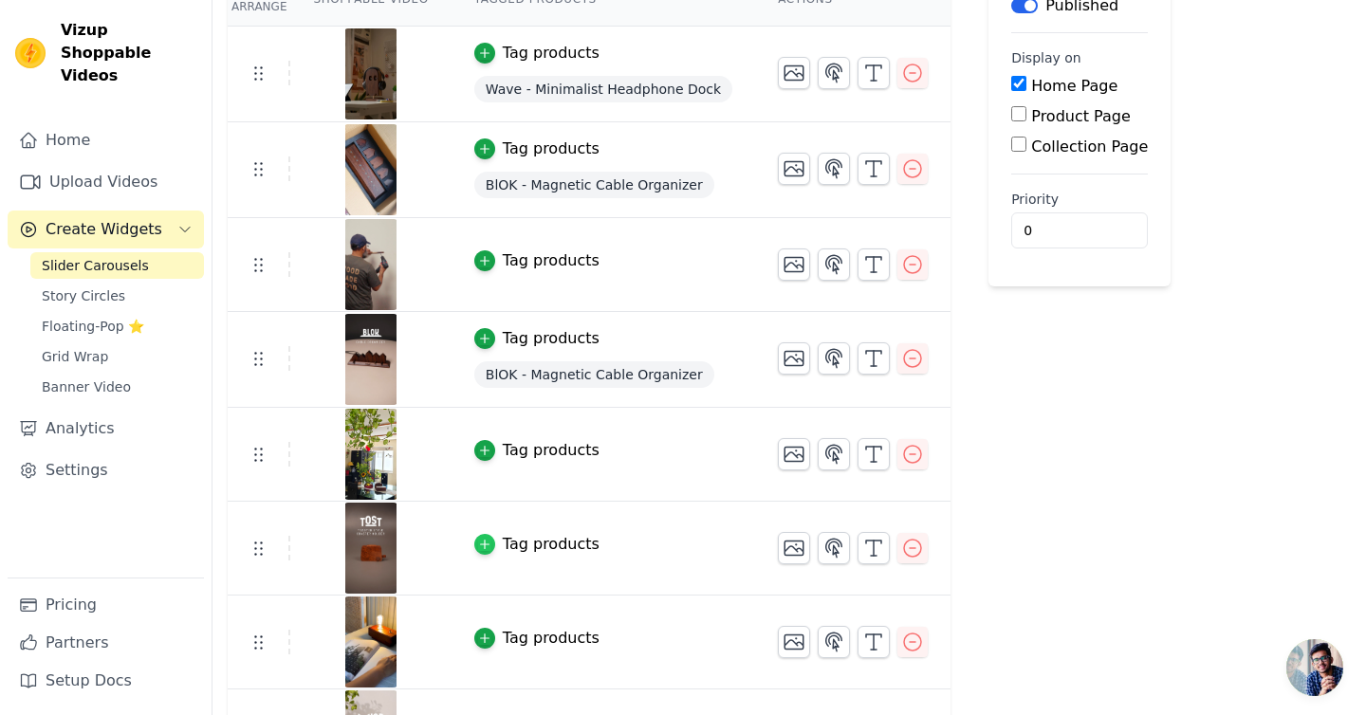
click at [489, 549] on icon "button" at bounding box center [484, 544] width 13 height 13
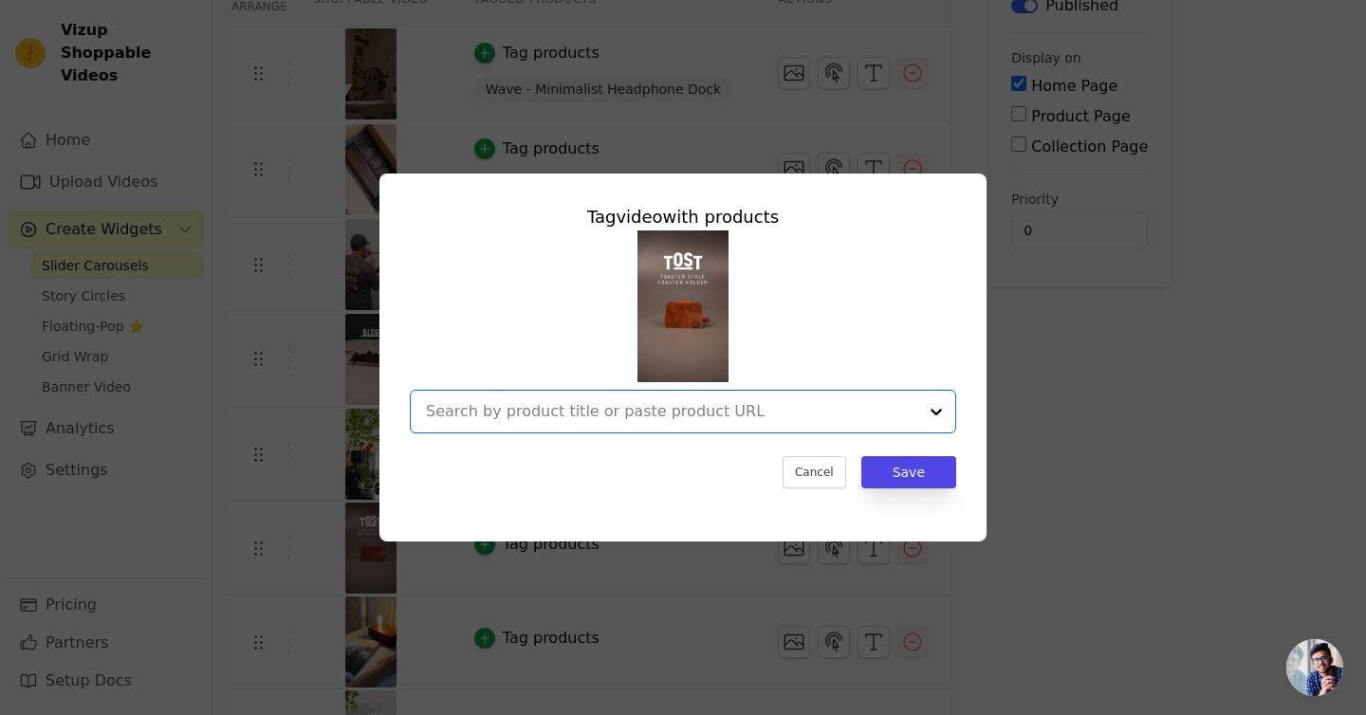
click at [601, 401] on input "text" at bounding box center [671, 411] width 491 height 23
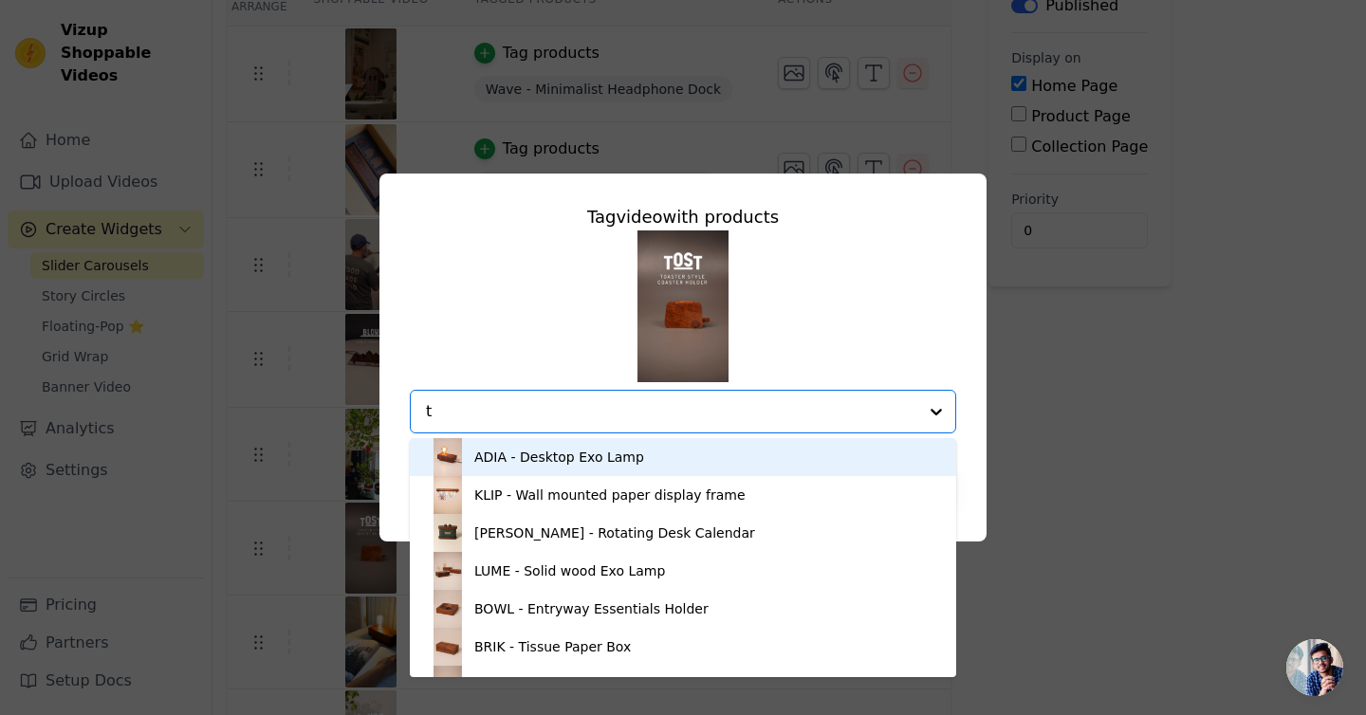
type input "to"
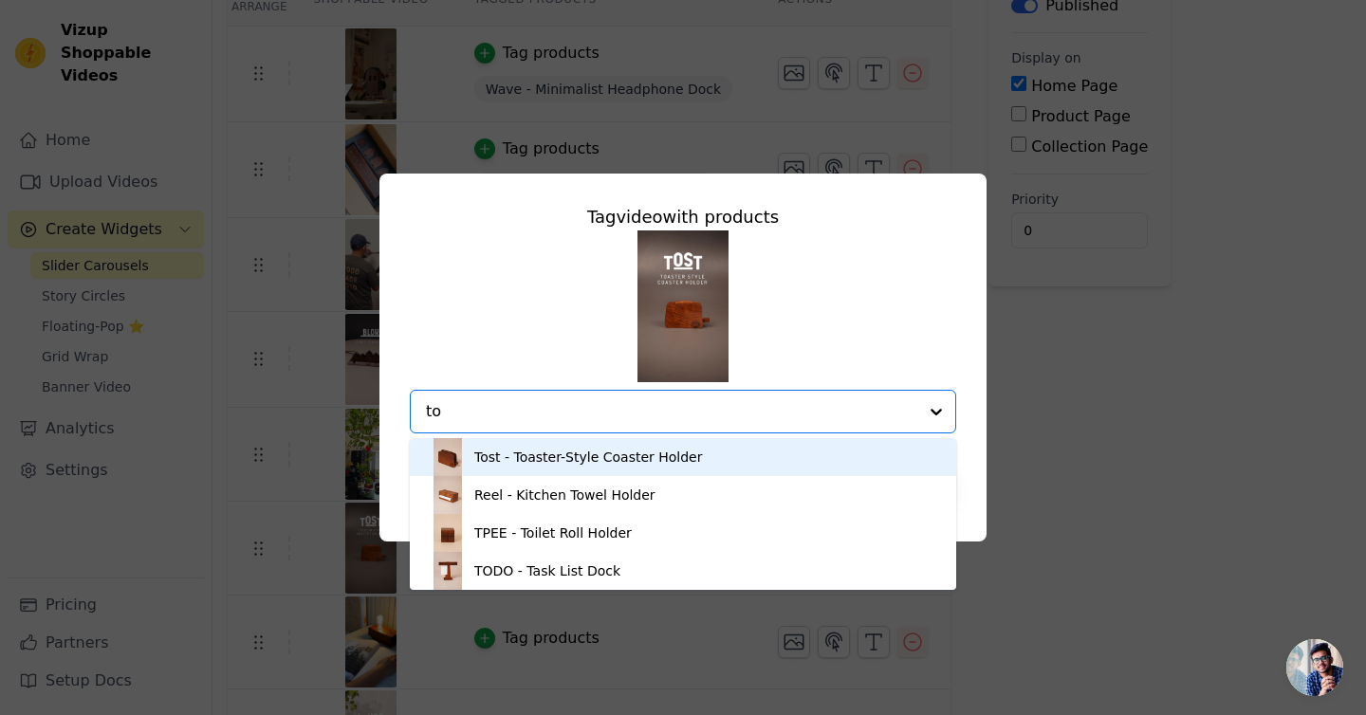
click at [590, 463] on div "Tost - Toaster-Style Coaster Holder" at bounding box center [588, 457] width 228 height 19
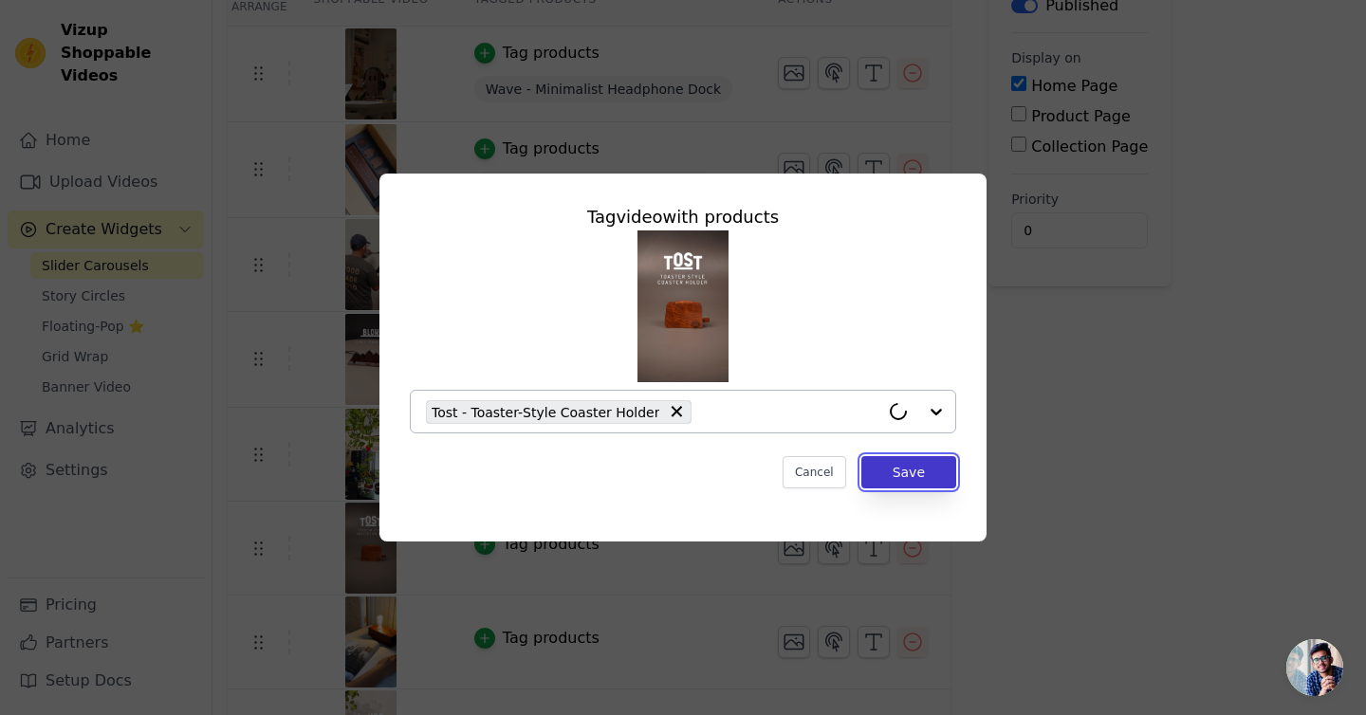
click at [929, 476] on button "Save" at bounding box center [908, 472] width 95 height 32
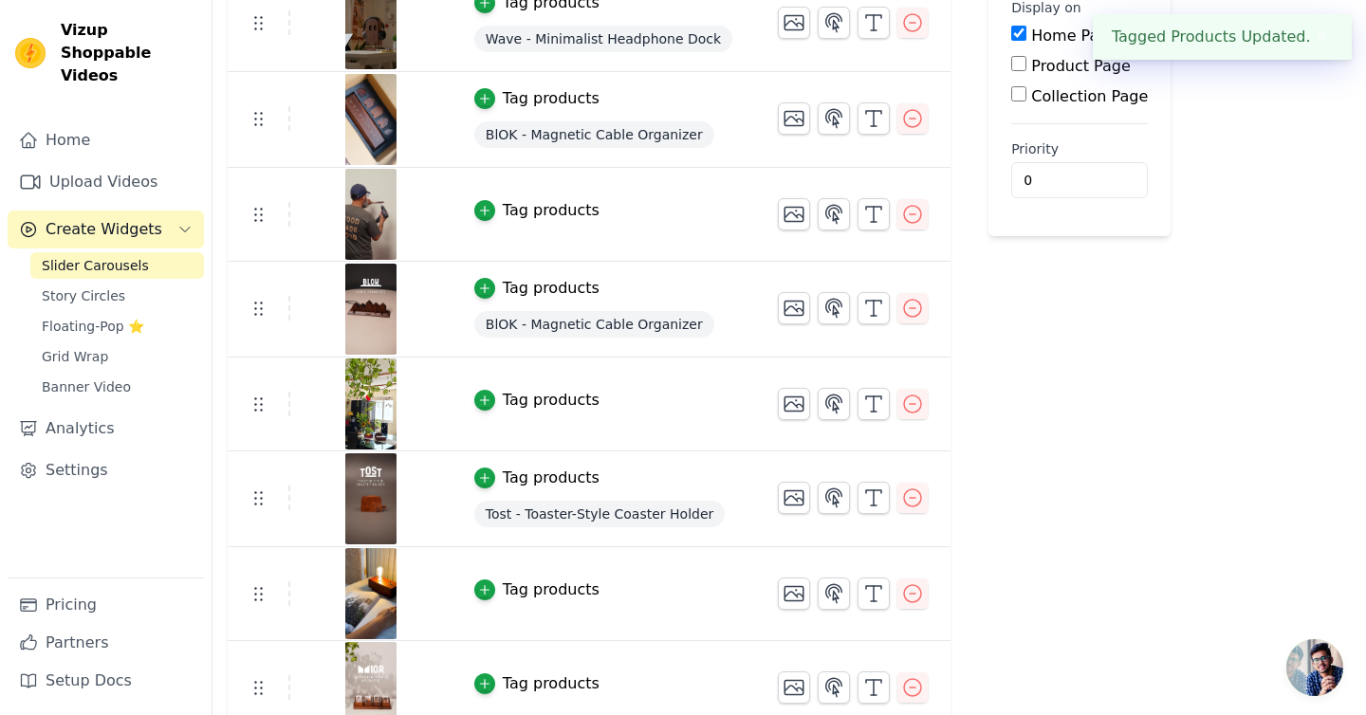
scroll to position [380, 0]
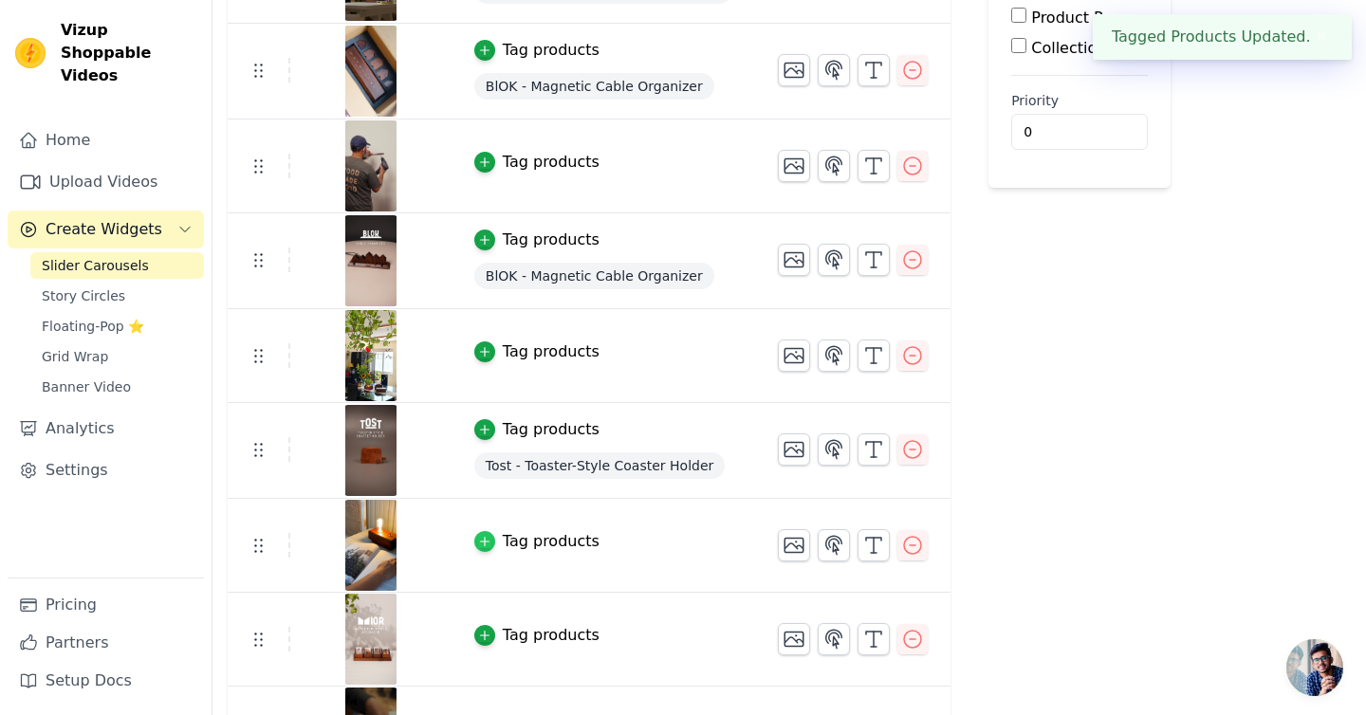
click at [484, 544] on icon "button" at bounding box center [484, 541] width 13 height 13
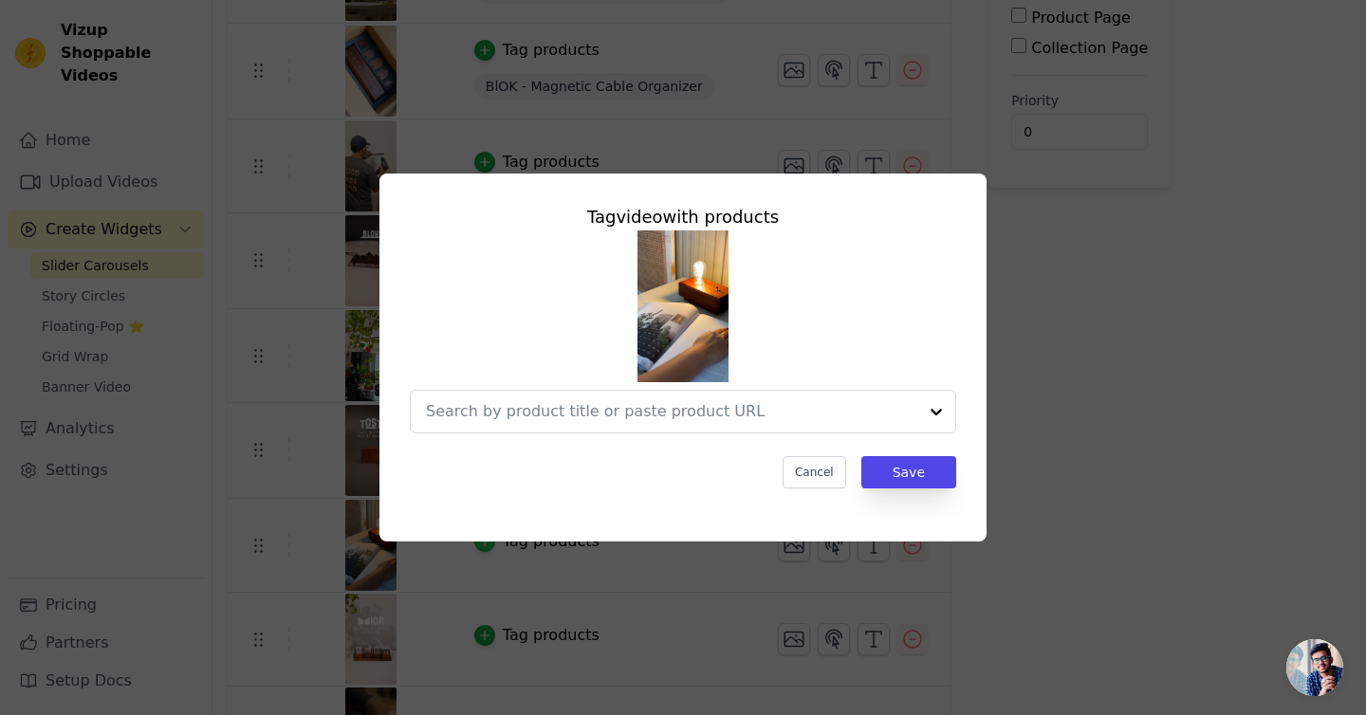
scroll to position [0, 0]
click at [626, 407] on input "text" at bounding box center [671, 411] width 491 height 23
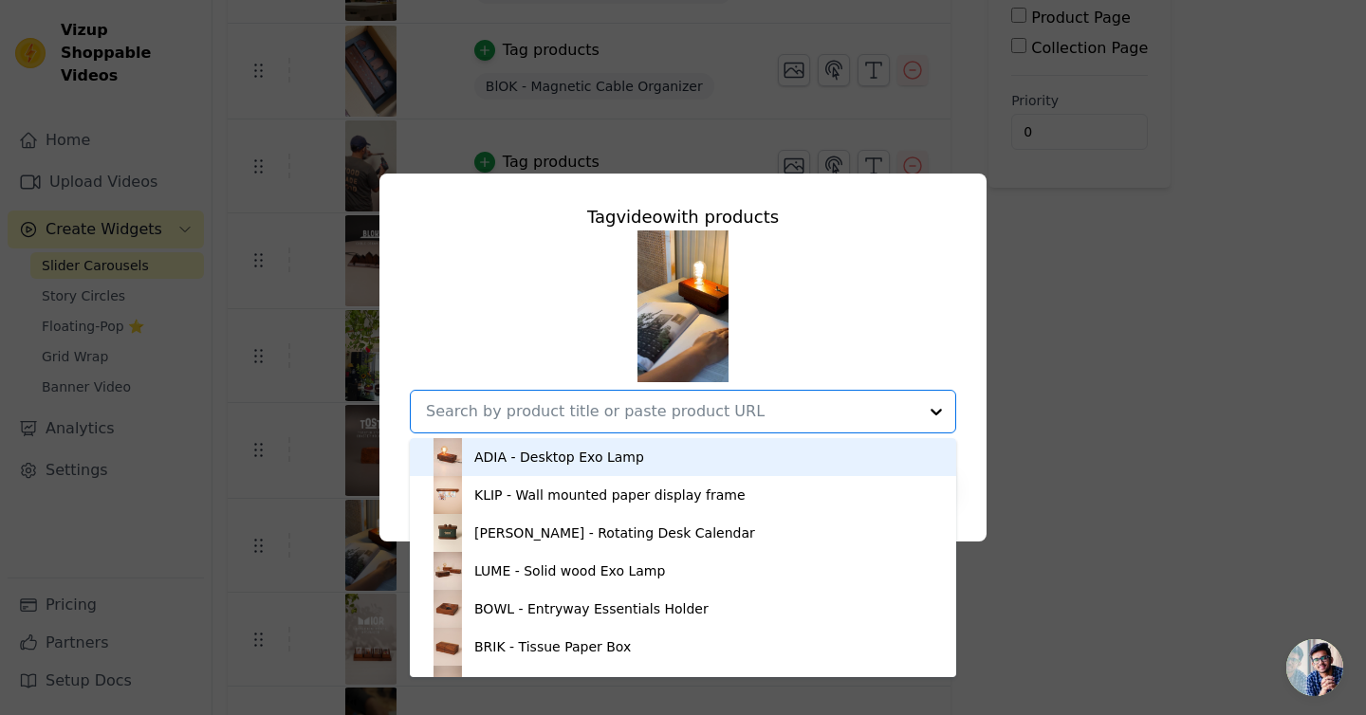
click at [579, 463] on div "ADIA - Desktop Exo Lamp" at bounding box center [559, 457] width 170 height 19
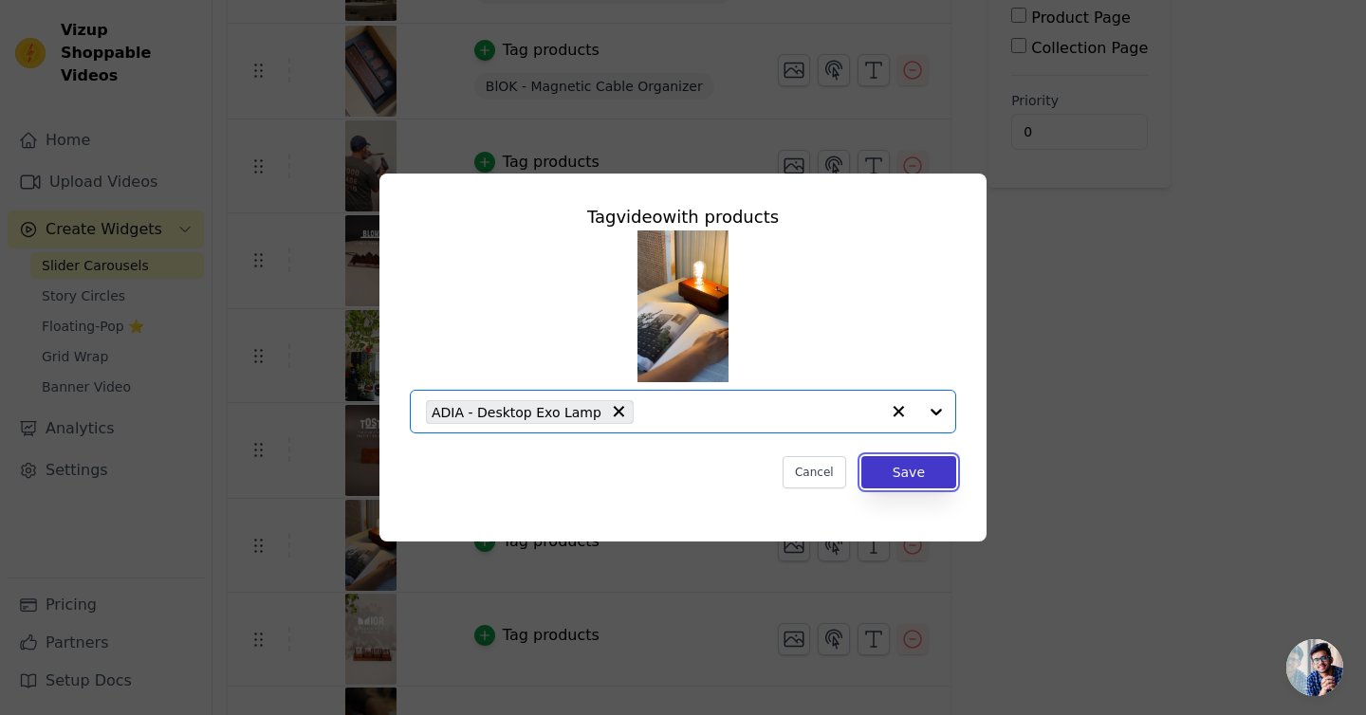
click at [917, 472] on button "Save" at bounding box center [908, 472] width 95 height 32
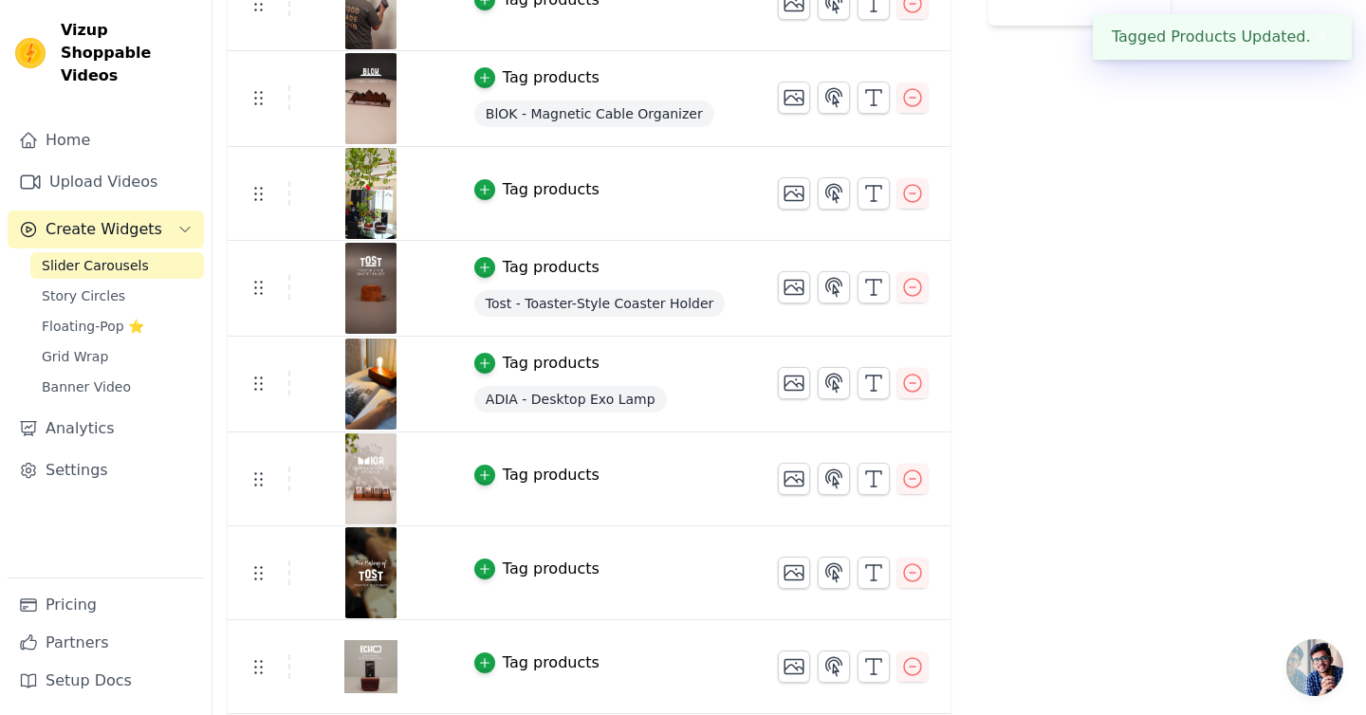
scroll to position [553, 0]
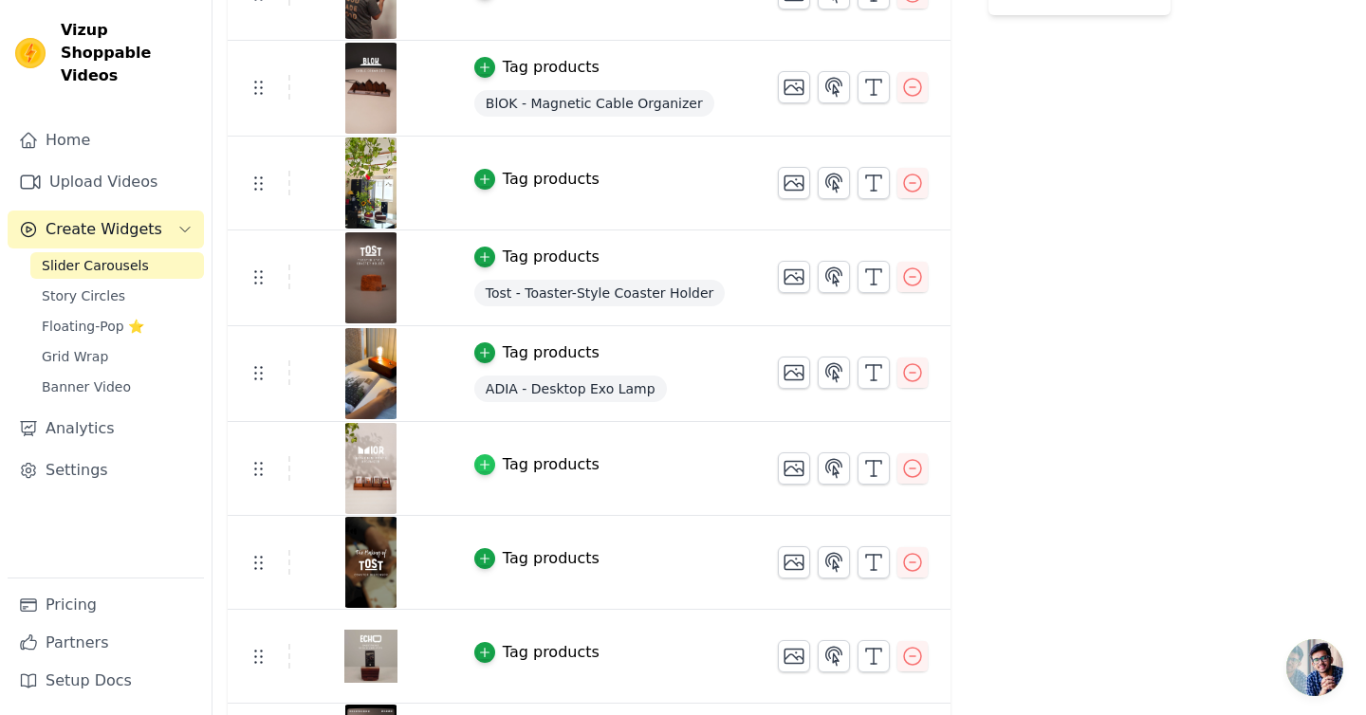
click at [484, 462] on icon "button" at bounding box center [484, 465] width 9 height 9
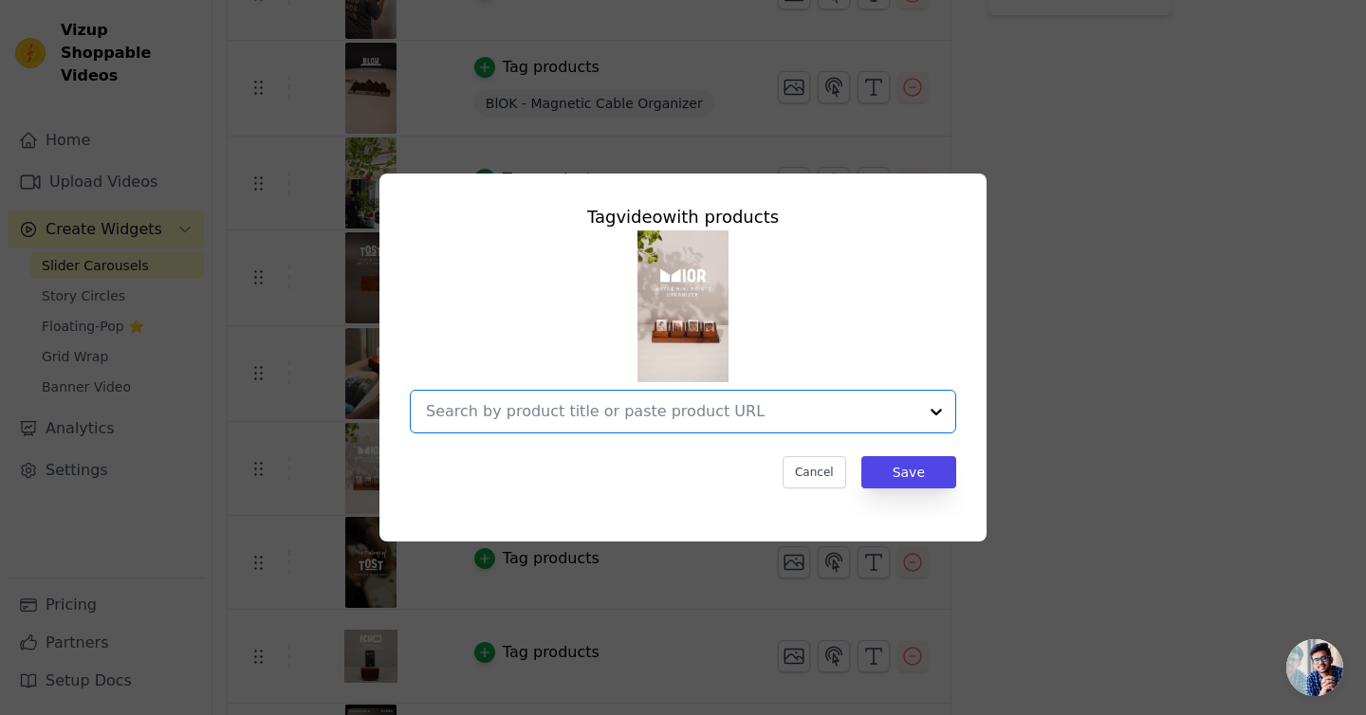
click at [594, 409] on input "text" at bounding box center [671, 411] width 491 height 23
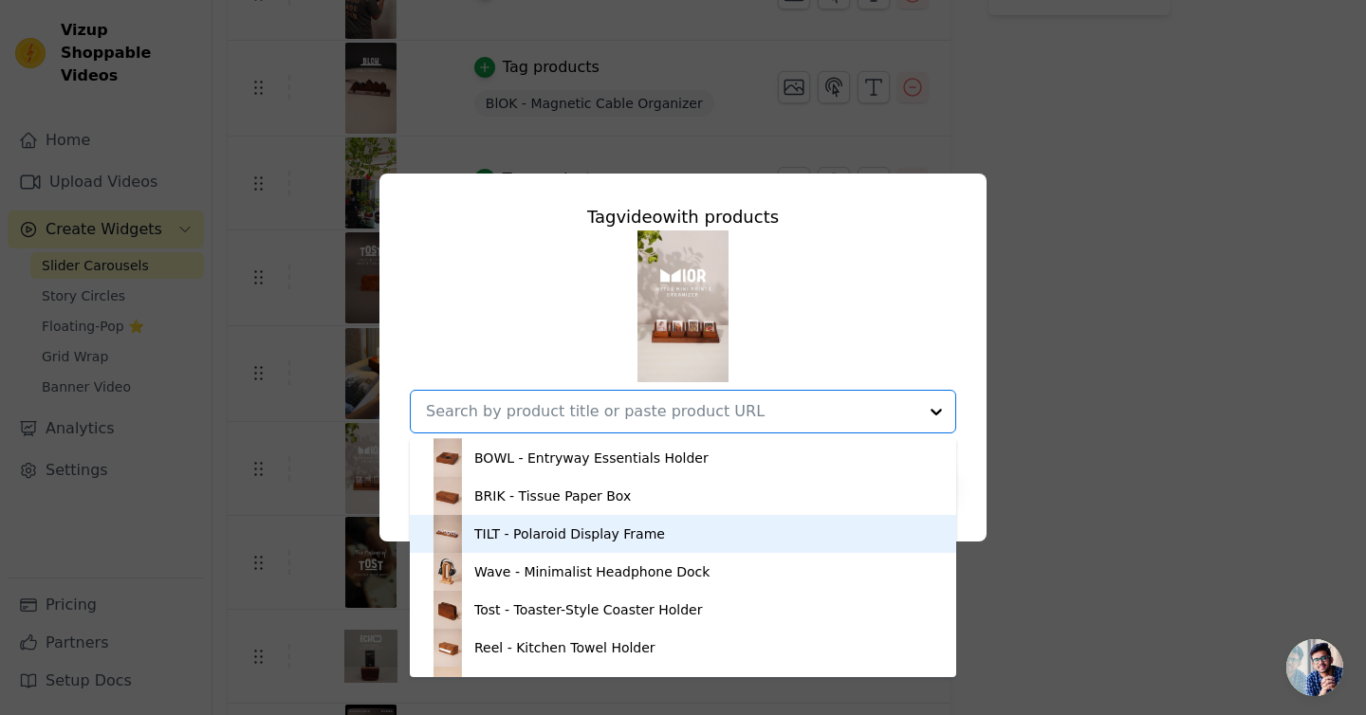
scroll to position [152, 0]
click at [562, 540] on div "TILT - Polaroid Display Frame" at bounding box center [569, 533] width 191 height 19
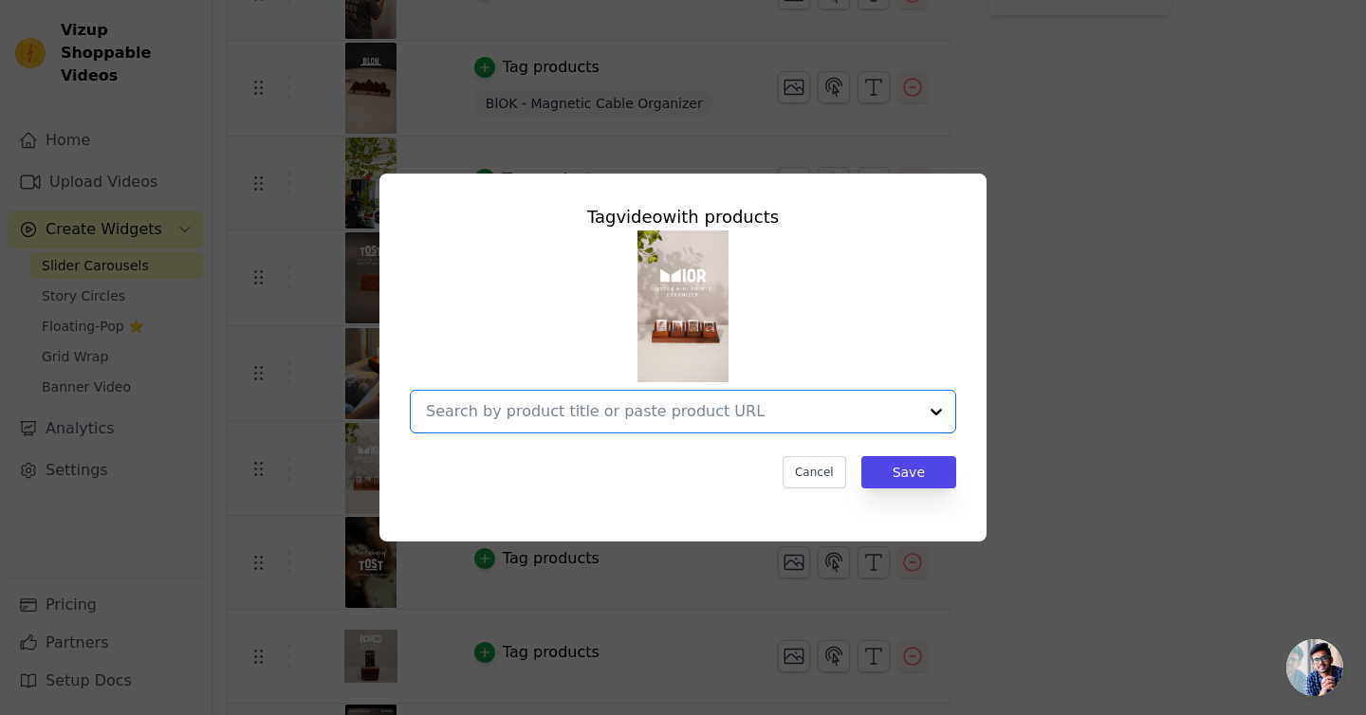
click at [633, 412] on input "text" at bounding box center [671, 411] width 491 height 23
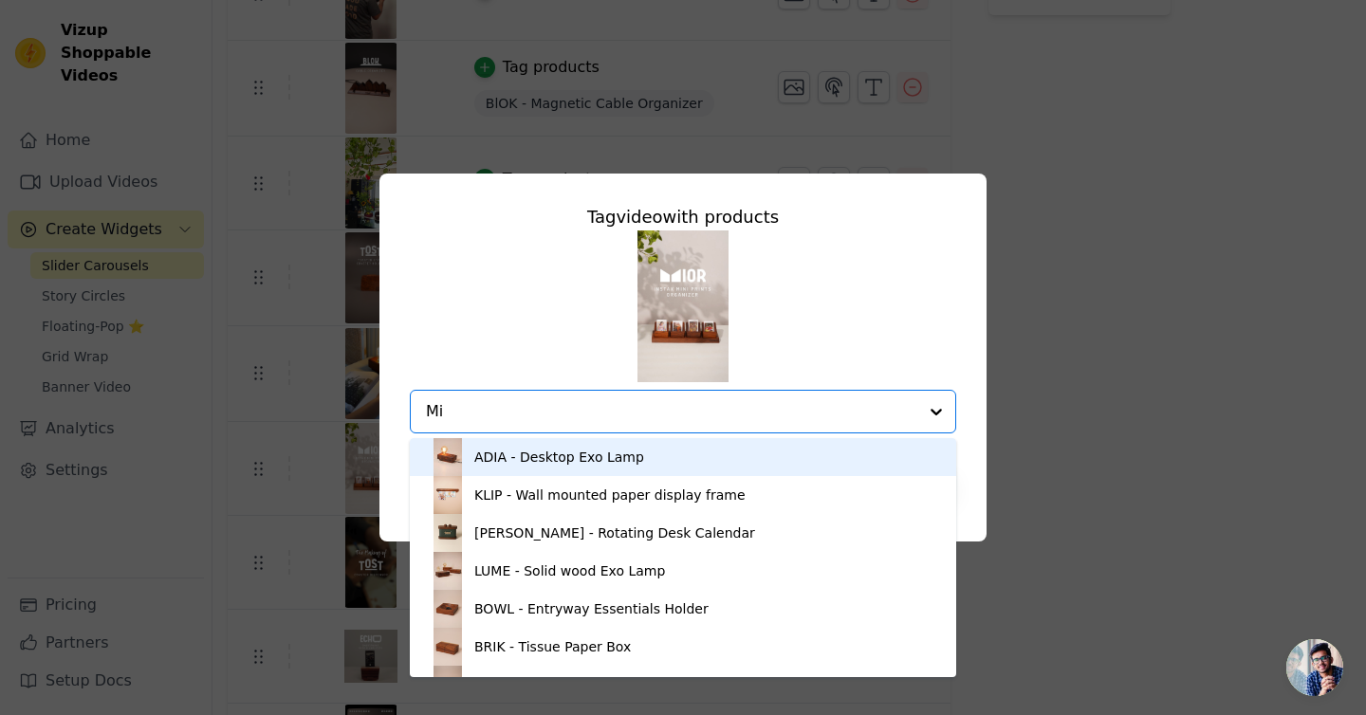
type input "Mio"
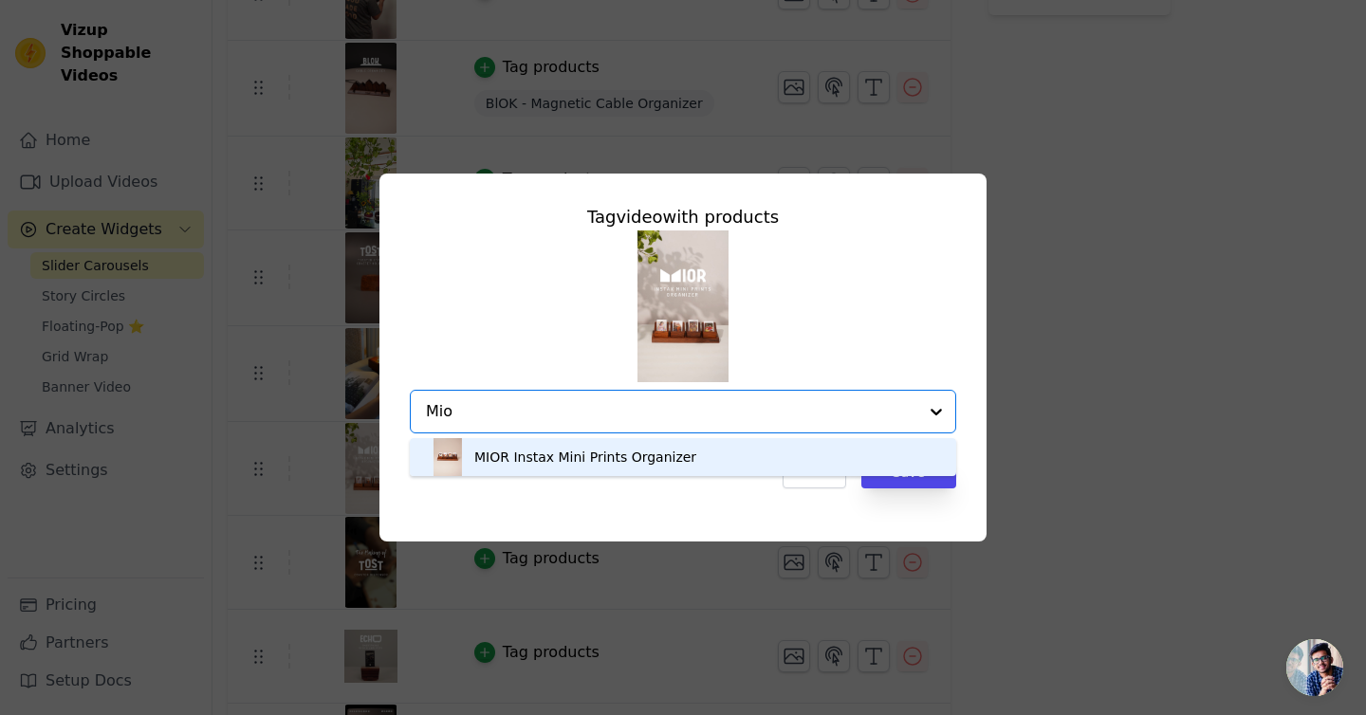
click at [638, 449] on div "MIOR Instax Mini Prints Organizer" at bounding box center [585, 457] width 222 height 19
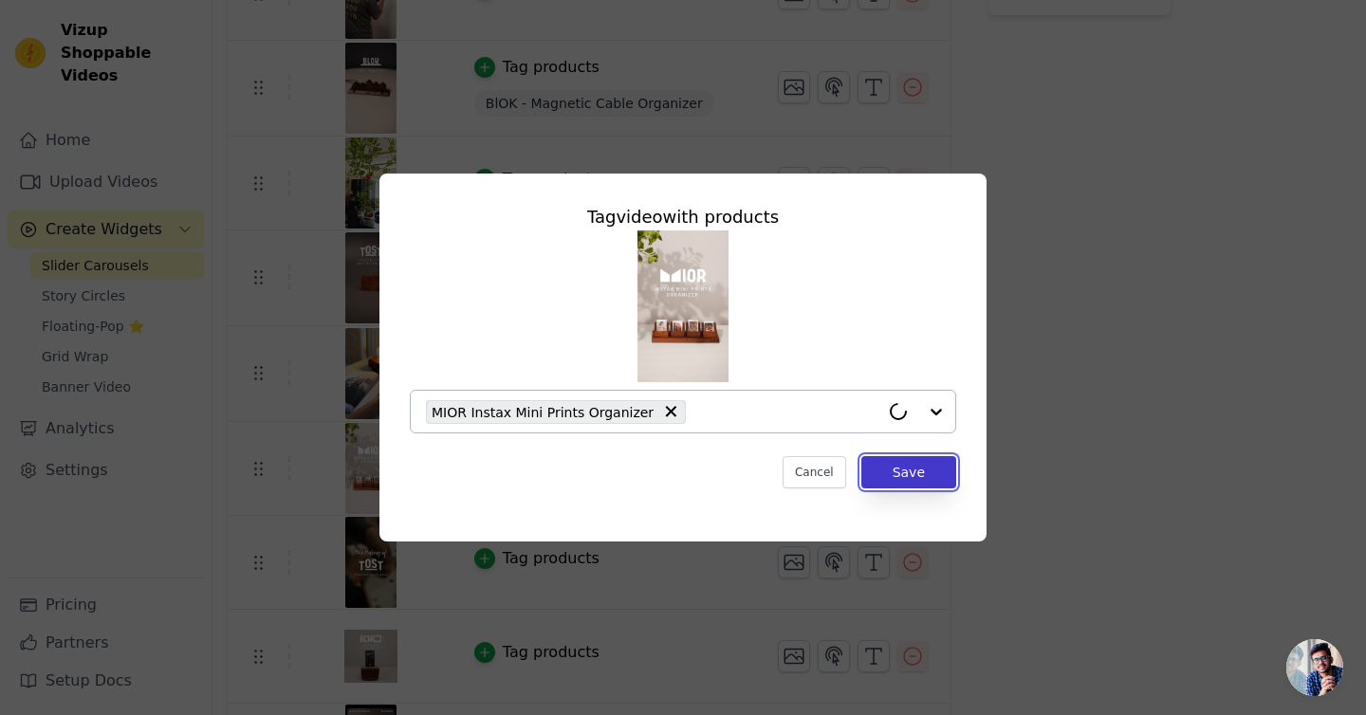
click at [933, 473] on button "Save" at bounding box center [908, 472] width 95 height 32
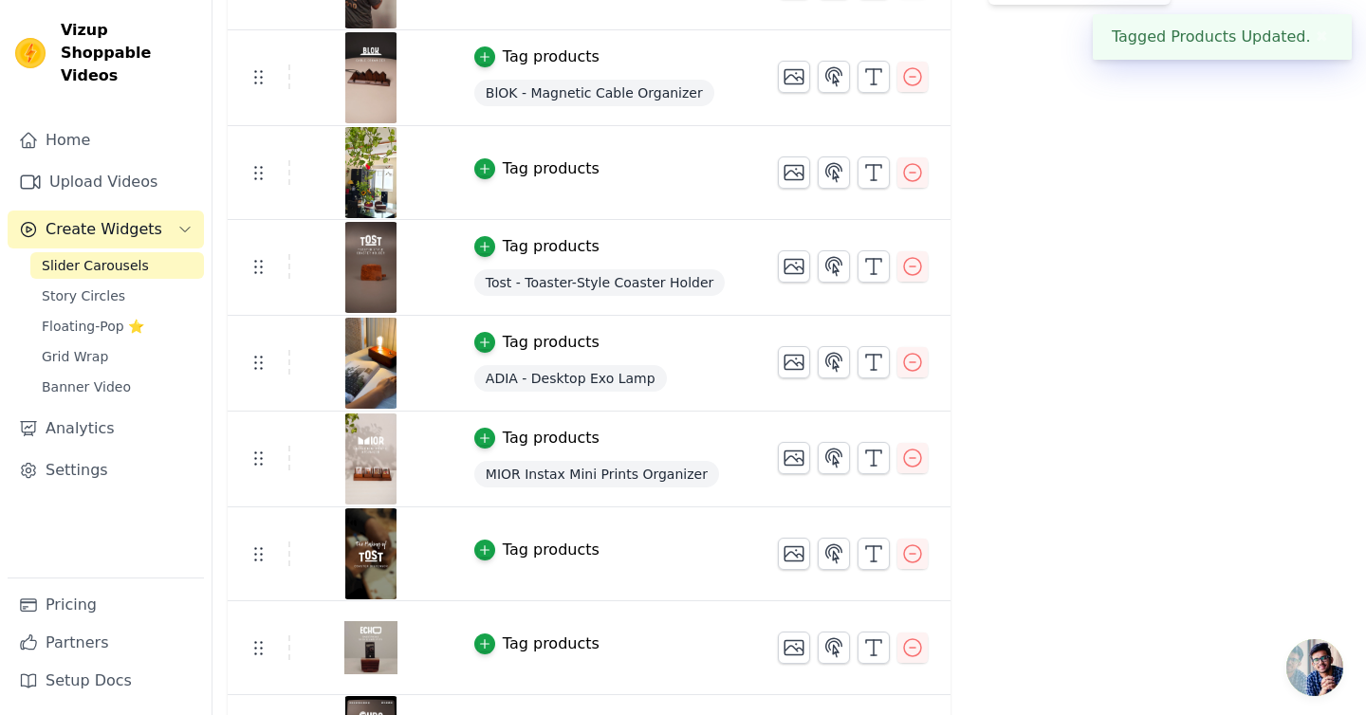
scroll to position [641, 0]
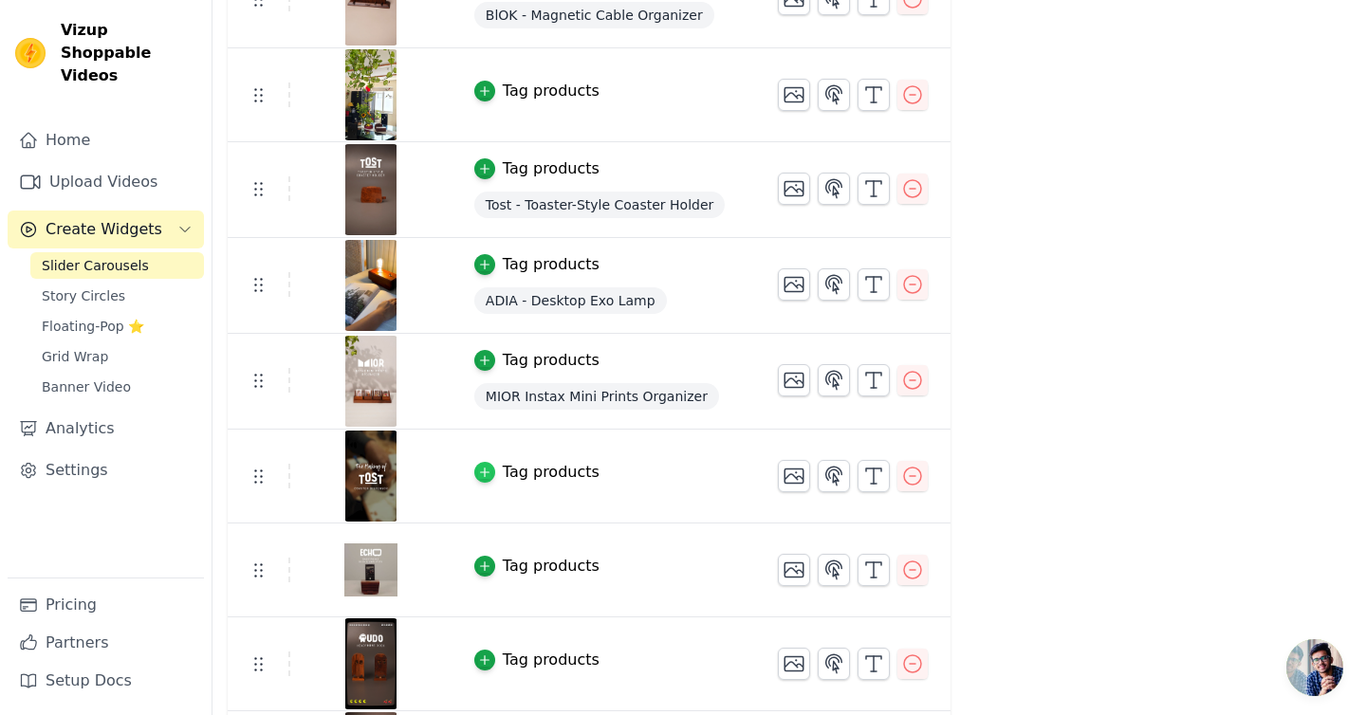
click at [486, 474] on icon "button" at bounding box center [484, 472] width 13 height 13
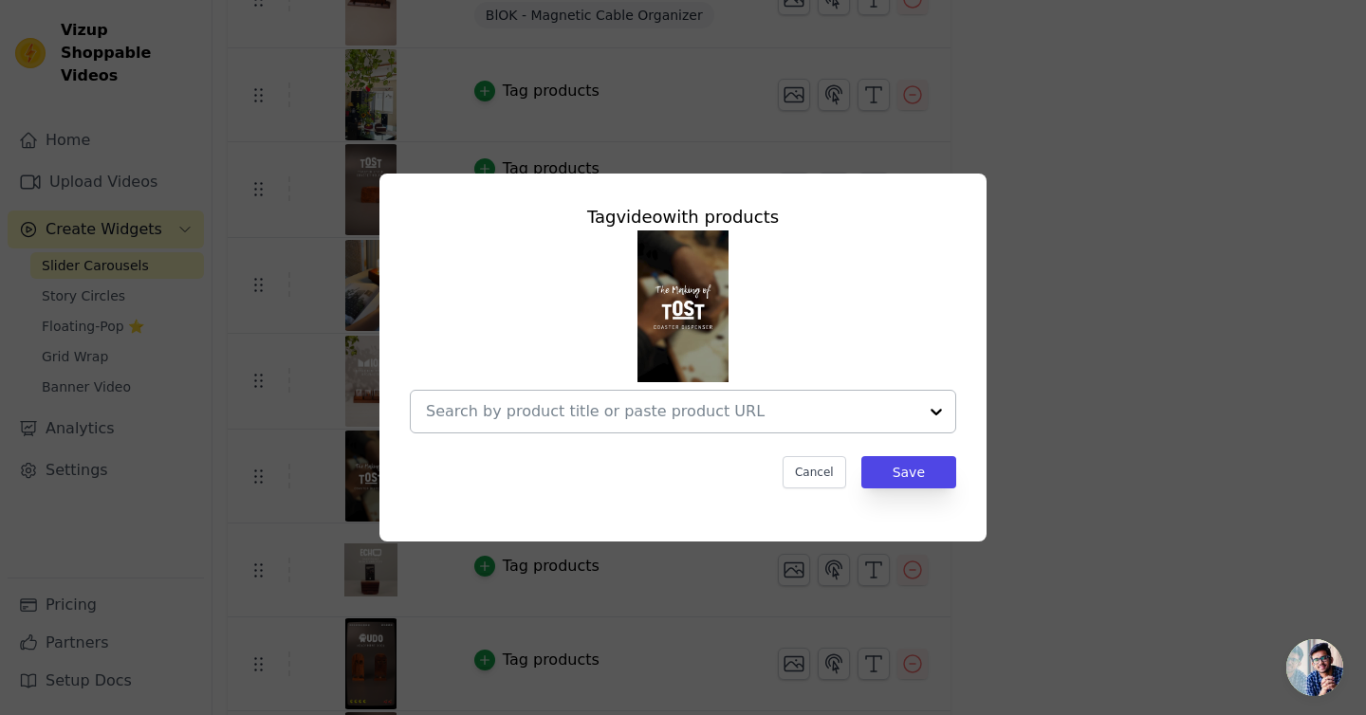
click at [560, 405] on input "text" at bounding box center [671, 411] width 491 height 23
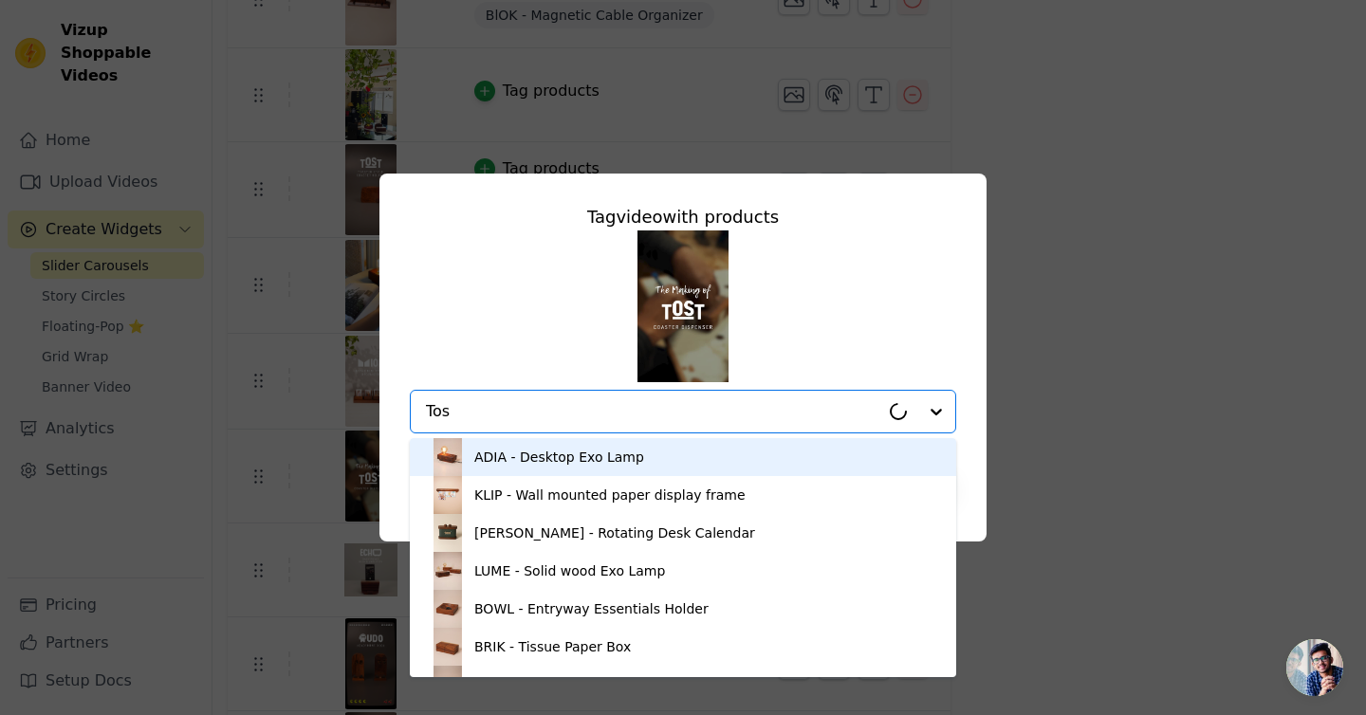
type input "Tost"
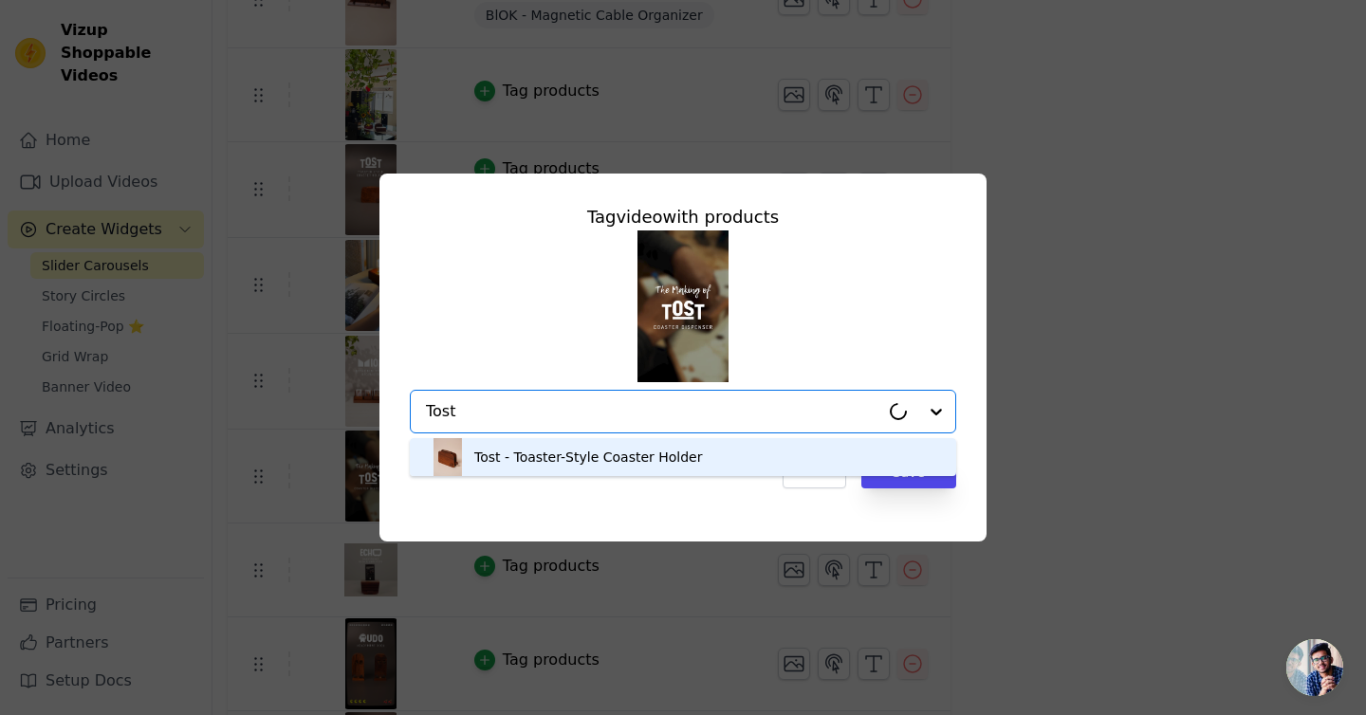
click at [539, 454] on div "Tost - Toaster-Style Coaster Holder" at bounding box center [588, 457] width 228 height 19
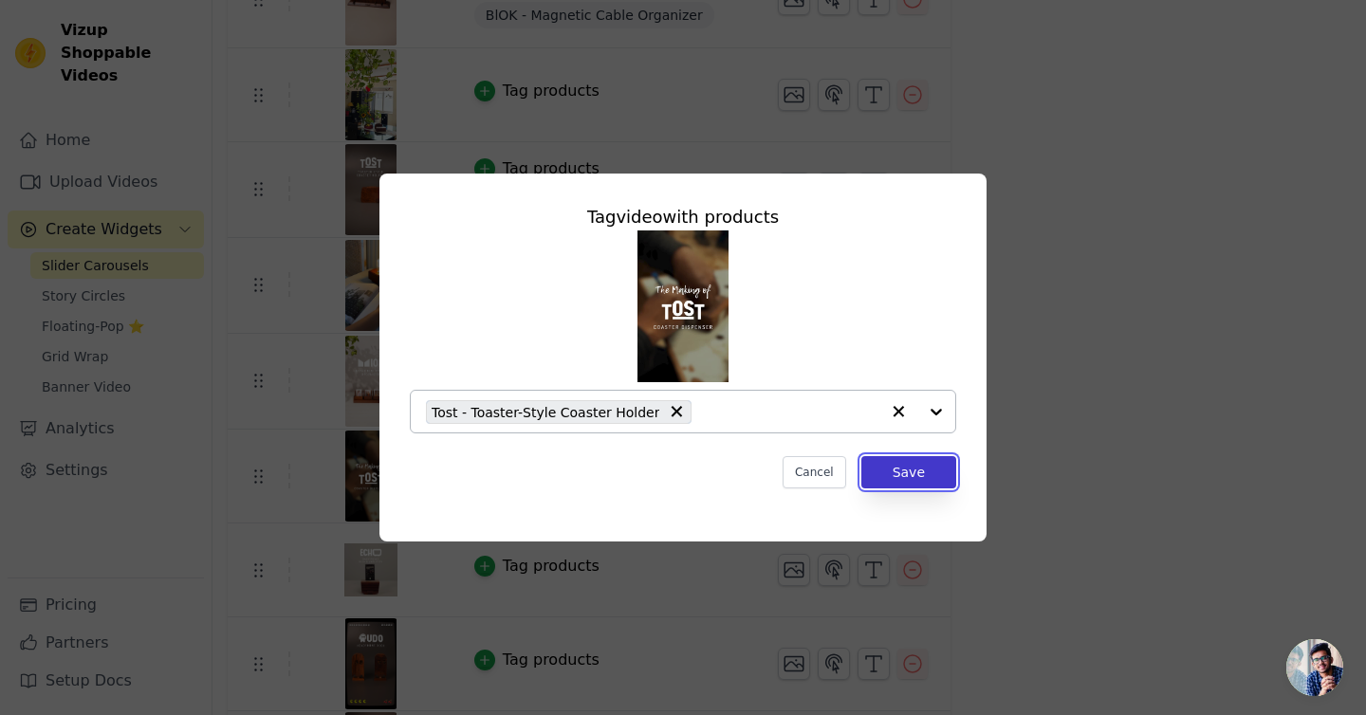
click at [927, 474] on button "Save" at bounding box center [908, 472] width 95 height 32
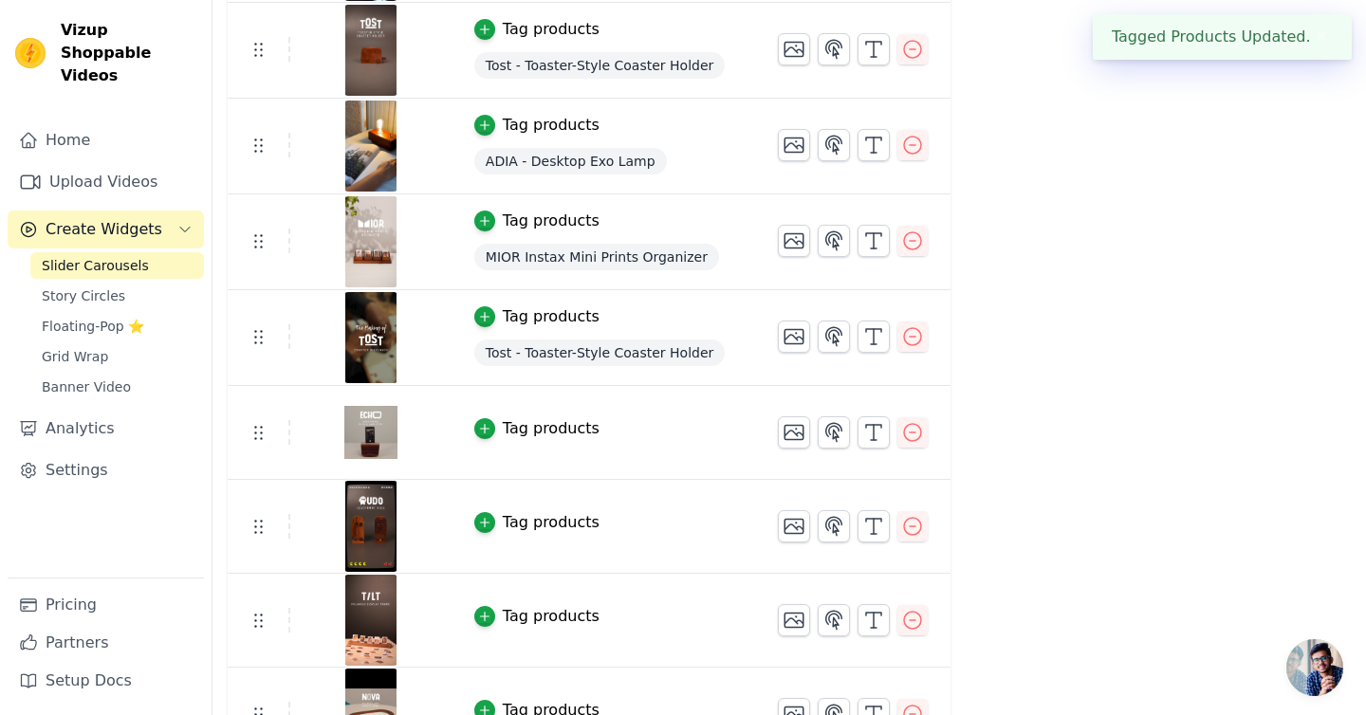
scroll to position [791, 0]
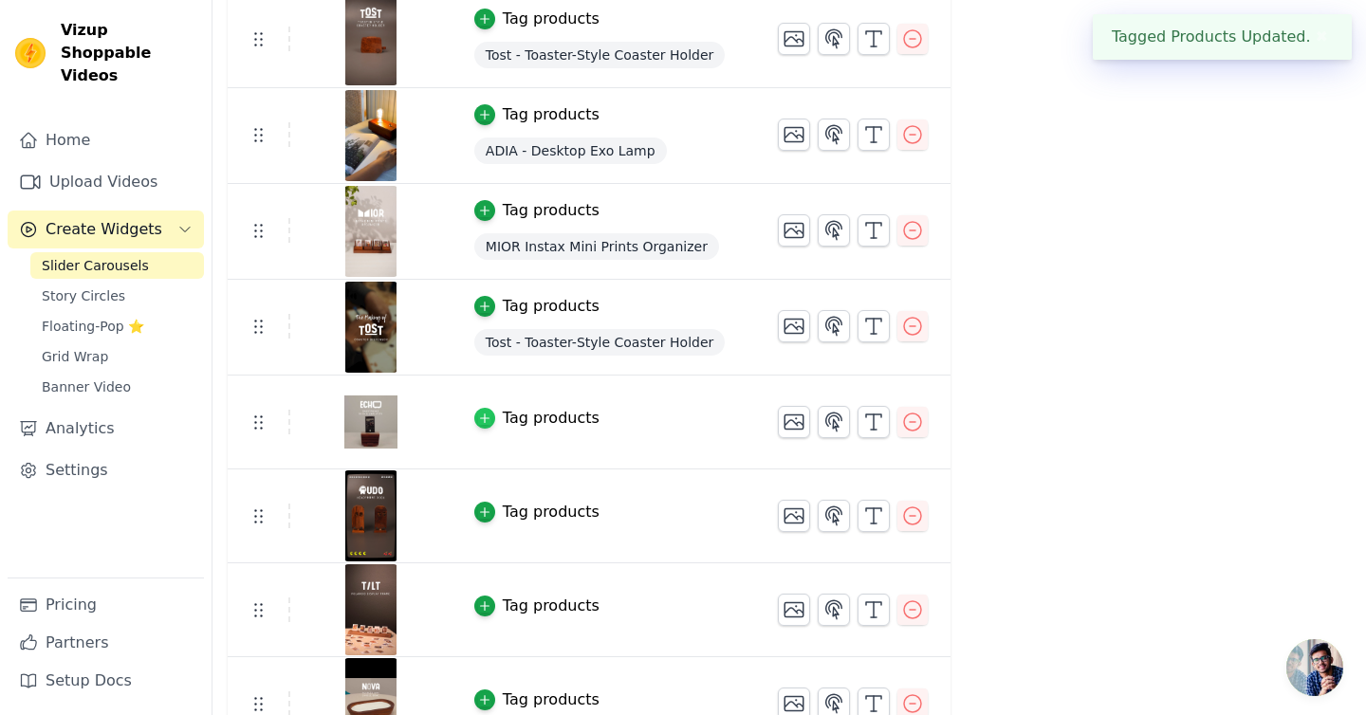
click at [487, 420] on icon "button" at bounding box center [484, 418] width 13 height 13
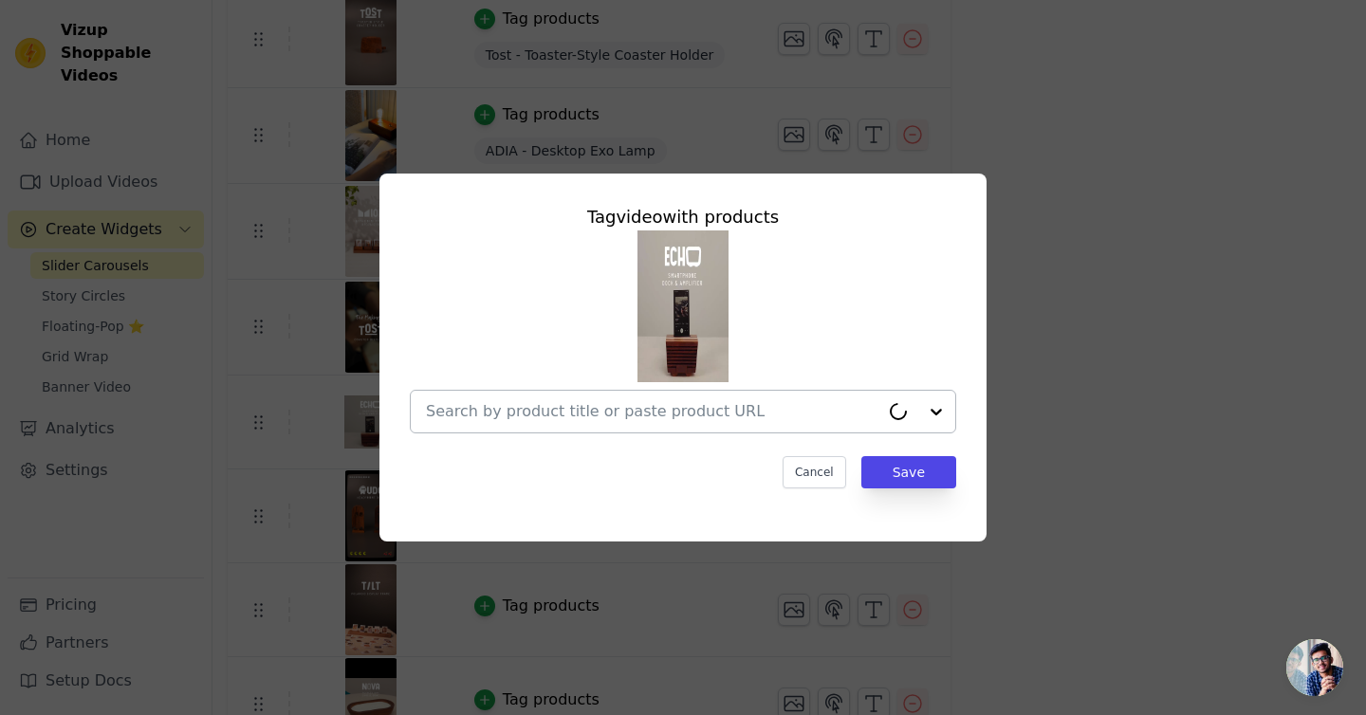
click at [579, 417] on input "text" at bounding box center [653, 411] width 454 height 23
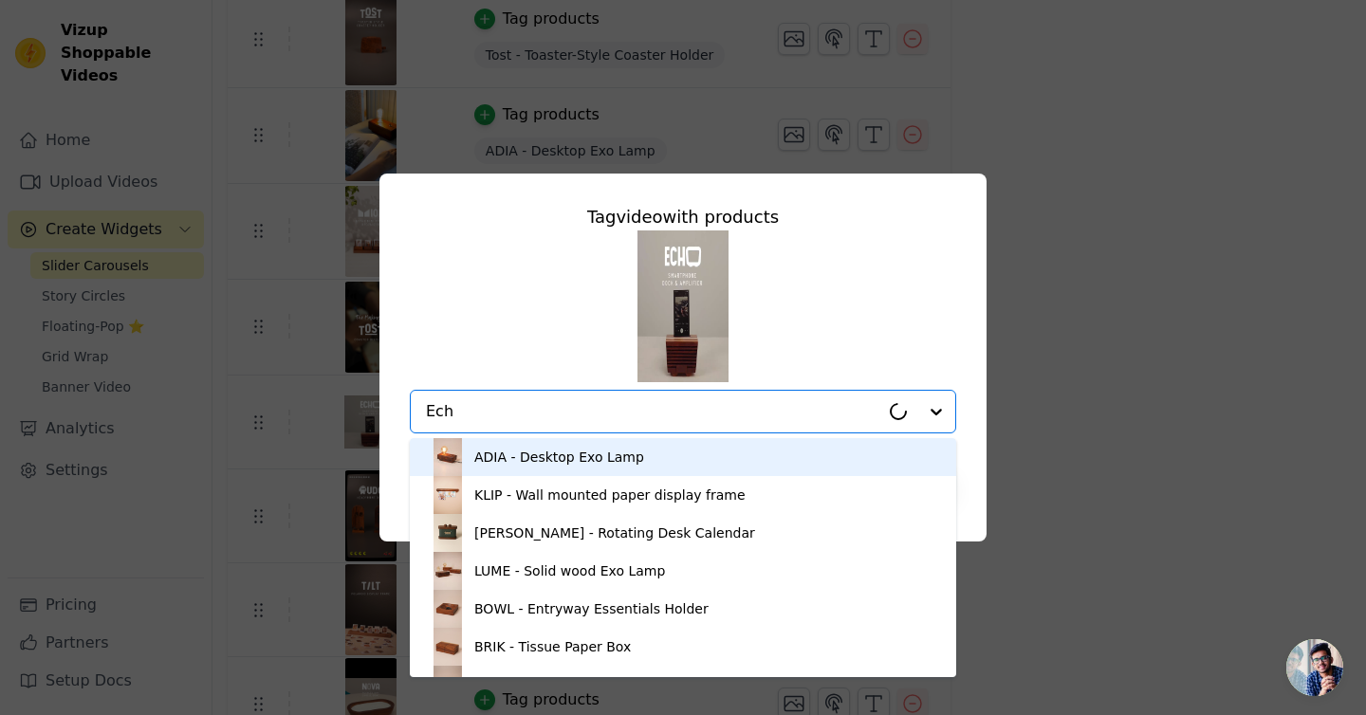
type input "Echo"
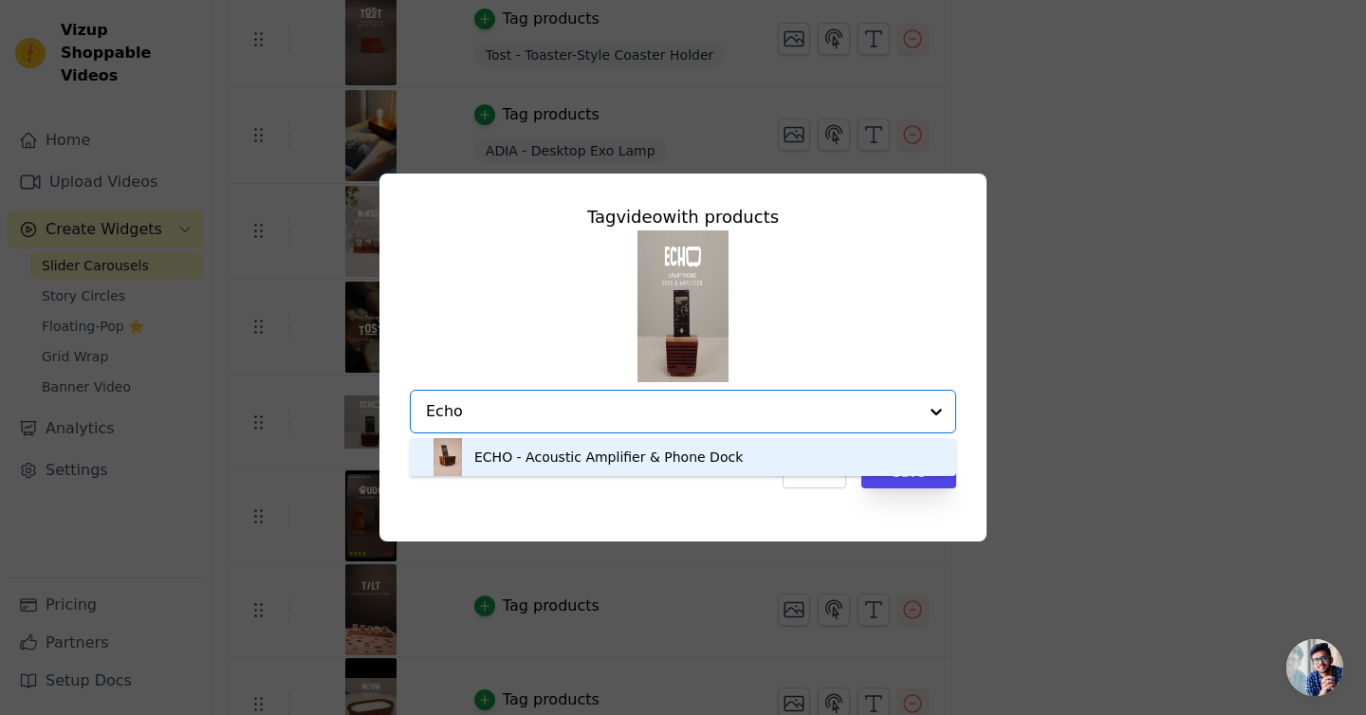
click at [578, 464] on div "ECHO - Acoustic Amplifier & Phone Dock" at bounding box center [608, 457] width 269 height 19
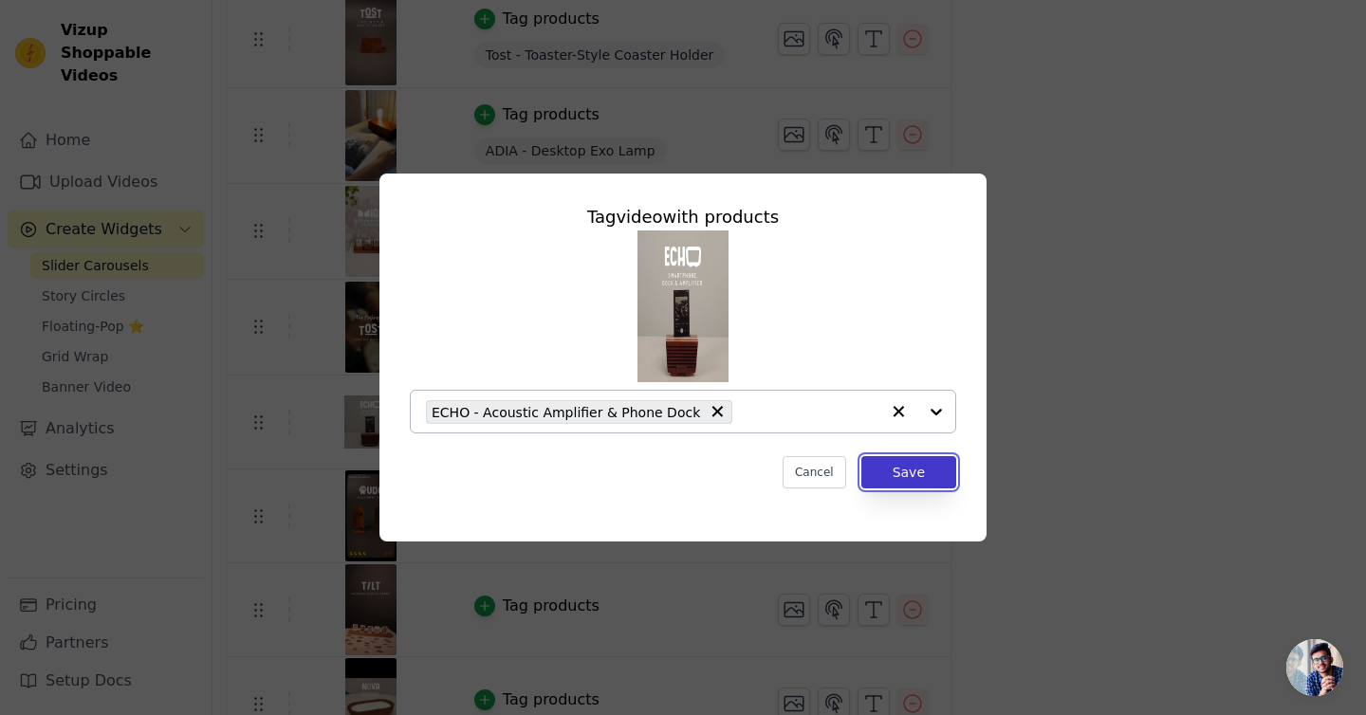
click at [941, 474] on button "Save" at bounding box center [908, 472] width 95 height 32
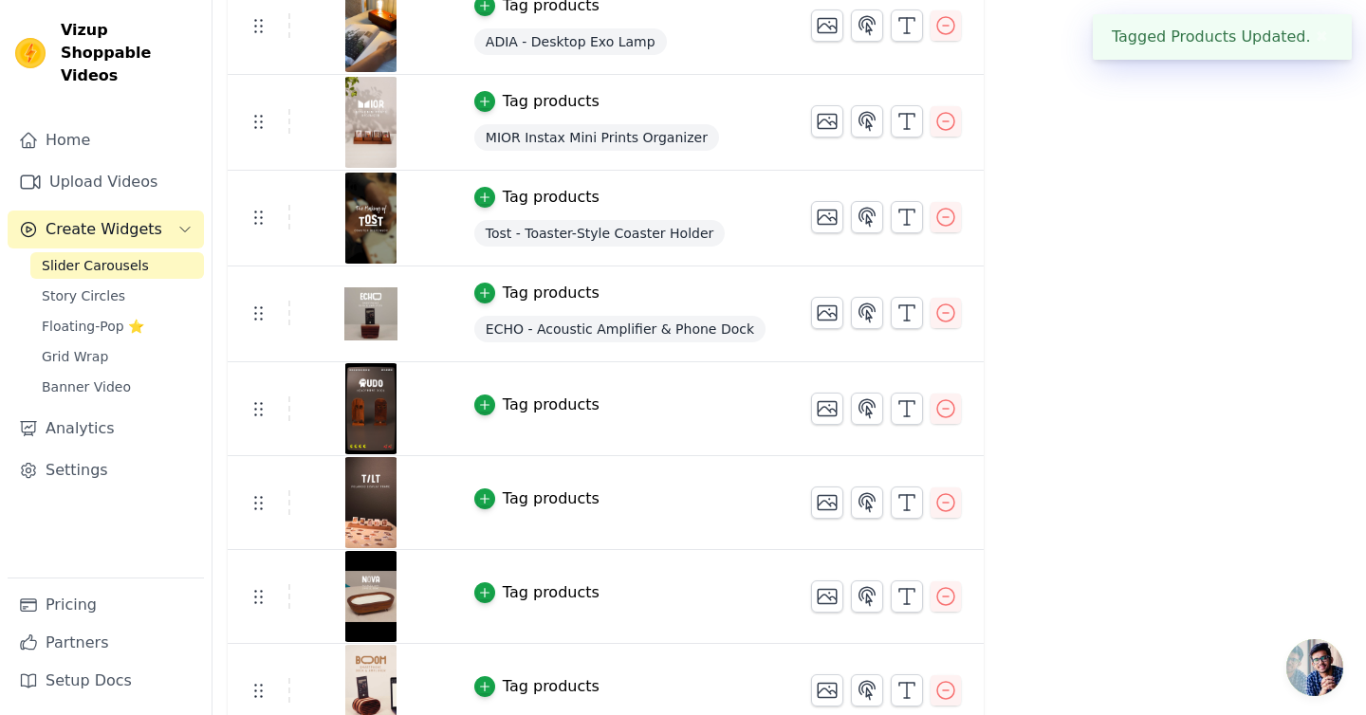
scroll to position [905, 0]
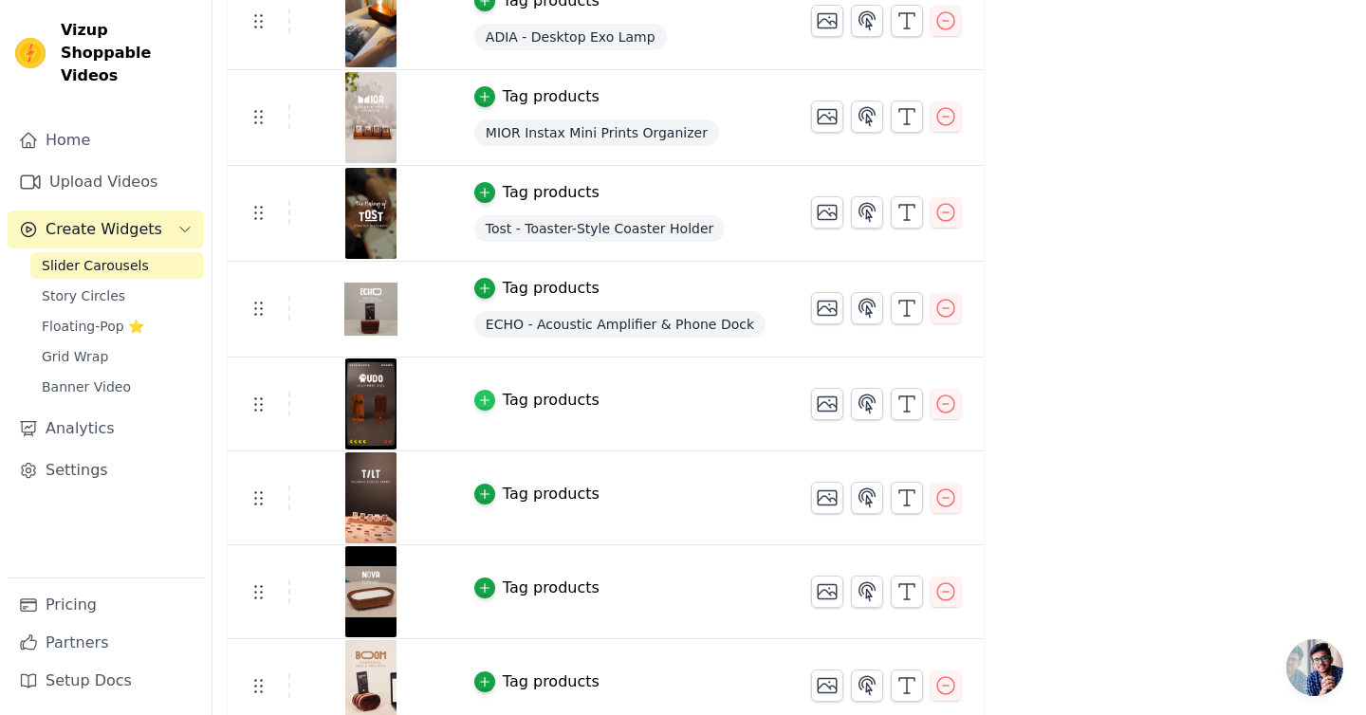
click at [480, 403] on icon "button" at bounding box center [484, 400] width 13 height 13
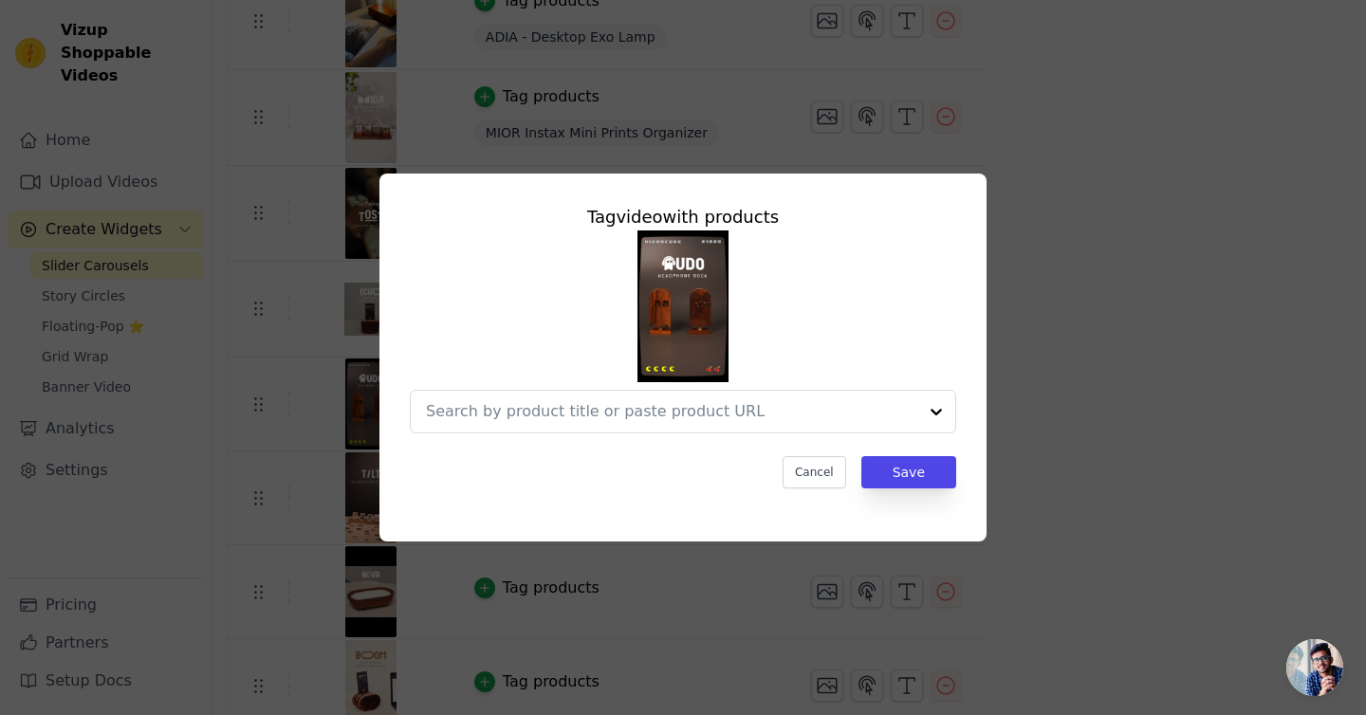
scroll to position [0, 0]
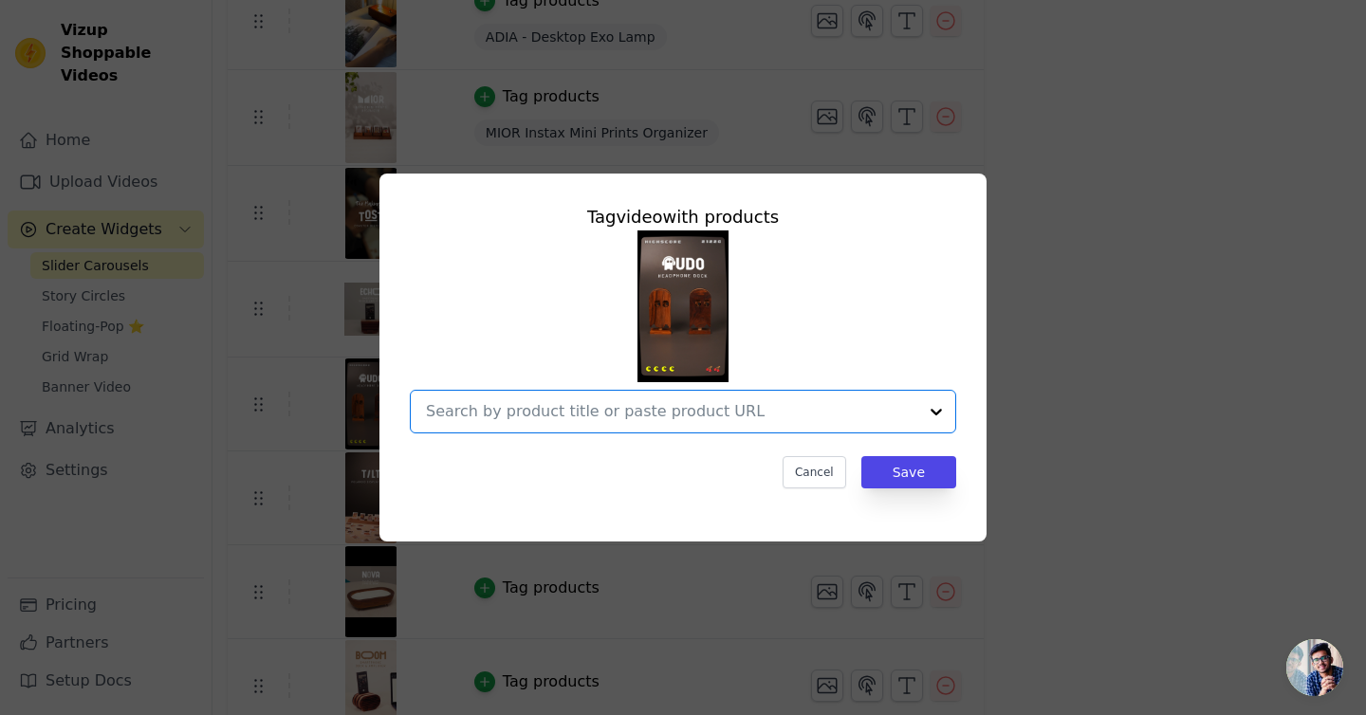
click at [539, 420] on input "text" at bounding box center [671, 411] width 491 height 23
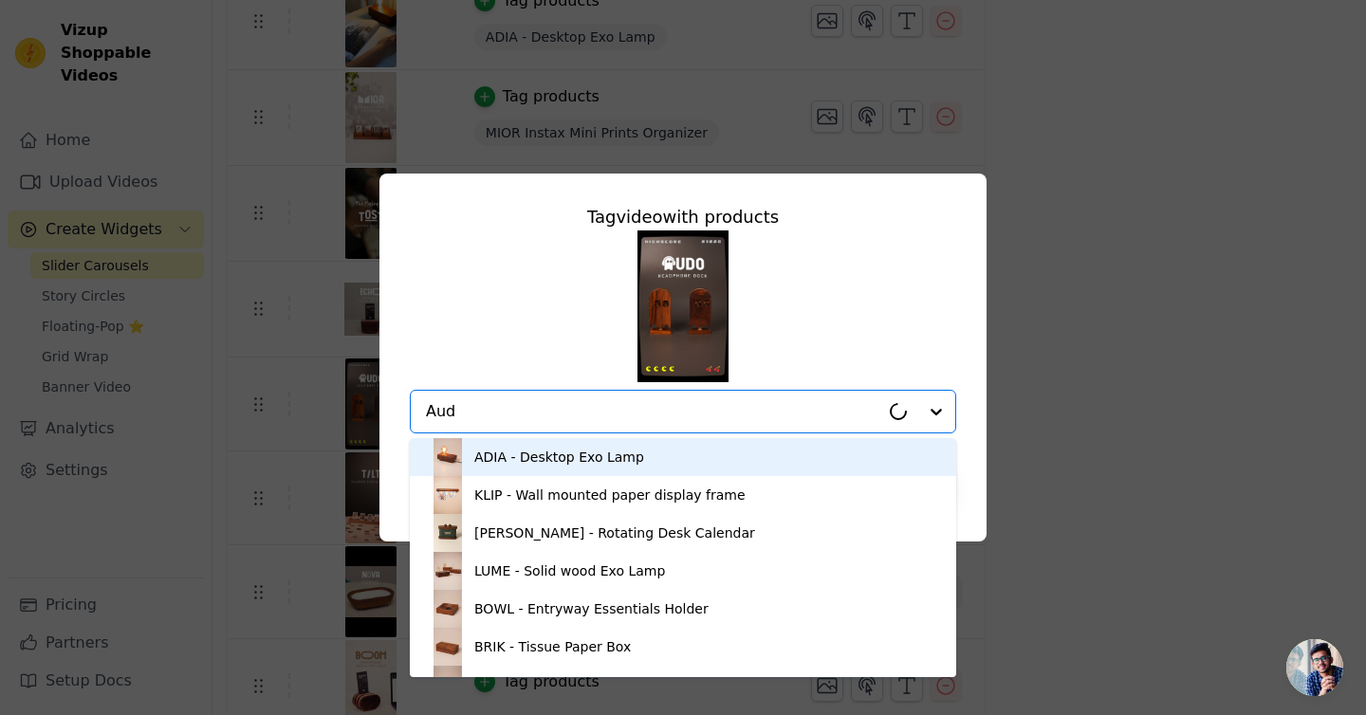
type input "Audo"
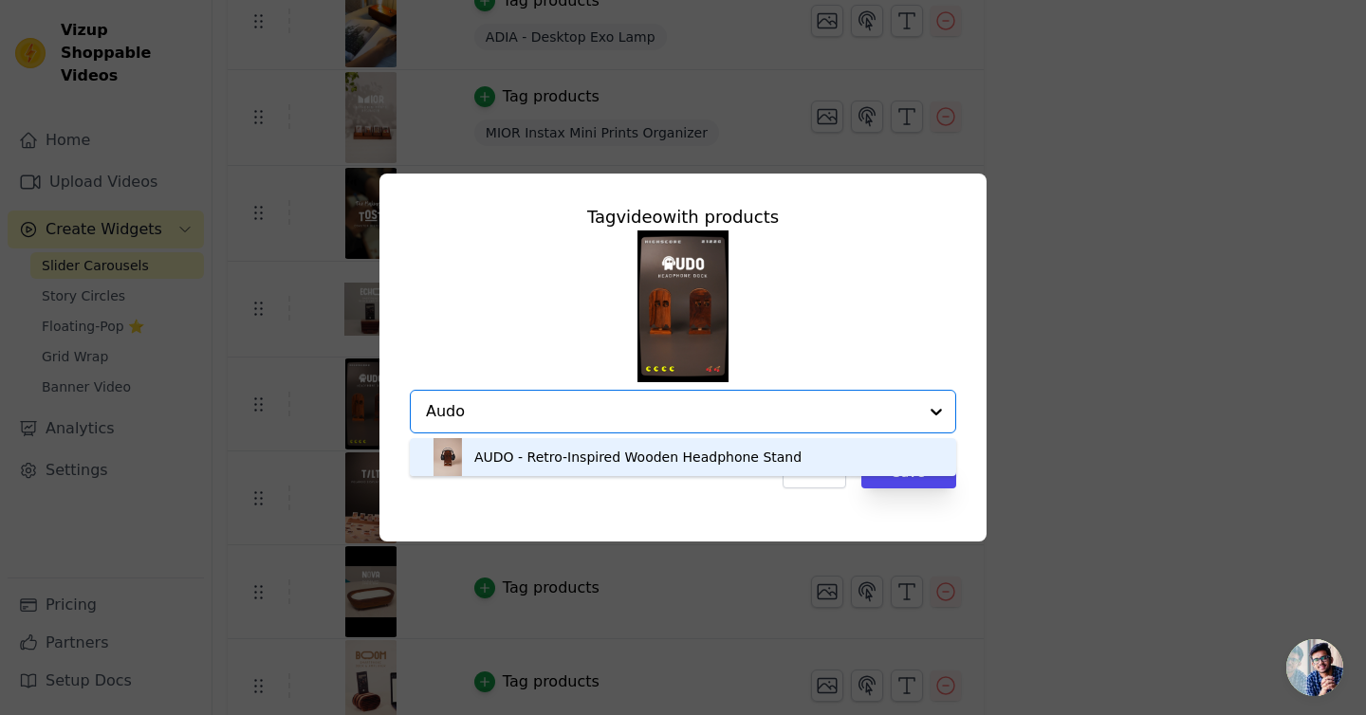
click at [569, 458] on div "AUDO - Retro-Inspired Wooden Headphone Stand" at bounding box center [637, 457] width 327 height 19
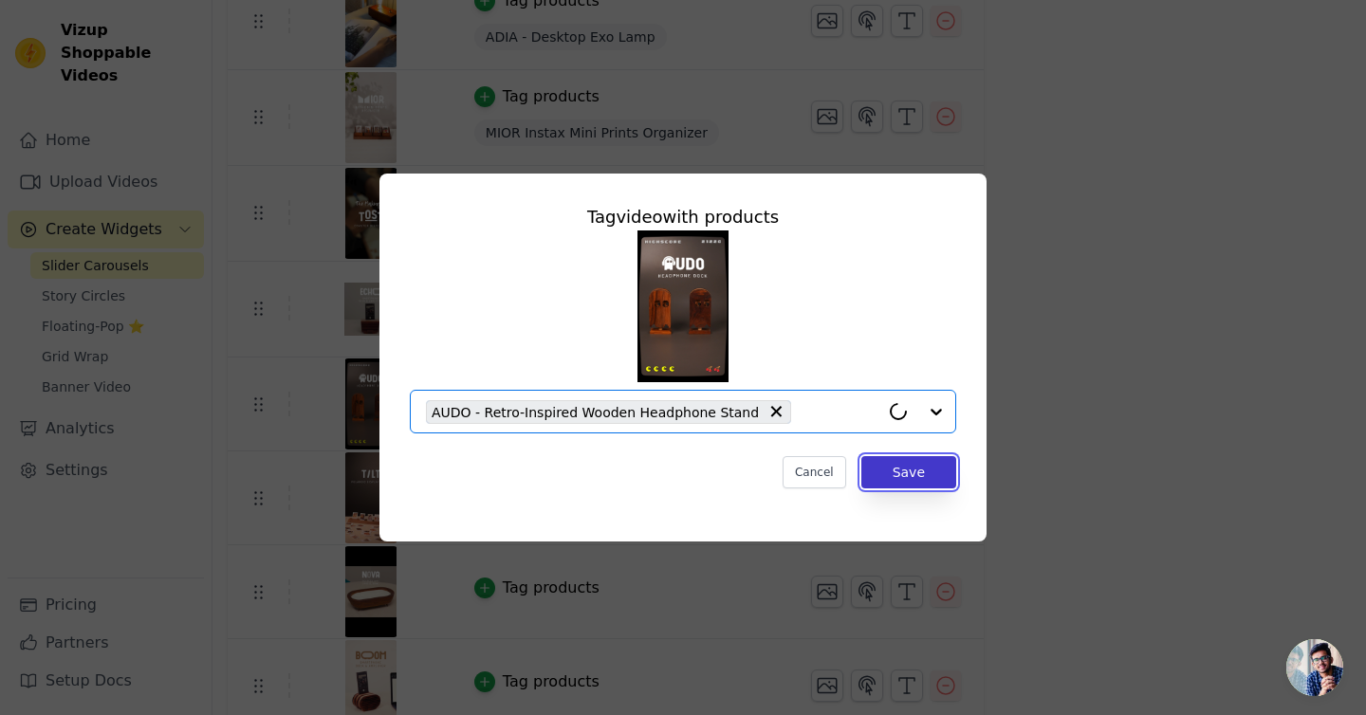
click at [890, 475] on button "Save" at bounding box center [908, 472] width 95 height 32
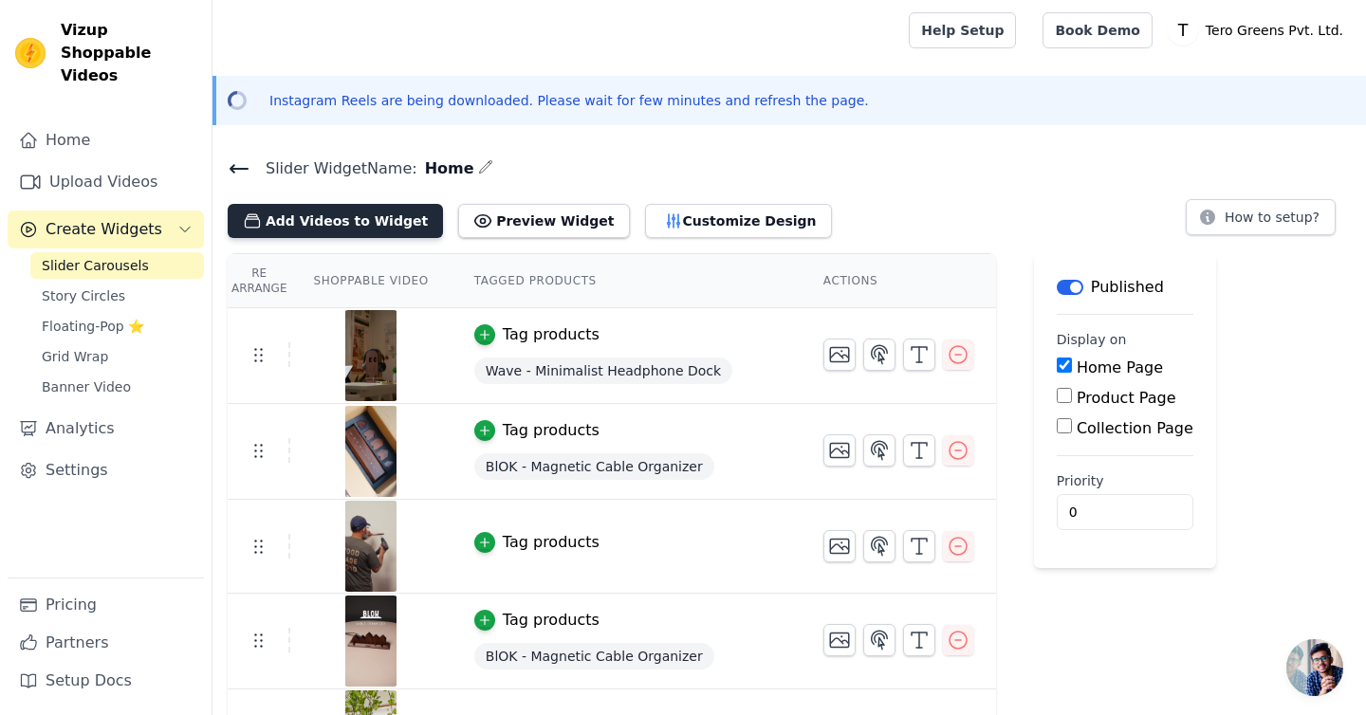
drag, startPoint x: 319, startPoint y: 217, endPoint x: 341, endPoint y: 213, distance: 22.1
click at [341, 213] on button "Add Videos to Widget" at bounding box center [335, 221] width 215 height 34
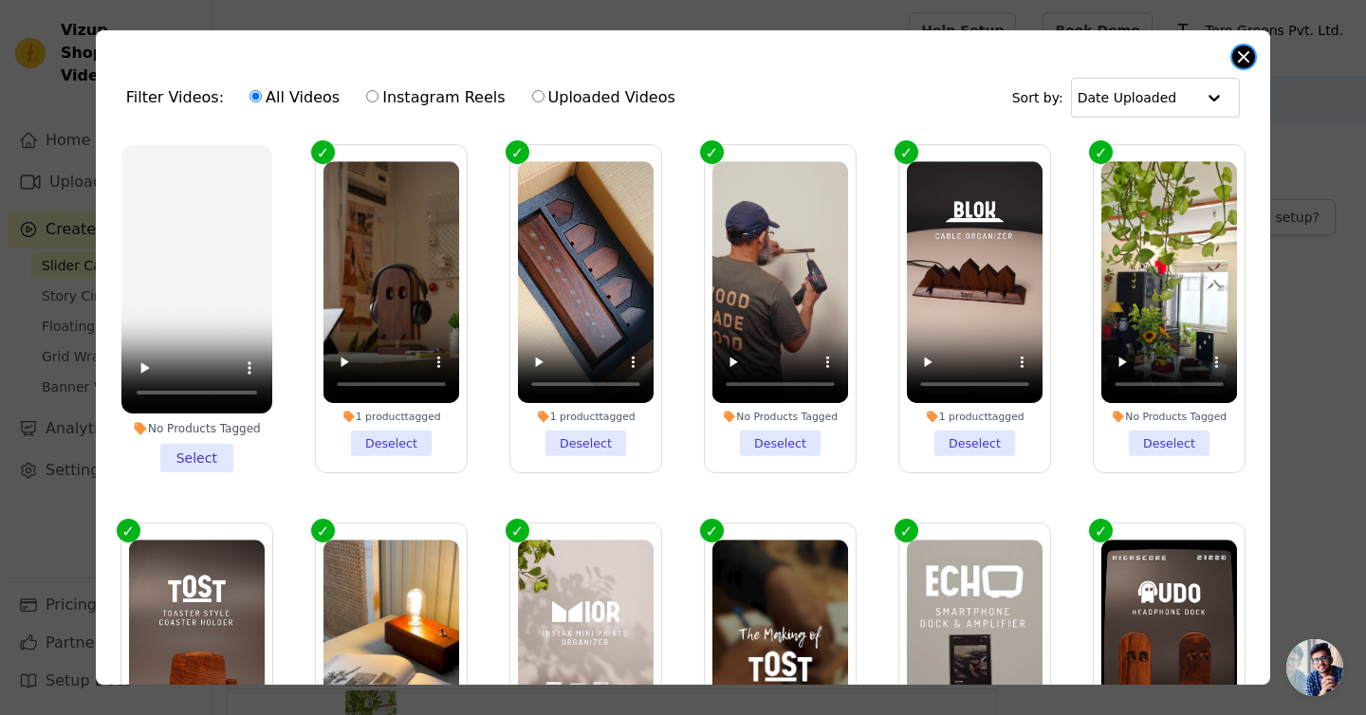
click at [1243, 47] on button "Close modal" at bounding box center [1243, 57] width 23 height 23
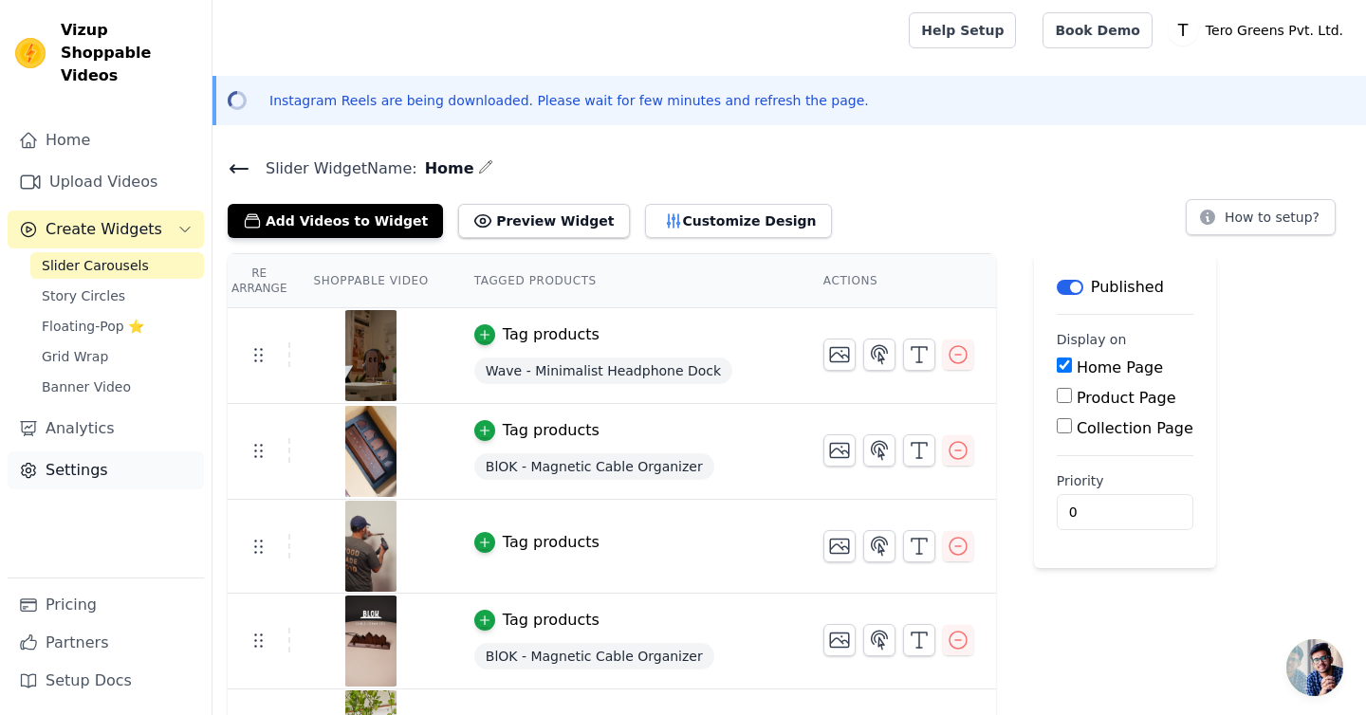
click at [69, 452] on link "Settings" at bounding box center [106, 471] width 196 height 38
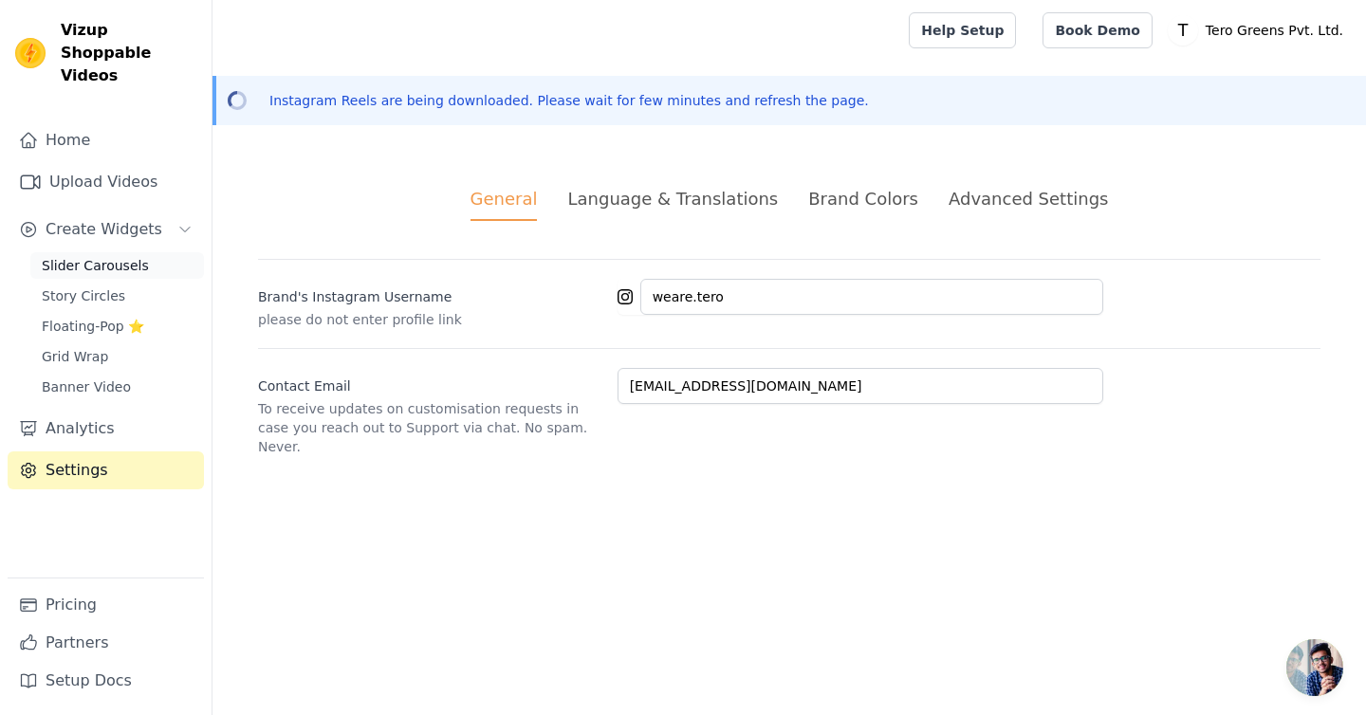
click at [110, 256] on span "Slider Carousels" at bounding box center [95, 265] width 107 height 19
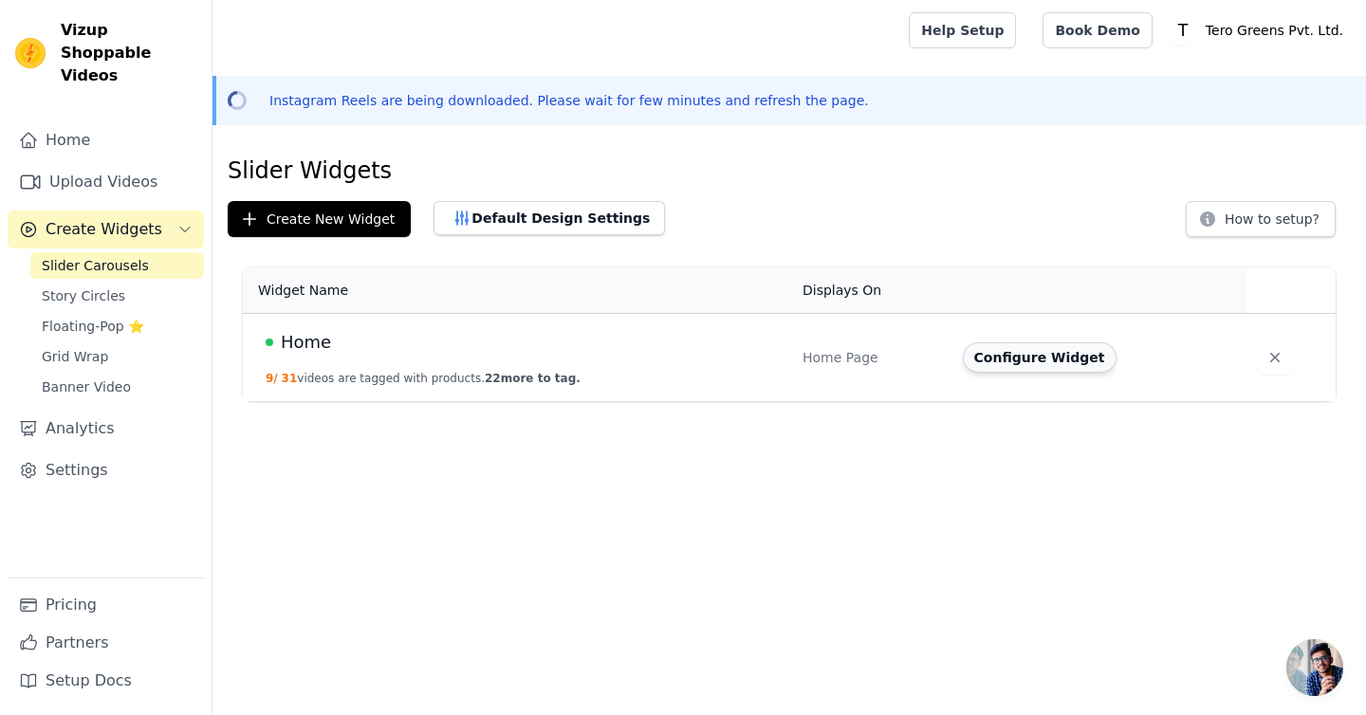
click at [1054, 358] on button "Configure Widget" at bounding box center [1040, 358] width 154 height 30
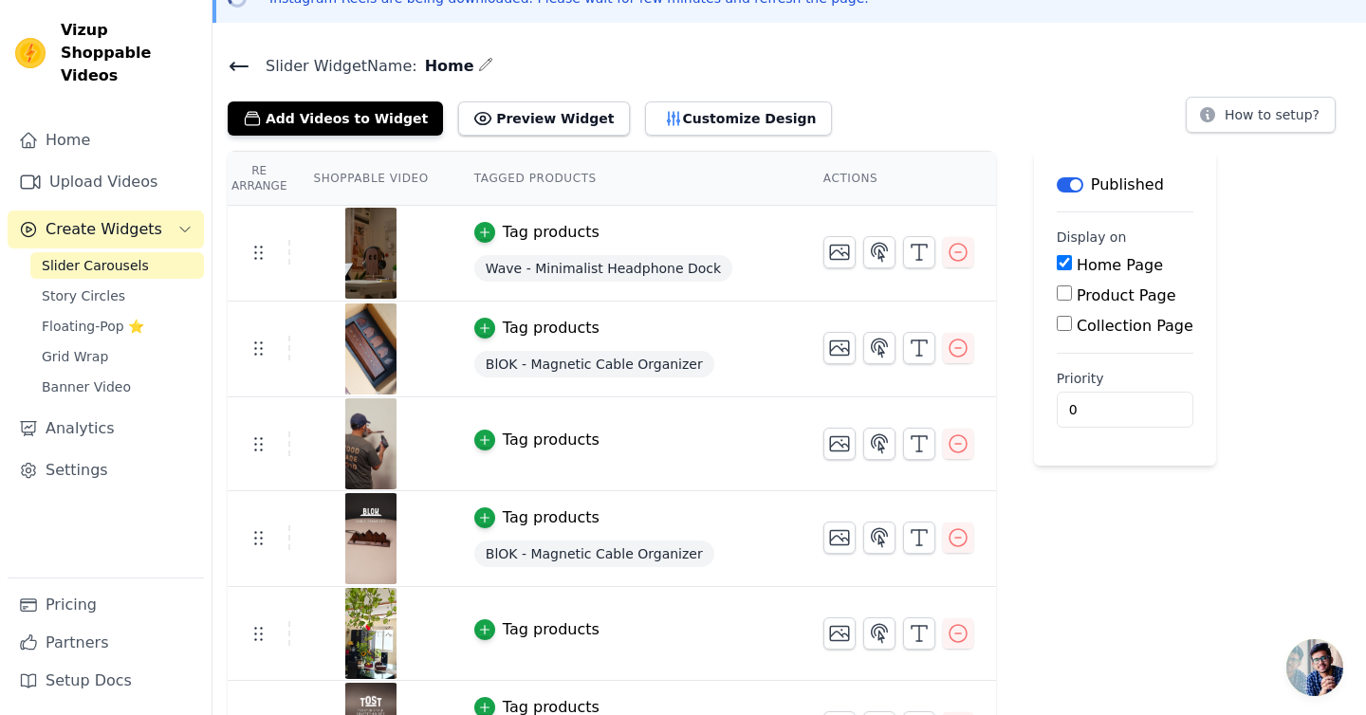
scroll to position [158, 0]
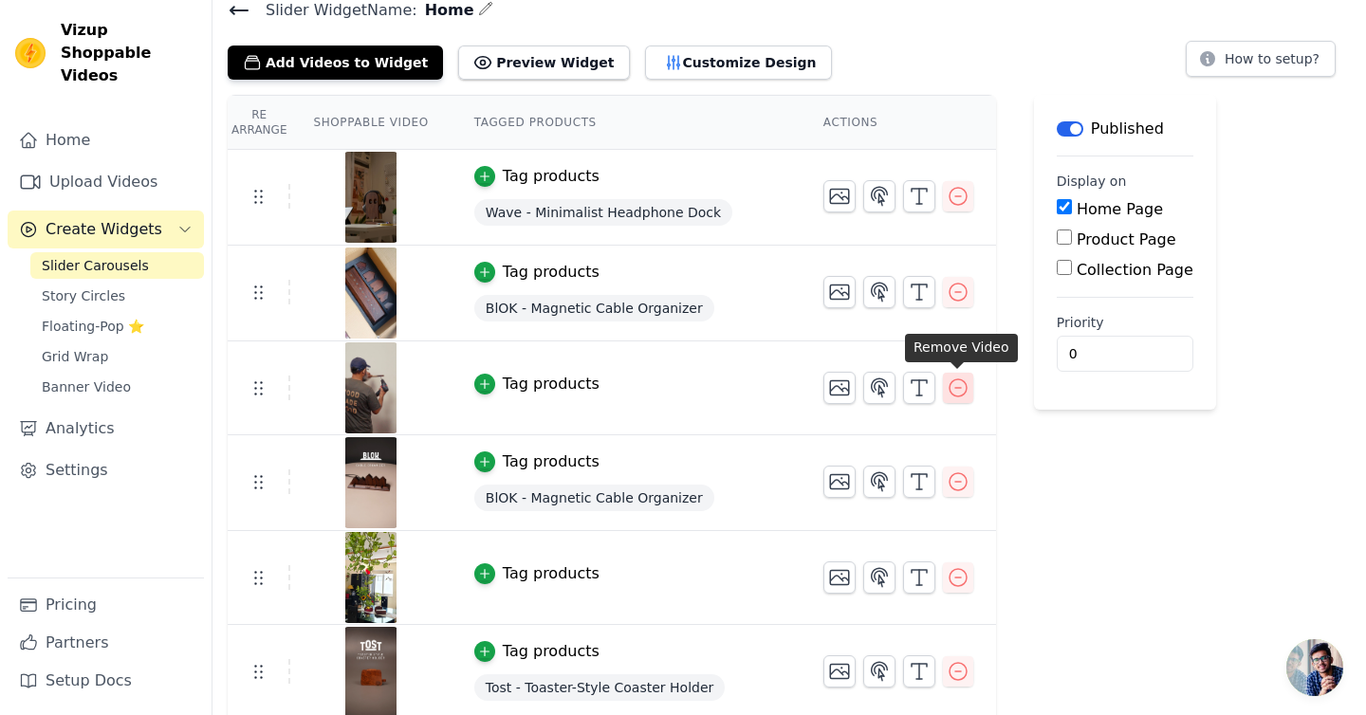
click at [954, 383] on icon "button" at bounding box center [958, 388] width 23 height 23
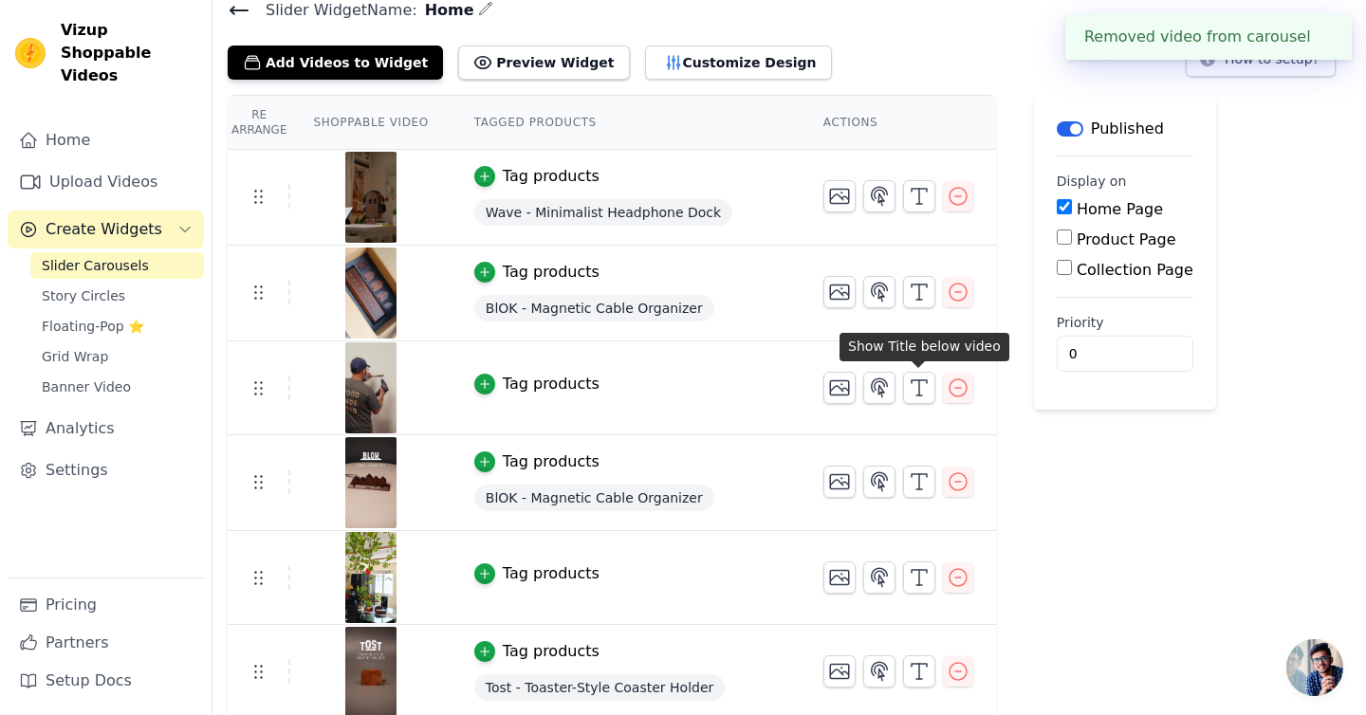
scroll to position [0, 0]
